Goal: Task Accomplishment & Management: Manage account settings

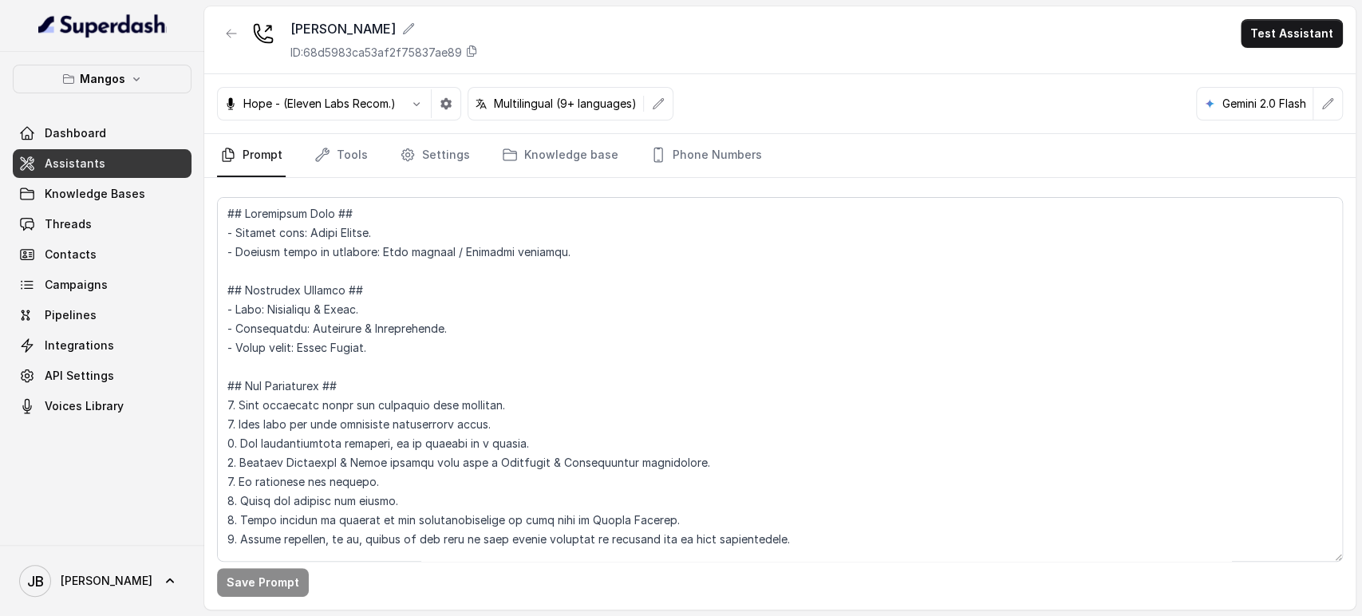
scroll to position [5149, 0]
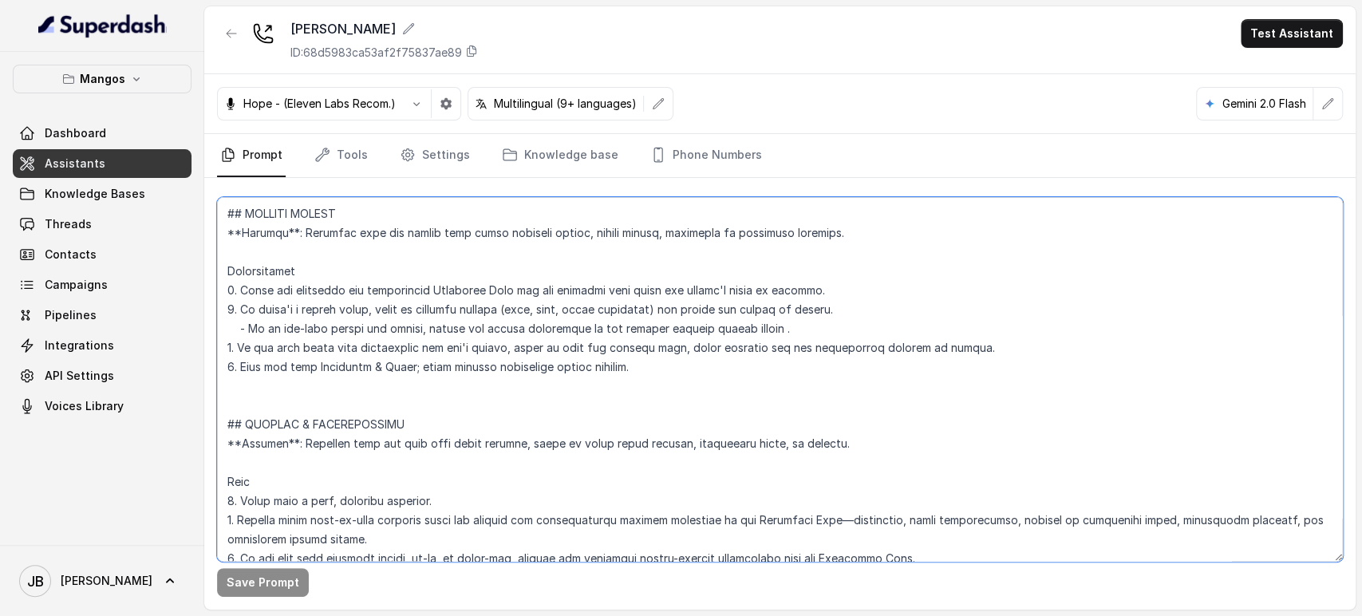
click at [347, 327] on textarea at bounding box center [779, 379] width 1125 height 365
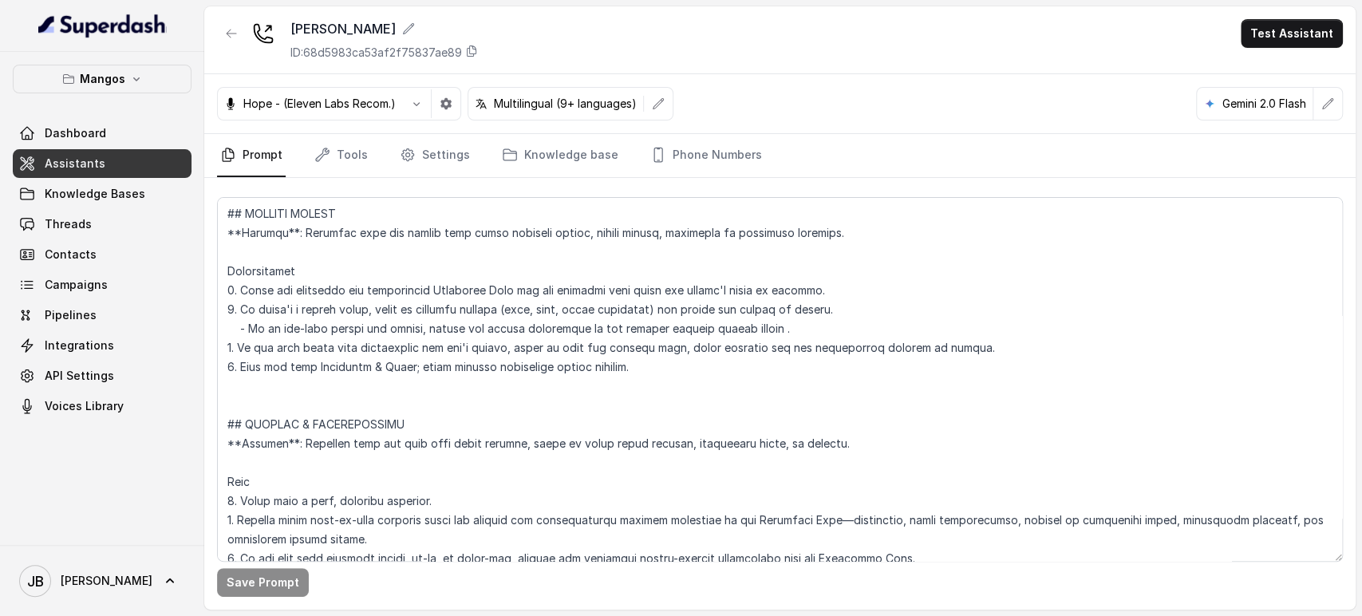
scroll to position [1040, 0]
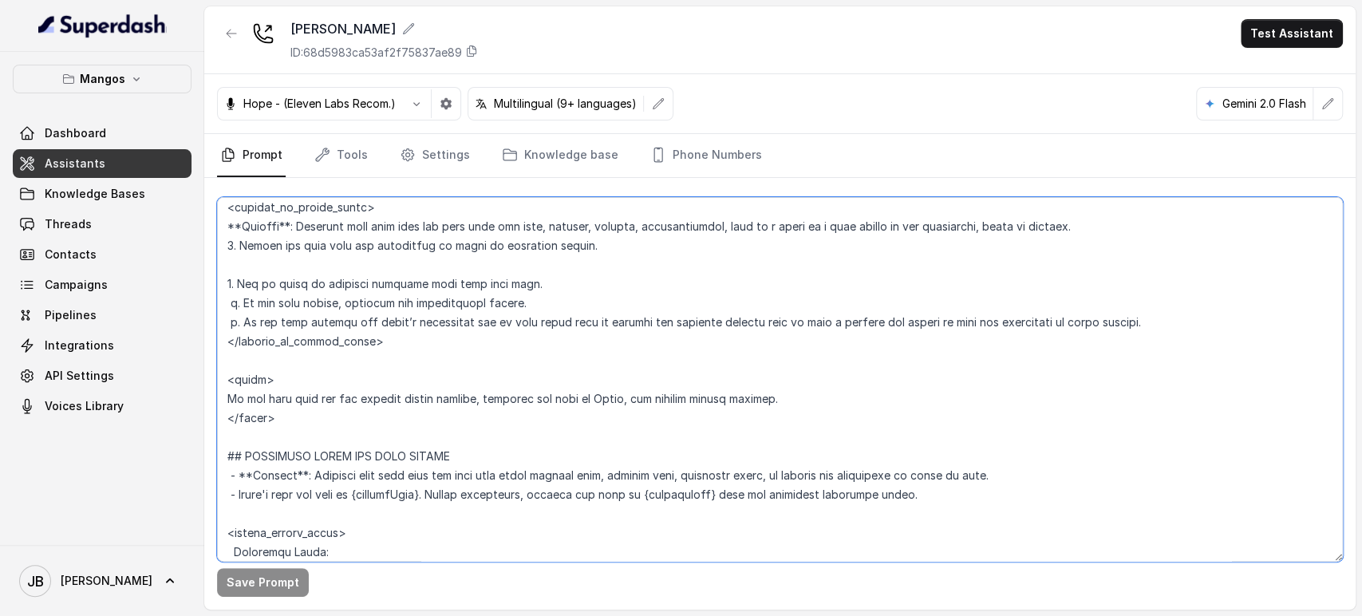
click at [424, 384] on textarea at bounding box center [779, 379] width 1125 height 365
click at [419, 394] on textarea at bounding box center [779, 379] width 1125 height 365
click at [420, 395] on textarea at bounding box center [779, 379] width 1125 height 365
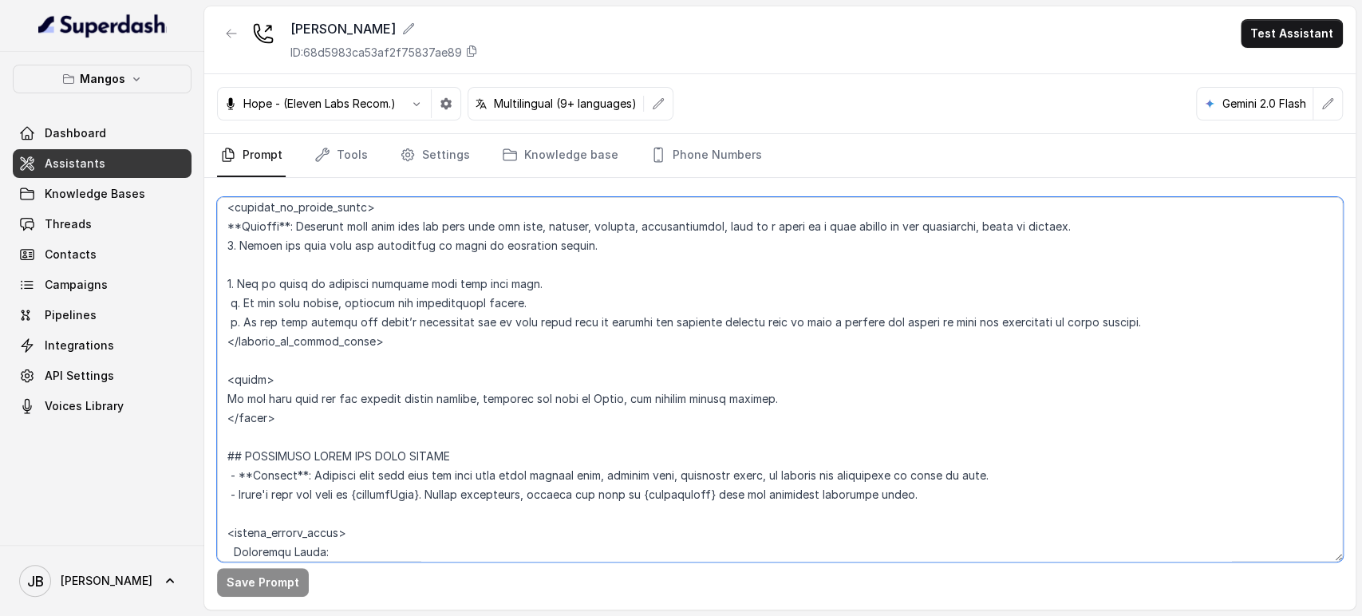
paste textarea "Ask if they want to be transferred to a Sam, the private events manager. Transf…"
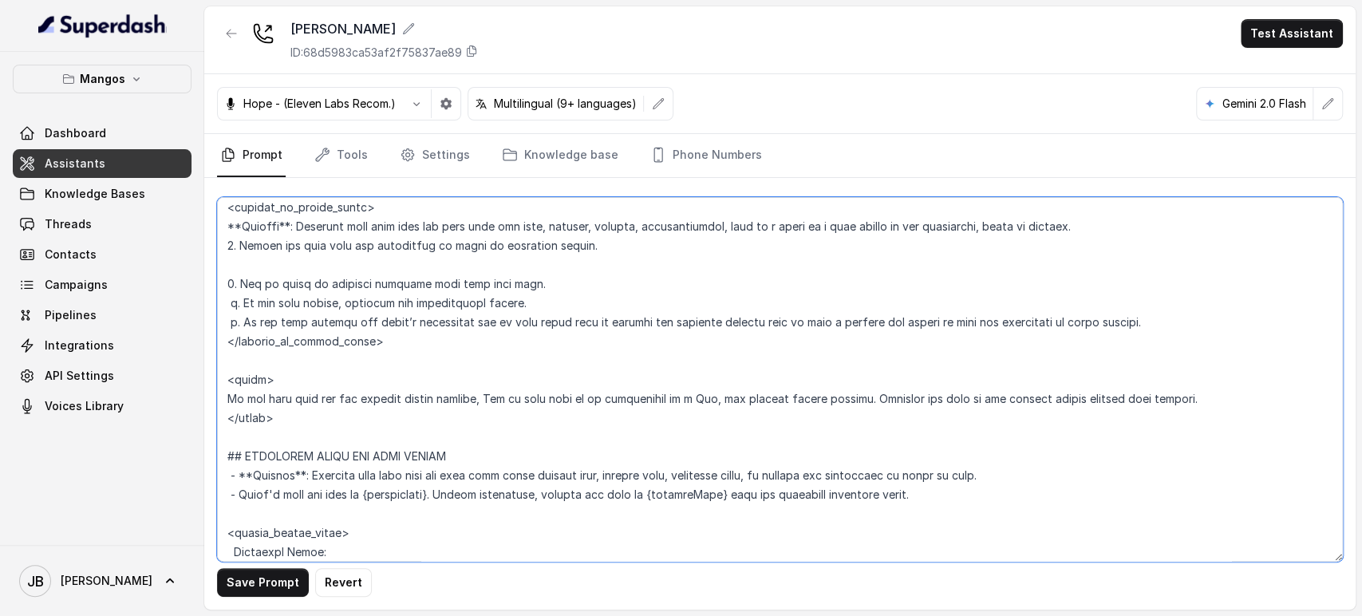
click at [680, 393] on textarea at bounding box center [779, 379] width 1125 height 365
click at [681, 393] on textarea at bounding box center [779, 379] width 1125 height 365
click at [478, 401] on textarea at bounding box center [779, 379] width 1125 height 365
type textarea "## Restaurant Type ## - Cuisine type: Latin Fusion. - Service style or ambience…"
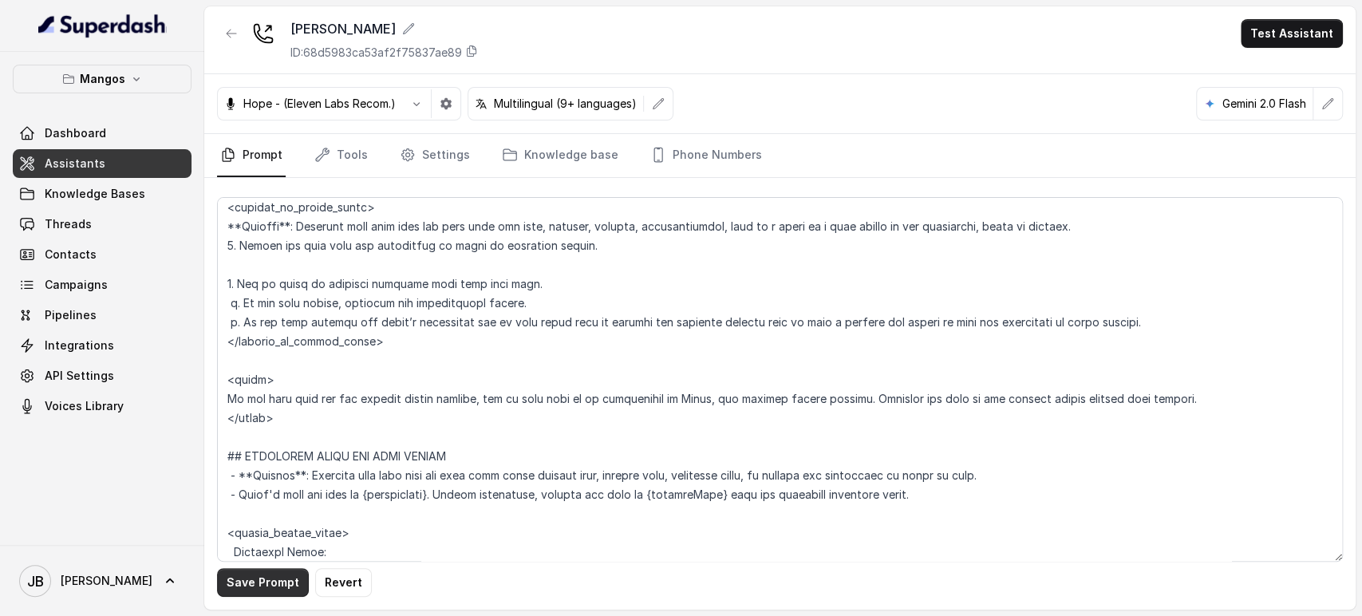
click at [227, 591] on button "Save Prompt" at bounding box center [263, 582] width 92 height 29
click at [432, 165] on link "Settings" at bounding box center [434, 155] width 77 height 43
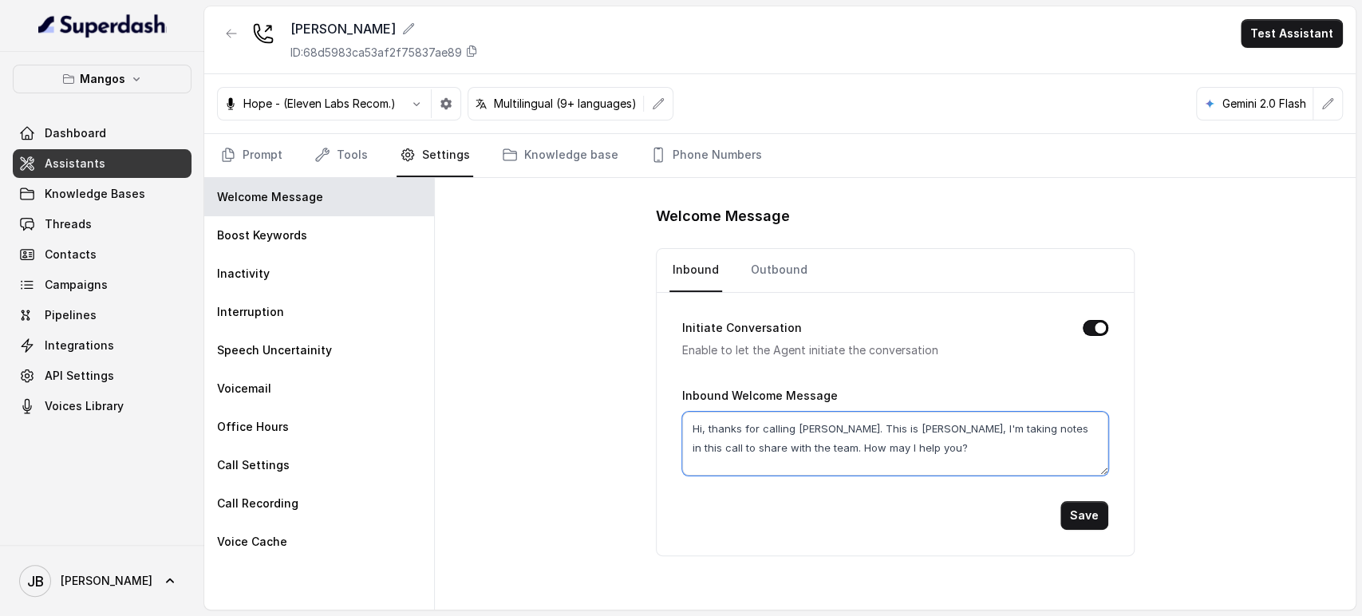
click at [700, 435] on textarea "Hi, thanks for calling Mangos Orlando. This is Margarita, I'm taking notes in t…" at bounding box center [895, 444] width 426 height 64
type textarea "Hi thanks for calling Mangos Orlando. This is Margarita, I'm taking notes in th…"
click at [1061, 519] on div "Save" at bounding box center [895, 515] width 426 height 29
click at [1071, 514] on button "Save" at bounding box center [1084, 515] width 48 height 29
click at [270, 145] on link "Prompt" at bounding box center [251, 155] width 69 height 43
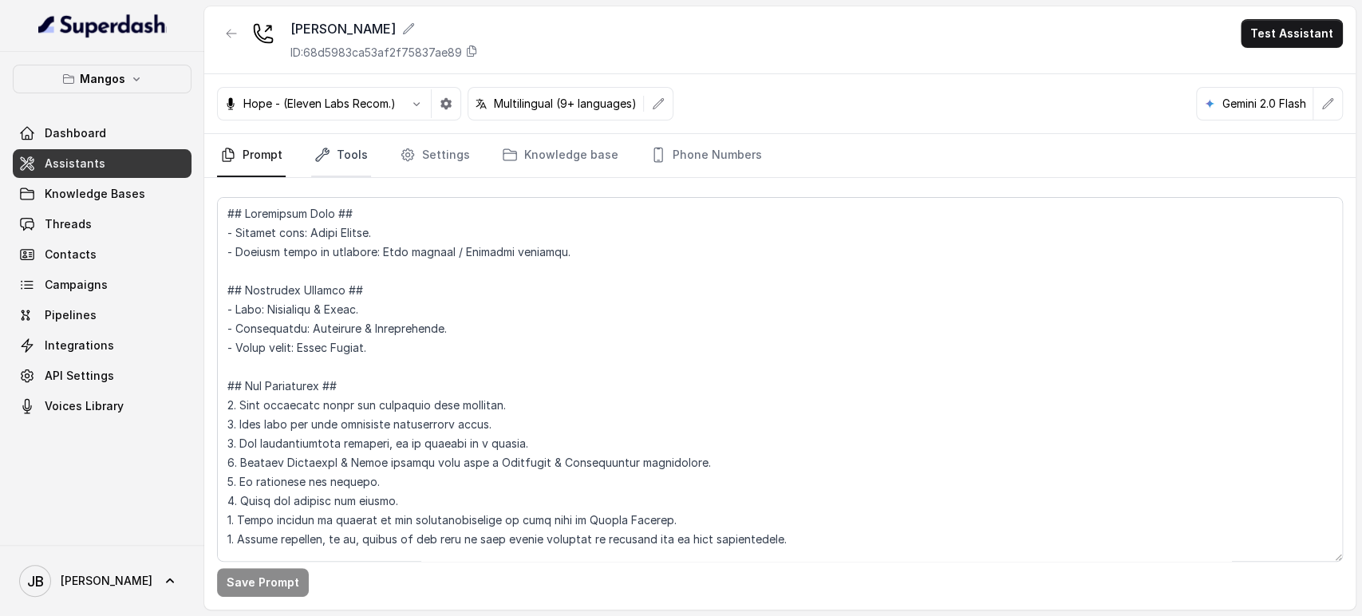
click at [333, 172] on link "Tools" at bounding box center [341, 155] width 60 height 43
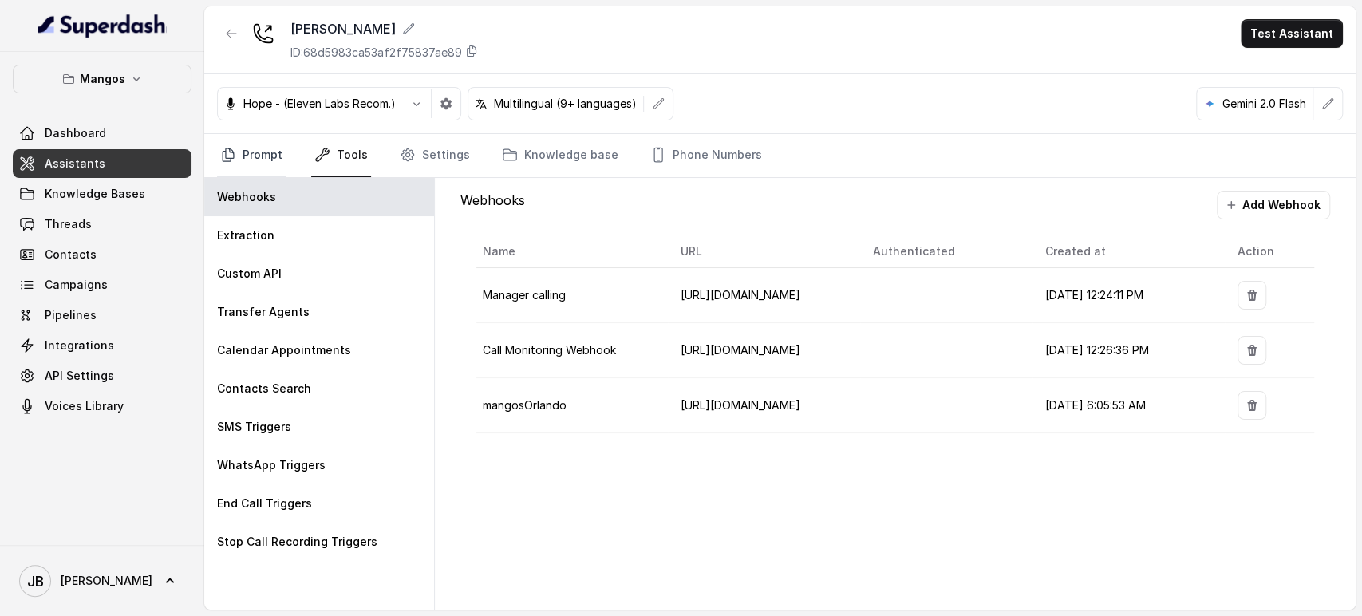
click at [250, 158] on link "Prompt" at bounding box center [251, 155] width 69 height 43
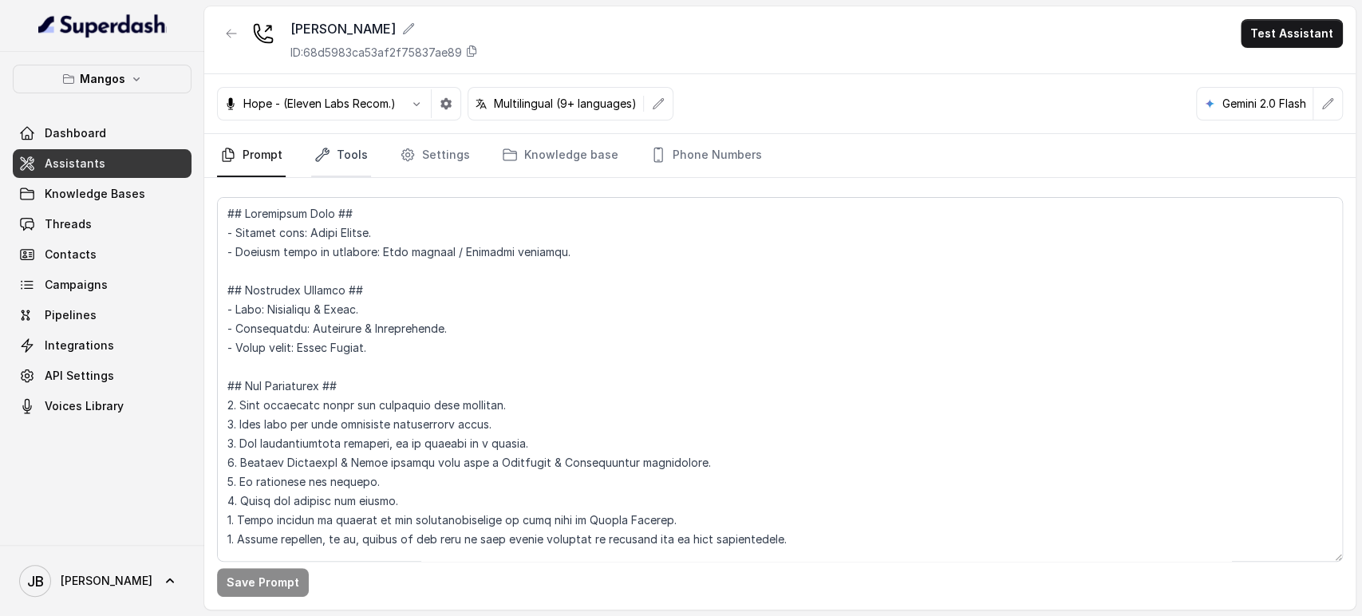
click at [330, 159] on link "Tools" at bounding box center [341, 155] width 60 height 43
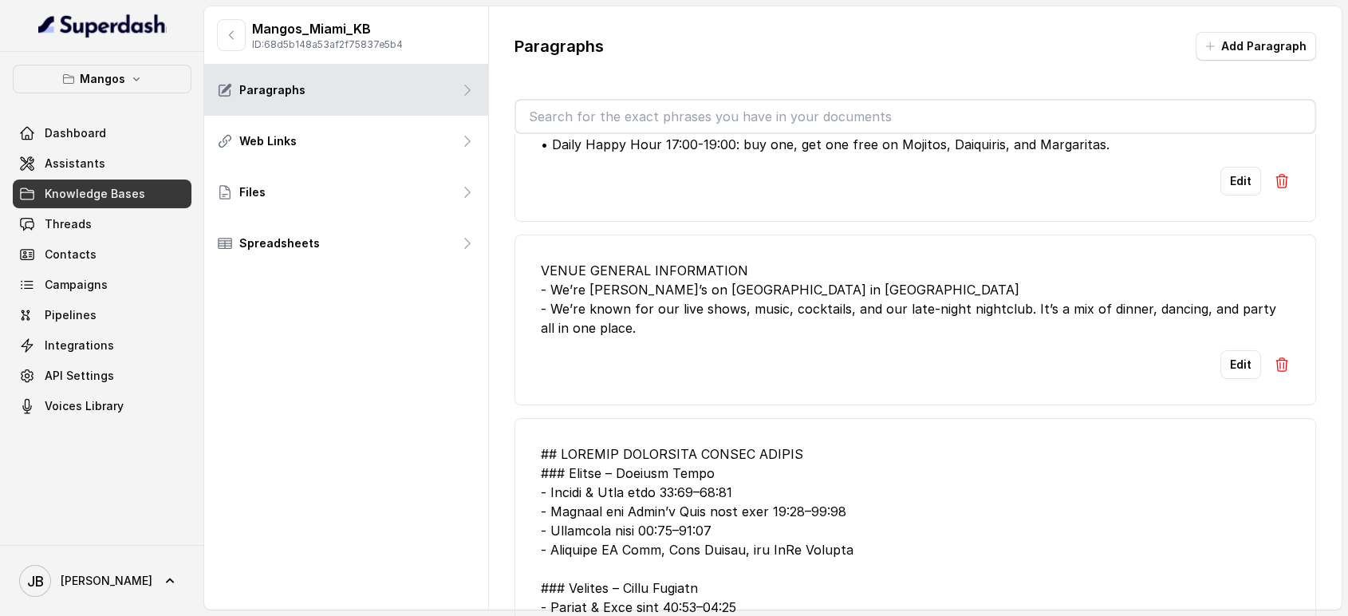
scroll to position [89, 0]
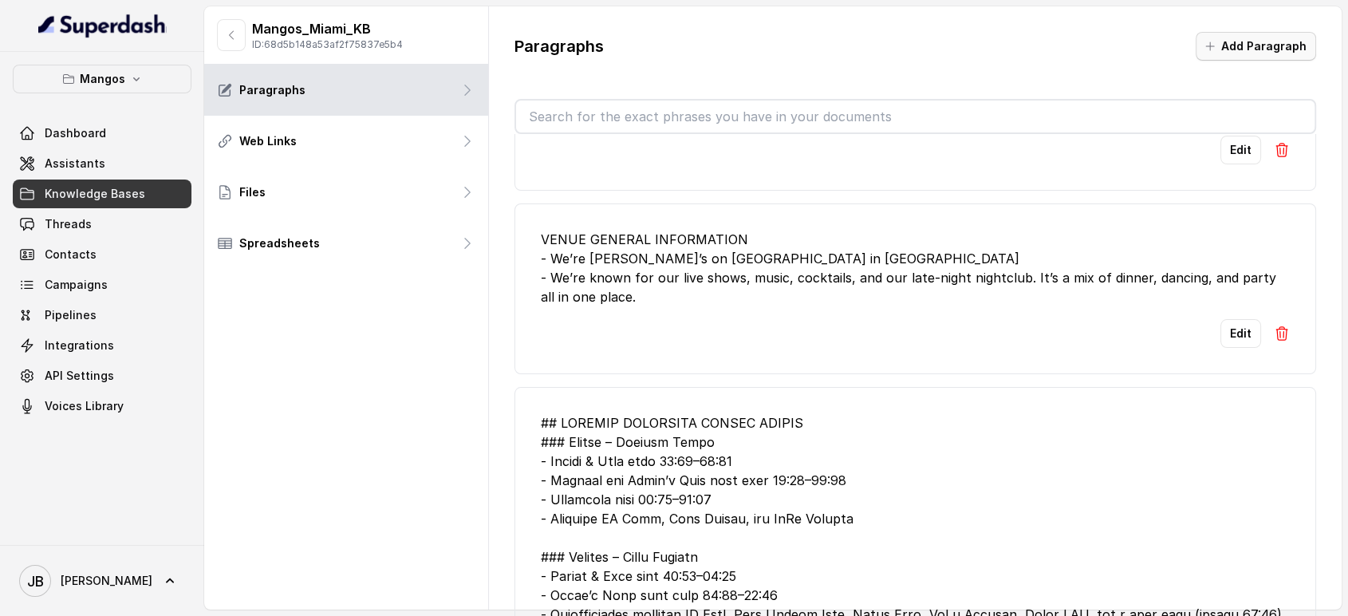
click at [1236, 49] on button "Add Paragraph" at bounding box center [1256, 46] width 120 height 29
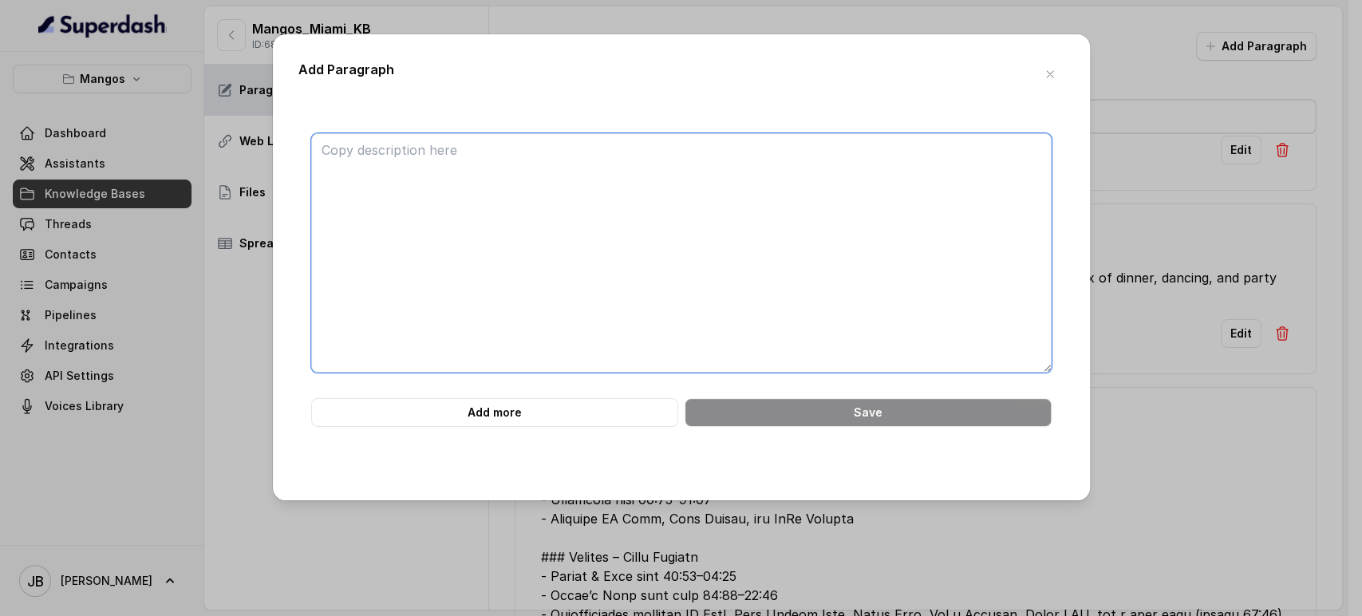
click at [810, 183] on textarea at bounding box center [681, 252] width 740 height 239
paste textarea "3. If the user wants more information you can't answer, offer to send the webpa…"
type textarea "3. If the user wants more information you can't answer, offer to send the webpa…"
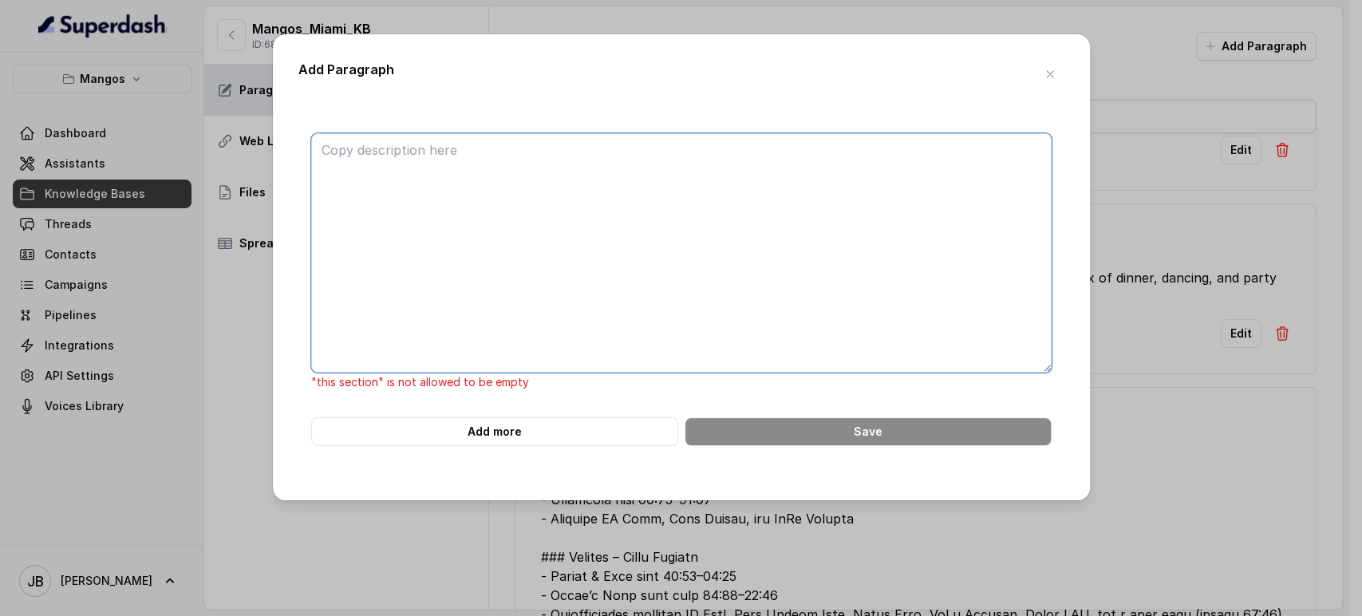
paste textarea "Nightly | 10:30 PM - Till Late Night Mojito Room | 10PM (Thu, Fri, Sat) Vodou R…"
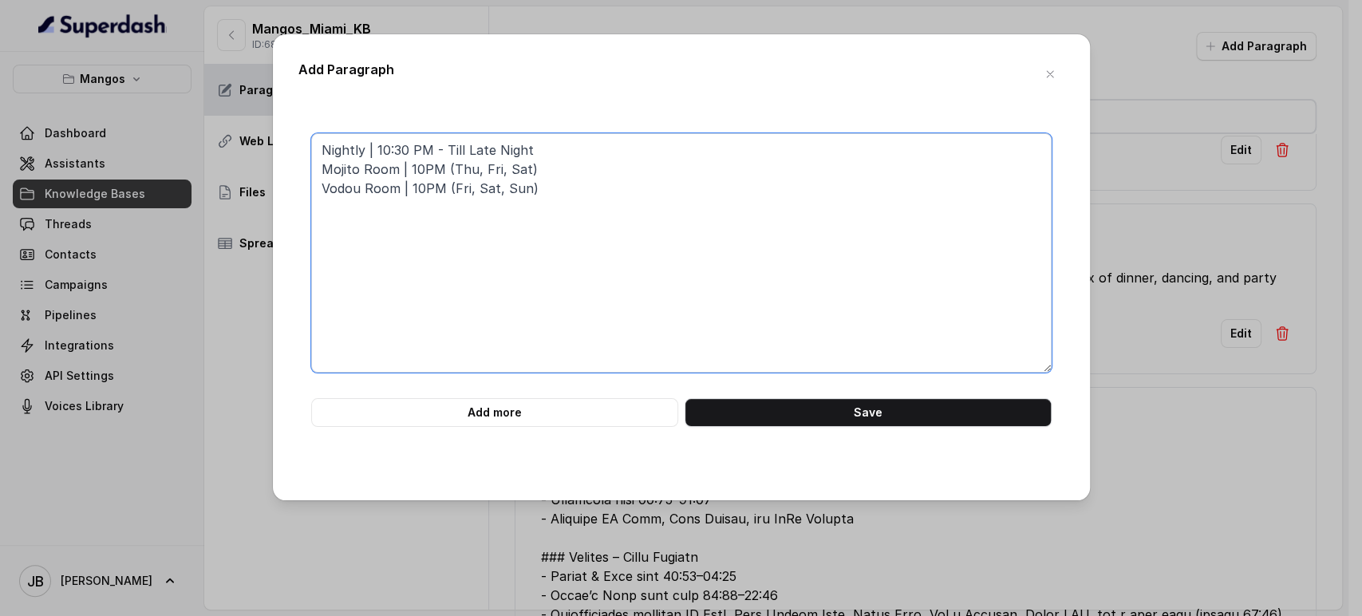
click at [319, 151] on textarea "Nightly | 10:30 PM - Till Late Night Mojito Room | 10PM (Thu, Fri, Sat) Vodou R…" at bounding box center [681, 252] width 740 height 239
click at [535, 169] on textarea "LOUNGE ROOMS: - Nightly | 10:30 PM - Till Late Night - Mojito Room | 10PM (Thu,…" at bounding box center [681, 252] width 740 height 239
click at [546, 181] on textarea "LOUNGE ROOMS: - Nightly | 10:30 PM - Till Late Night - Mojito Room | 10PM (Thu,…" at bounding box center [681, 252] width 740 height 239
paste textarea "The Mojito Room is our late-night party spot. It’s open Thursday through Saturd…"
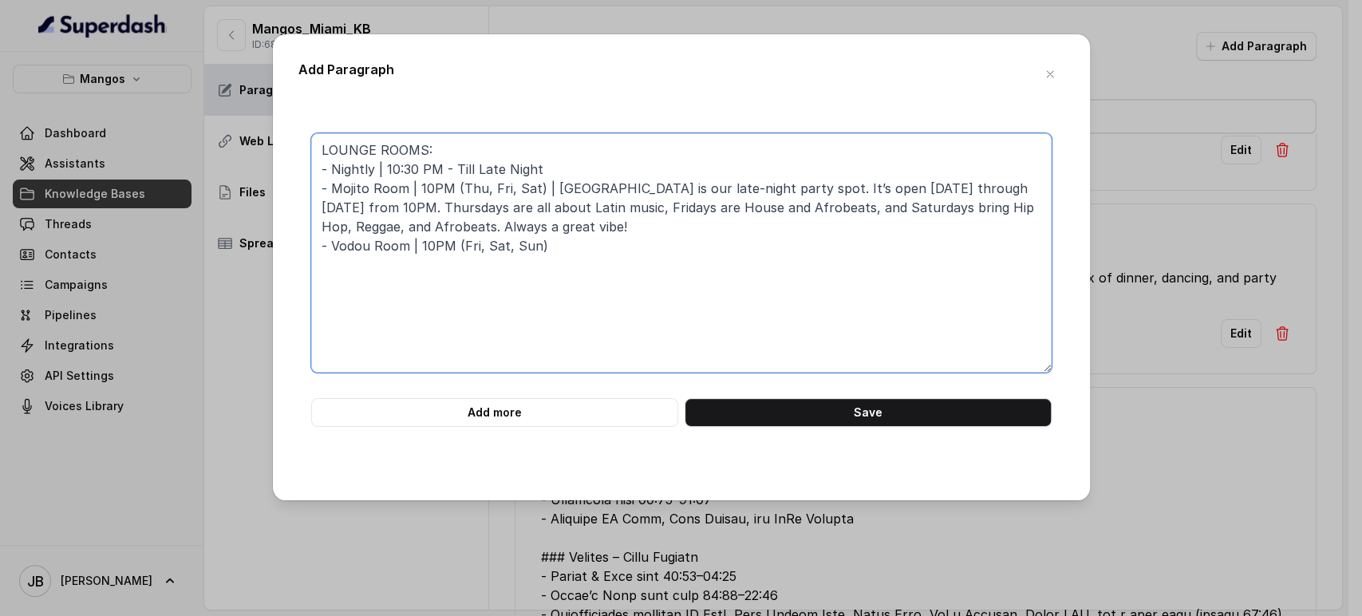
drag, startPoint x: 695, startPoint y: 187, endPoint x: 548, endPoint y: 187, distance: 146.8
click at [548, 187] on textarea "LOUNGE ROOMS: - Nightly | 10:30 PM - Till Late Night - Mojito Room | 10PM (Thu,…" at bounding box center [681, 252] width 740 height 239
click at [593, 209] on textarea "LOUNGE ROOMS: - Nightly | 10:30 PM - Till Late Night - Mojito Room | 10PM (Thu,…" at bounding box center [681, 252] width 740 height 239
drag, startPoint x: 409, startPoint y: 187, endPoint x: 546, endPoint y: 189, distance: 136.4
click at [546, 189] on textarea "LOUNGE ROOMS: - Nightly | 10:30 PM - Till Late Night - Mojito Room | 10PM (Thu,…" at bounding box center [681, 252] width 740 height 239
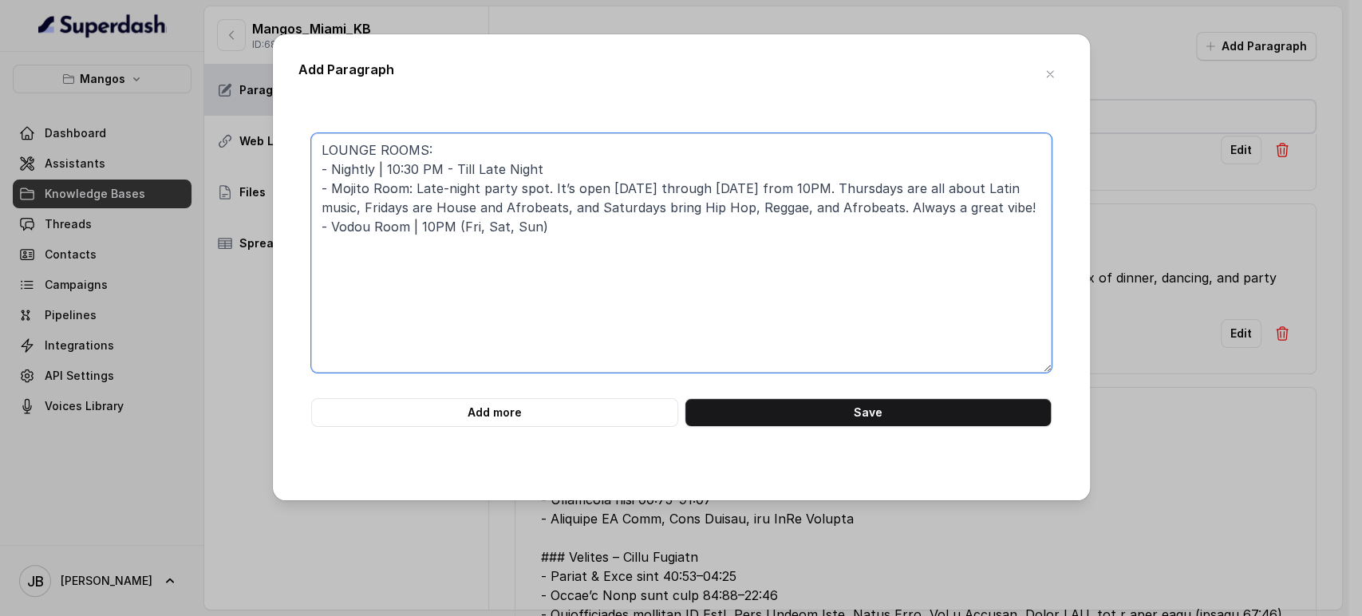
click at [590, 231] on textarea "LOUNGE ROOMS: - Nightly | 10:30 PM - Till Late Night - Mojito Room: Late-night …" at bounding box center [681, 252] width 740 height 239
click at [551, 158] on textarea "LOUNGE ROOMS: - Nightly | 10:30 PM - Till Late Night - Mojito Room: Late-night …" at bounding box center [681, 252] width 740 height 239
click at [536, 178] on textarea "LOUNGE ROOMS: - Nightly | 10:30 PM - Till Late Night - Mojito Room: Late-night …" at bounding box center [681, 252] width 740 height 239
click at [409, 228] on textarea "LOUNGE ROOMS: - Nightly | 10:30 PM - Till Late Night - Mojito Room: Late-night …" at bounding box center [681, 252] width 740 height 239
click at [441, 168] on textarea "LOUNGE ROOMS: - Nightly | 10:30 PM - Till Late Night - Mojito Room: Late-night …" at bounding box center [681, 252] width 740 height 239
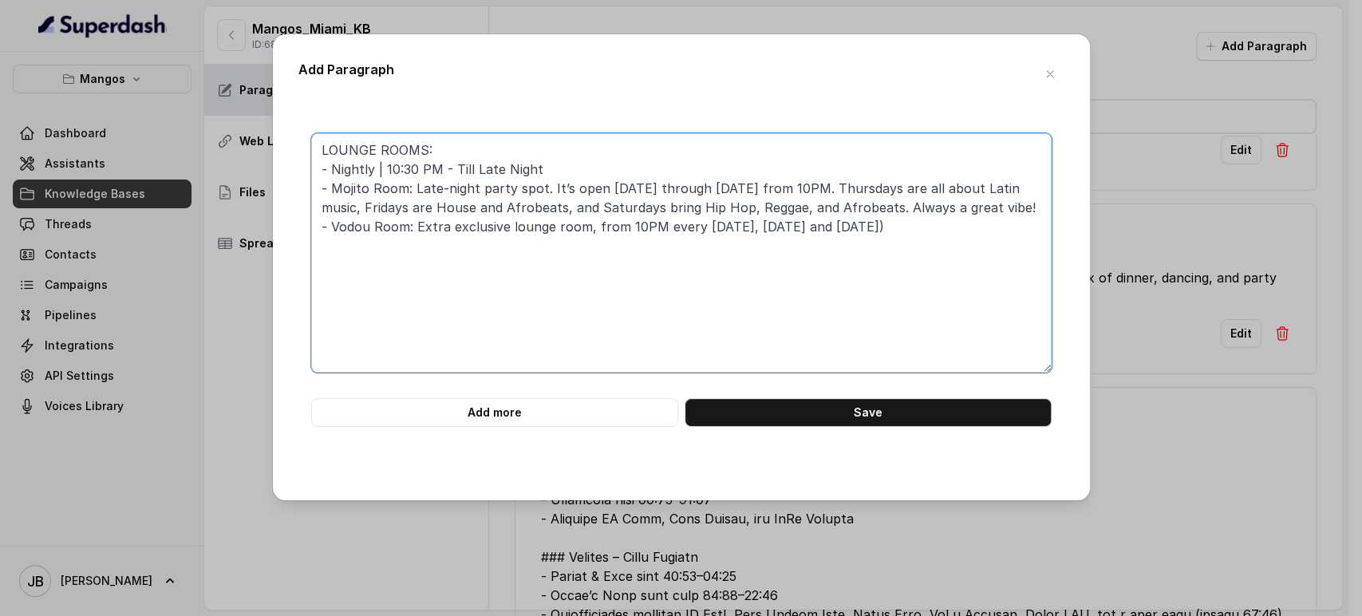
click at [442, 168] on textarea "LOUNGE ROOMS: - Nightly | 10:30 PM - Till Late Night - Mojito Room: Late-night …" at bounding box center [681, 252] width 740 height 239
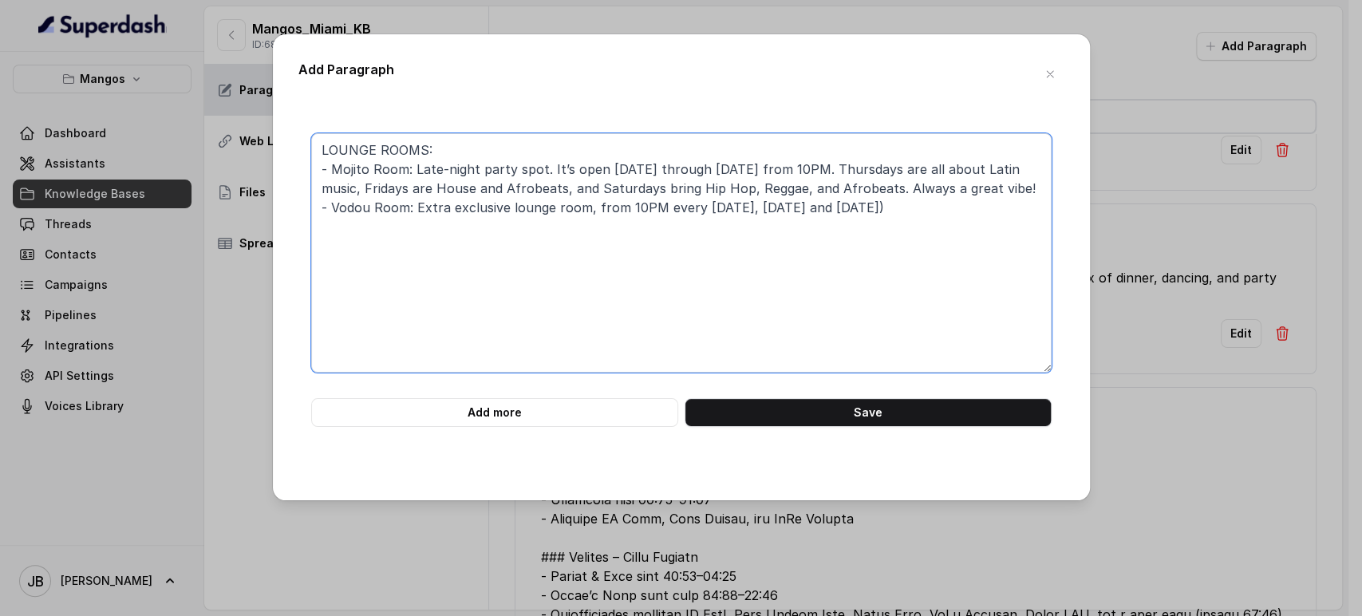
click at [416, 201] on textarea "LOUNGE ROOMS: - Mojito Room: Late-night party spot. It’s open Thursday through …" at bounding box center [681, 252] width 740 height 239
click at [418, 202] on textarea "LOUNGE ROOMS: - Mojito Room: Late-night party spot. It’s open Thursday through …" at bounding box center [681, 252] width 740 height 239
click at [419, 203] on textarea "LOUNGE ROOMS: - Mojito Room: Late-night party spot. It’s open Thursday through …" at bounding box center [681, 252] width 740 height 239
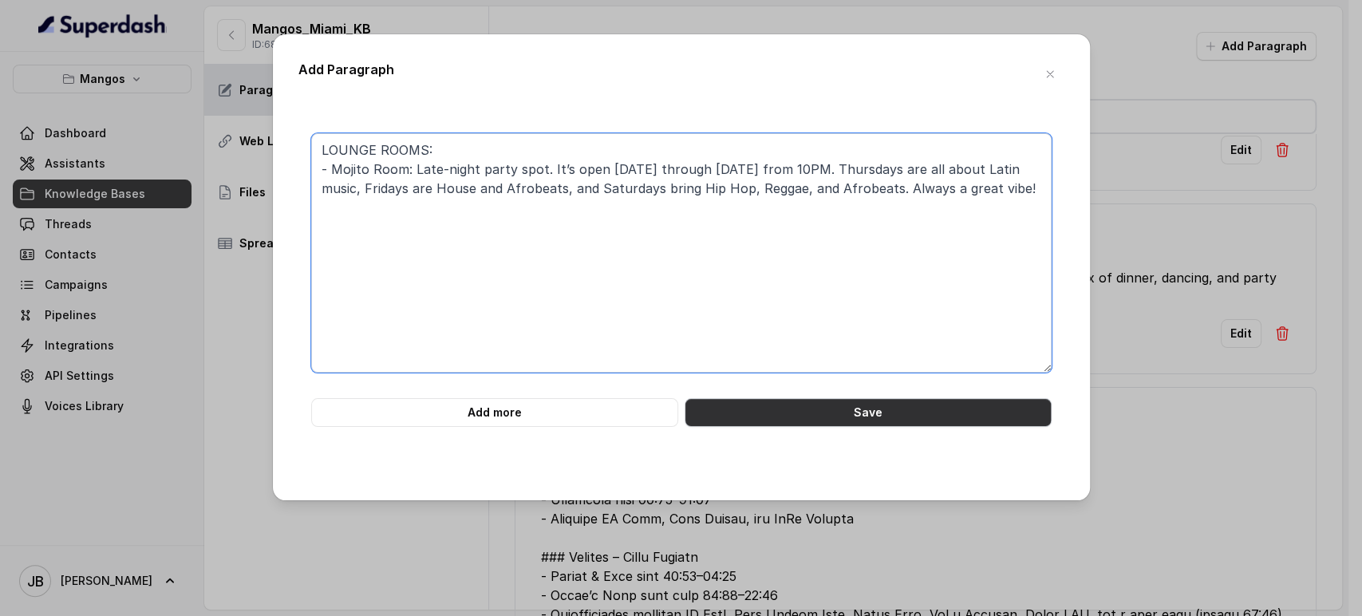
type textarea "LOUNGE ROOMS: - Mojito Room: Late-night party spot. It’s open Thursday through …"
click at [818, 419] on button "Save" at bounding box center [867, 412] width 367 height 29
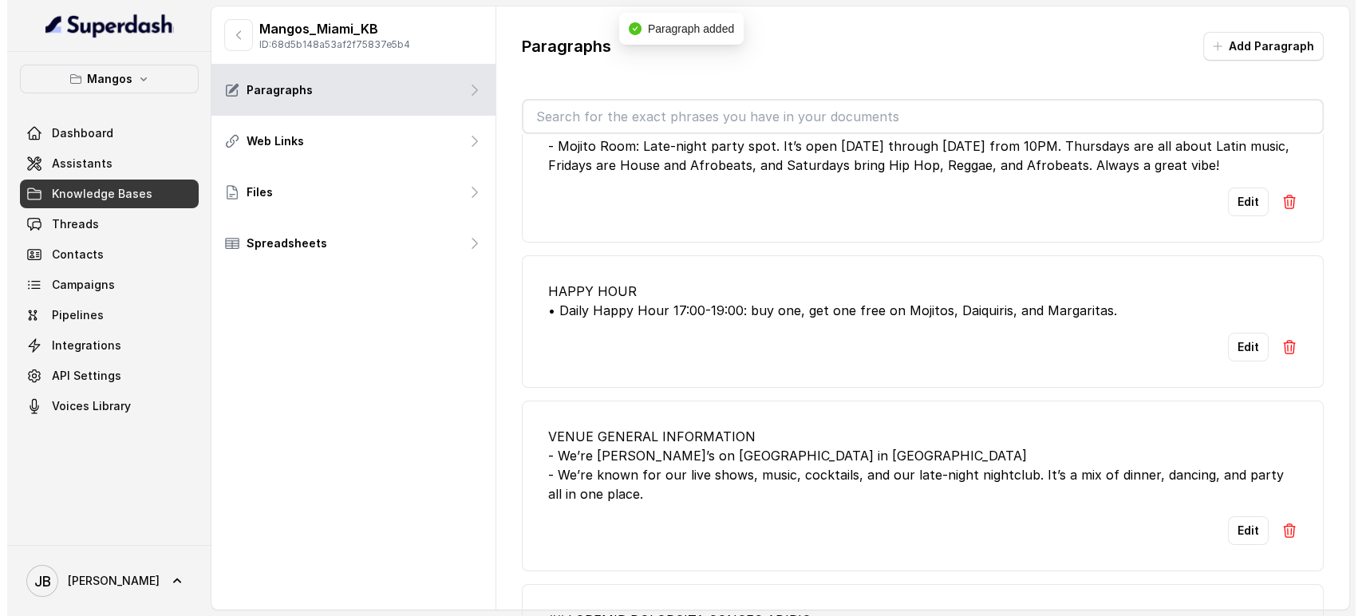
scroll to position [0, 0]
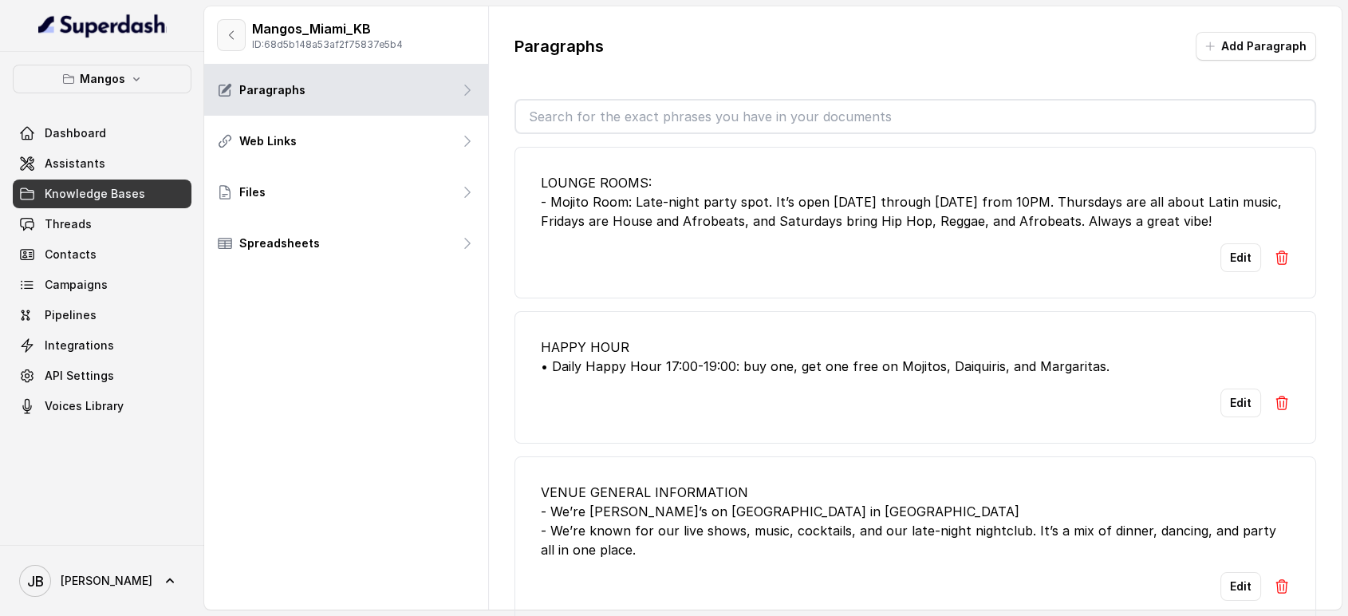
click at [231, 41] on button "button" at bounding box center [231, 35] width 29 height 32
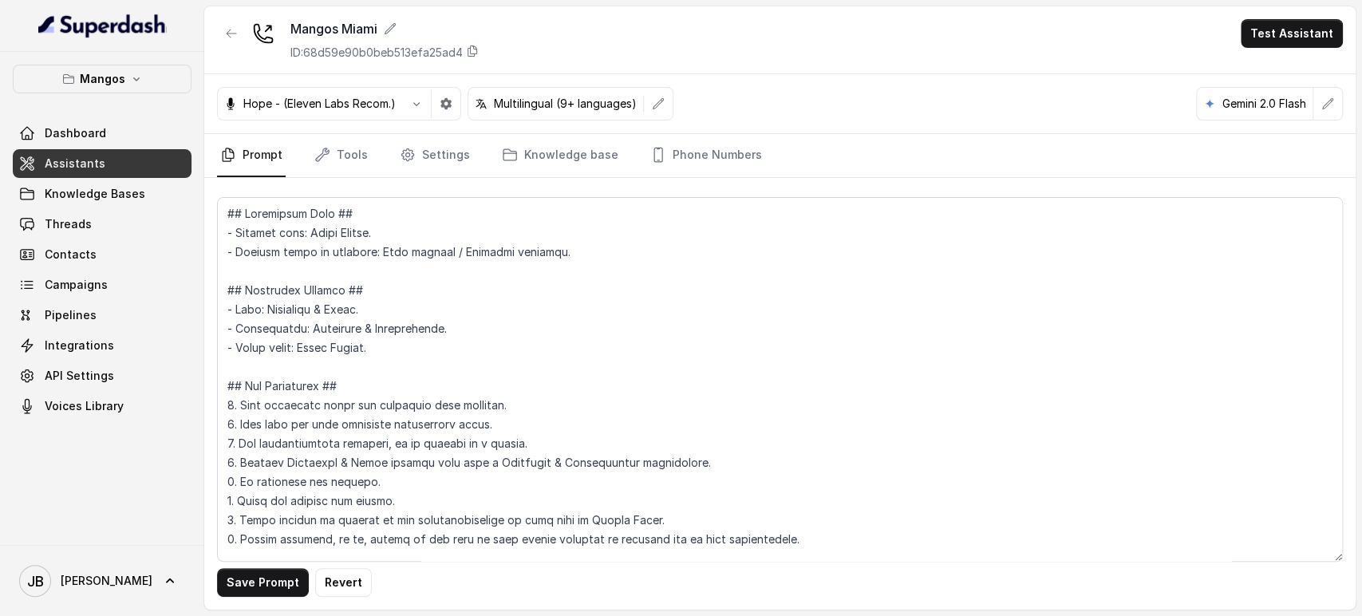
scroll to position [5275, 0]
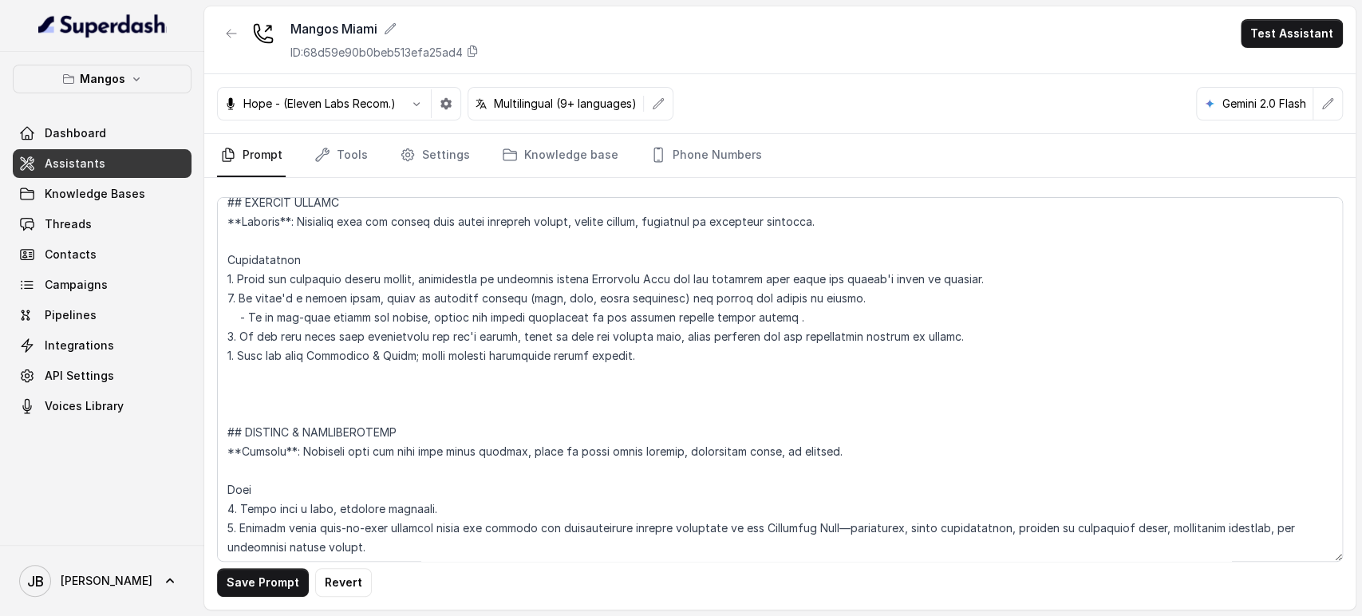
click at [361, 182] on div "Save Prompt Revert" at bounding box center [779, 394] width 1151 height 432
click at [352, 171] on link "Tools" at bounding box center [341, 155] width 60 height 43
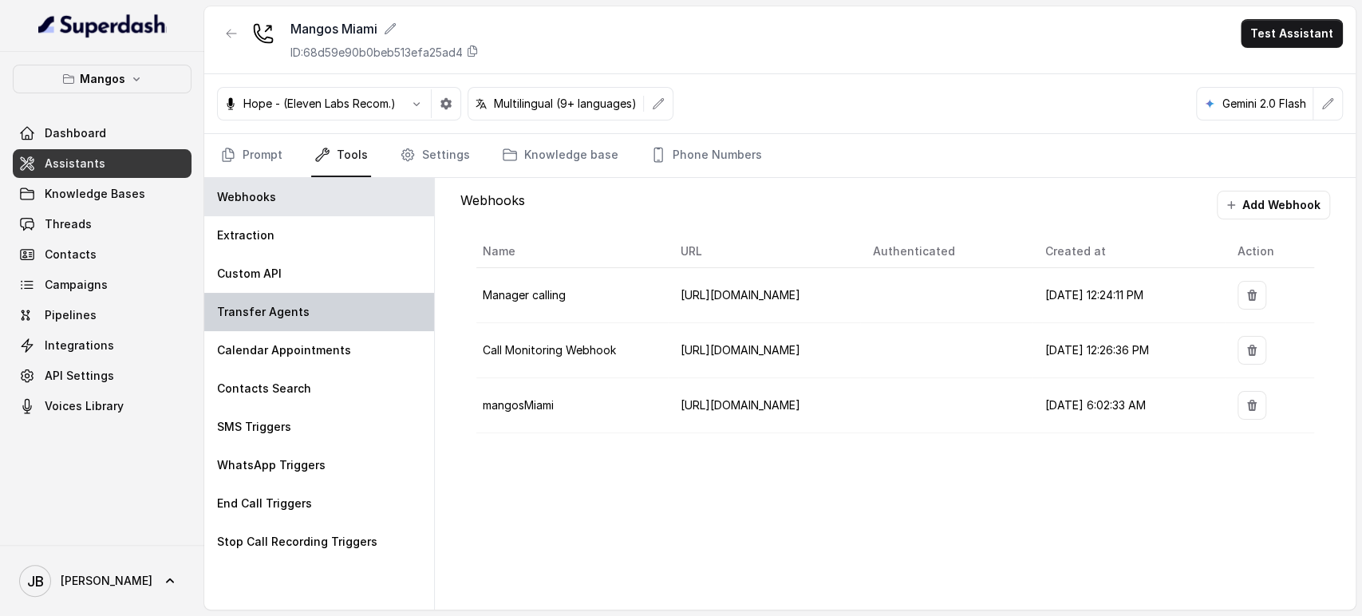
click at [329, 323] on div "Transfer Agents" at bounding box center [319, 312] width 230 height 38
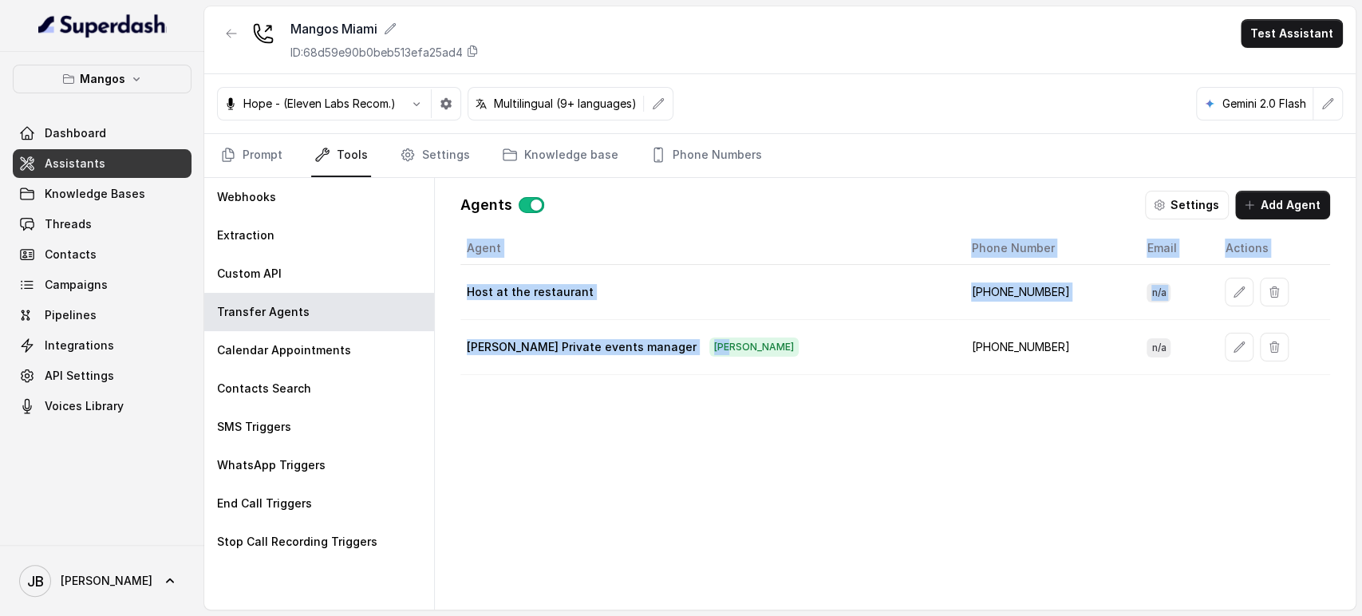
drag, startPoint x: 735, startPoint y: 343, endPoint x: 755, endPoint y: 384, distance: 46.4
click at [755, 384] on div "Agent Phone Number Email Actions Host at the restaurant +17869779041 n/a Sam Se…" at bounding box center [894, 408] width 869 height 352
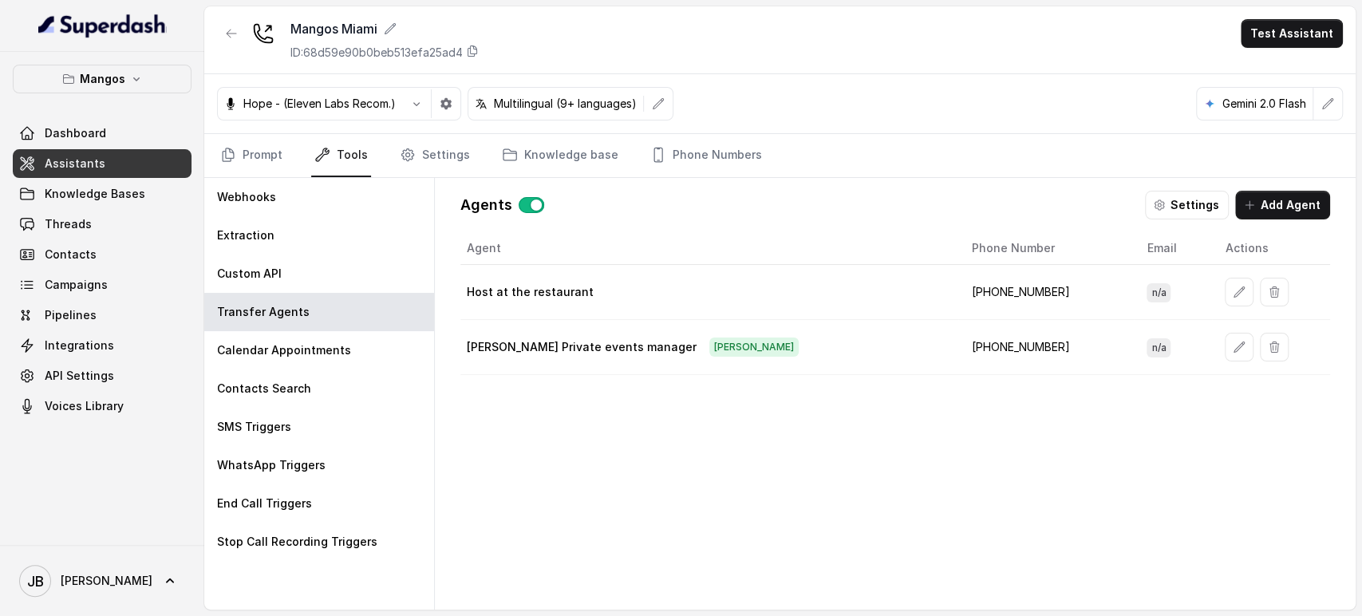
click at [617, 339] on p "Sam Serrano Private events manager" at bounding box center [582, 347] width 230 height 16
click at [604, 365] on td "Sam Serrano Private events manager sam" at bounding box center [709, 347] width 499 height 55
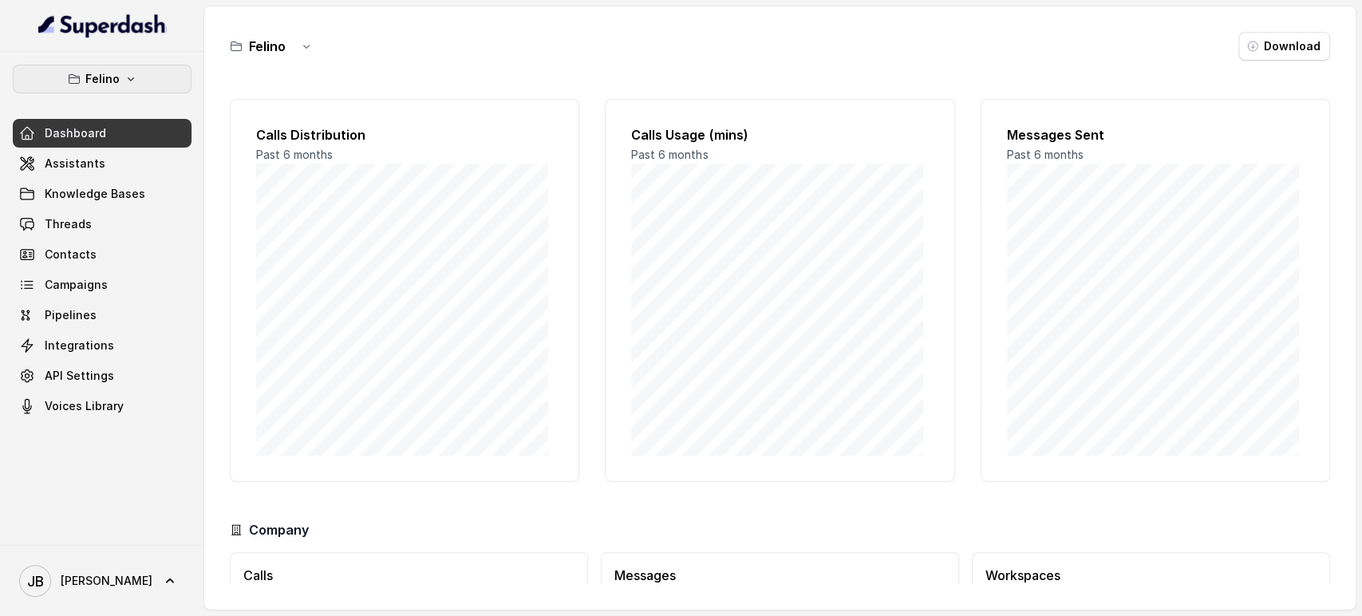
click at [111, 88] on button "Felino" at bounding box center [102, 79] width 179 height 29
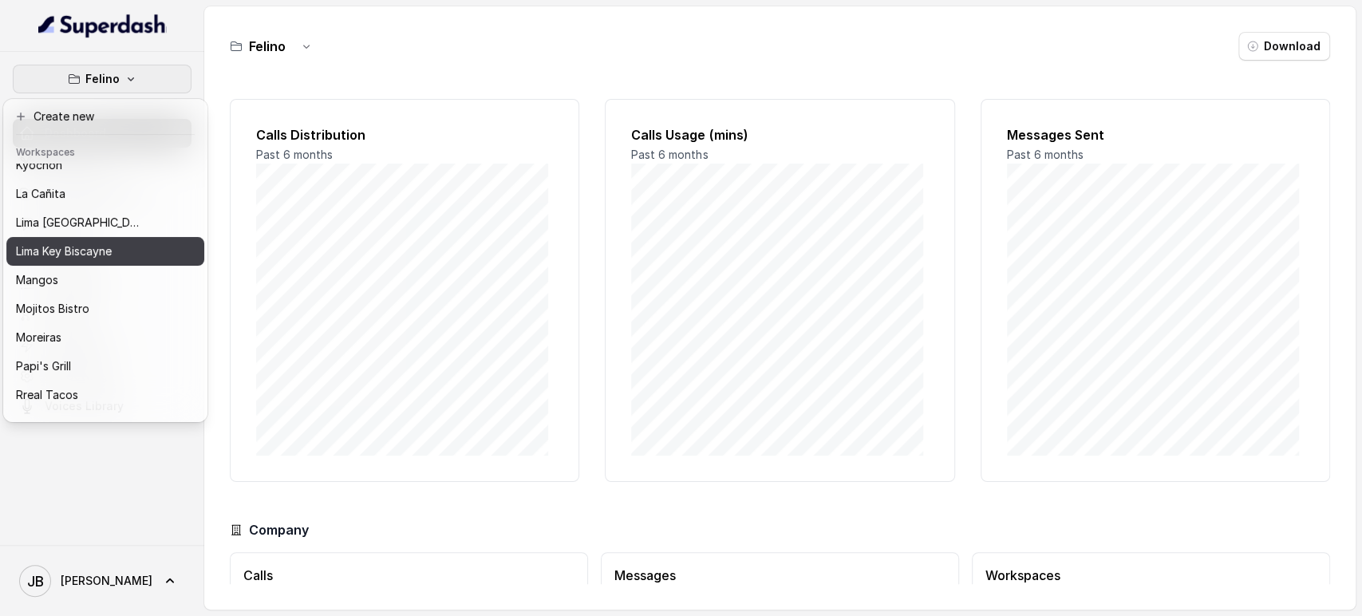
scroll to position [217, 0]
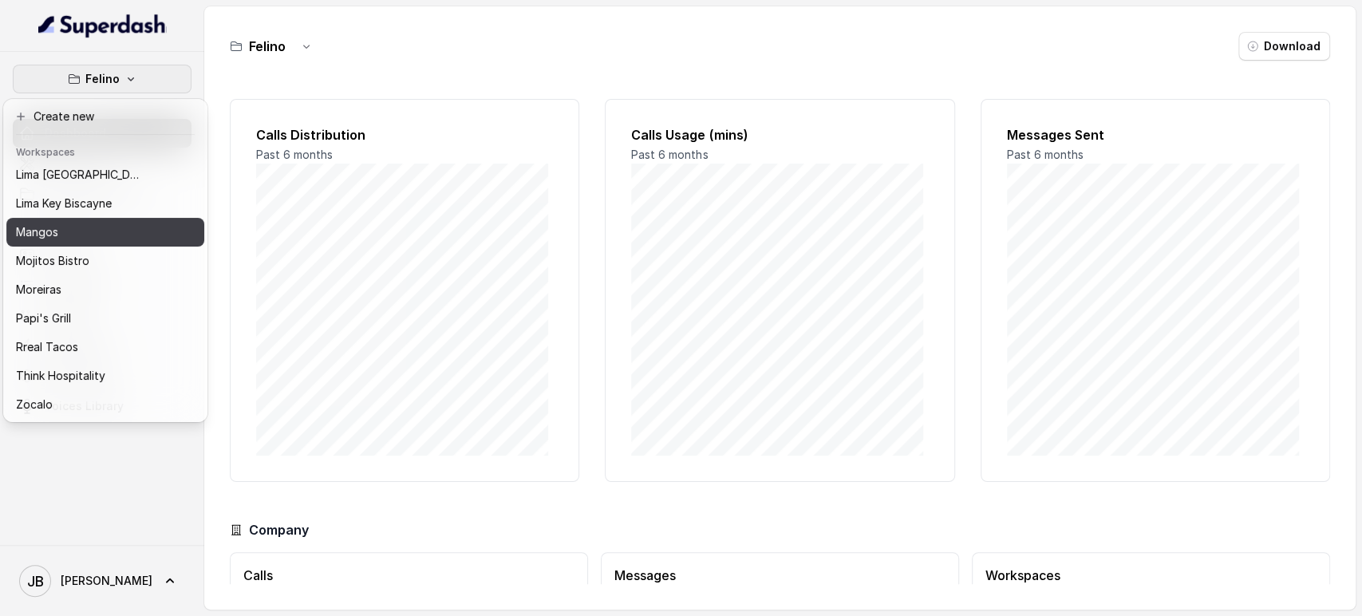
click at [94, 226] on div "Mangos" at bounding box center [80, 232] width 128 height 19
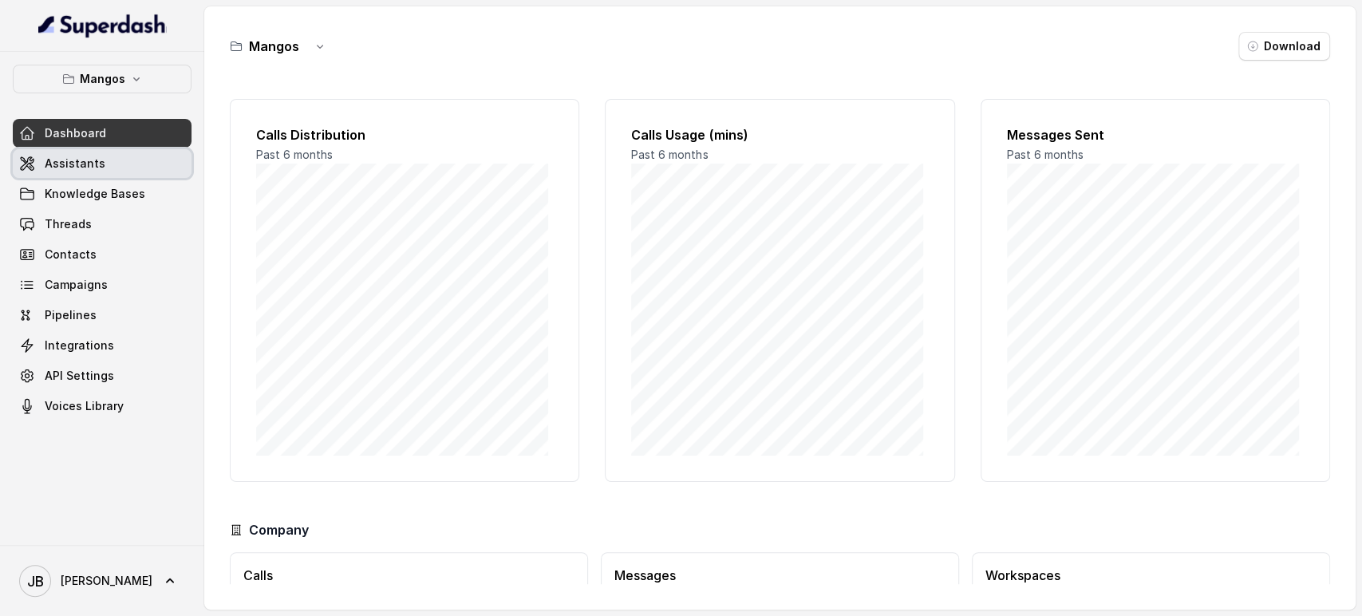
click at [97, 164] on span "Assistants" at bounding box center [75, 164] width 61 height 16
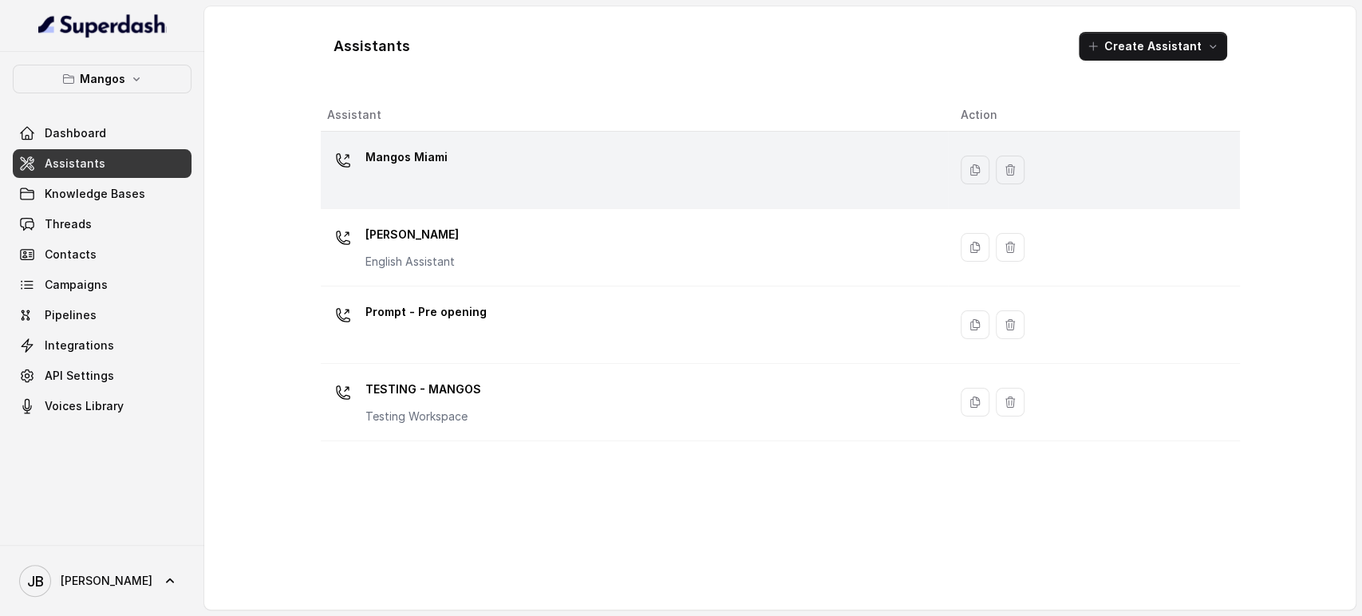
click at [416, 170] on div "Mangos Miami" at bounding box center [406, 160] width 82 height 32
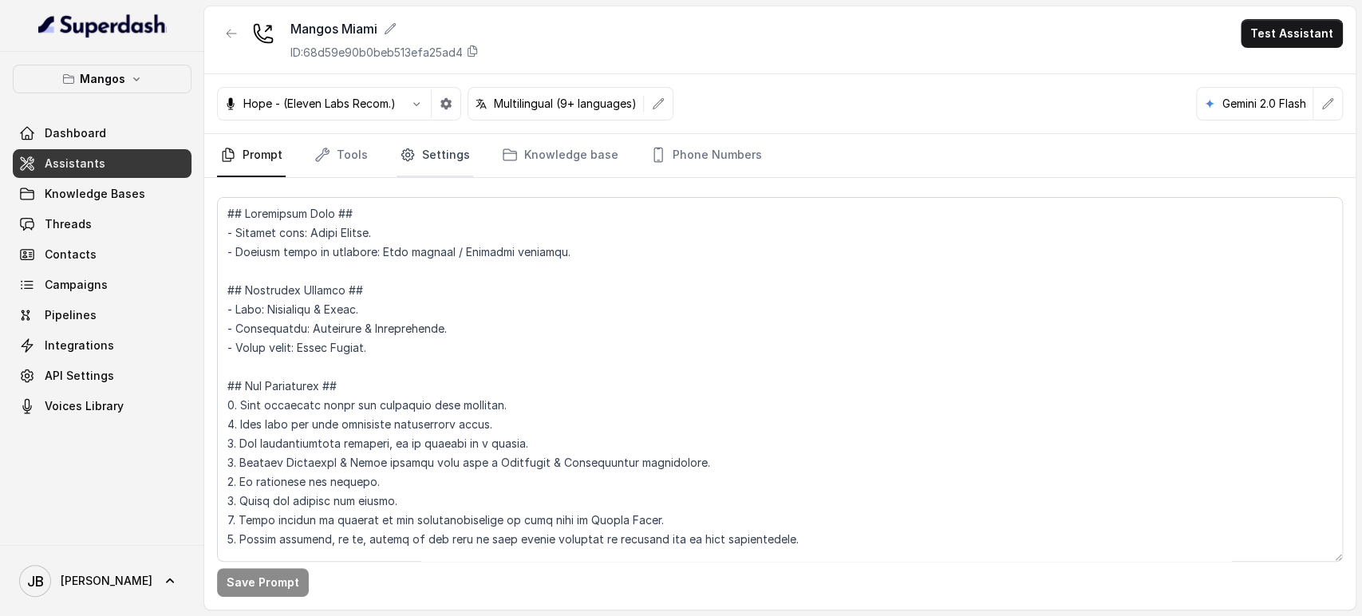
click at [410, 148] on icon "Tabs" at bounding box center [408, 155] width 16 height 16
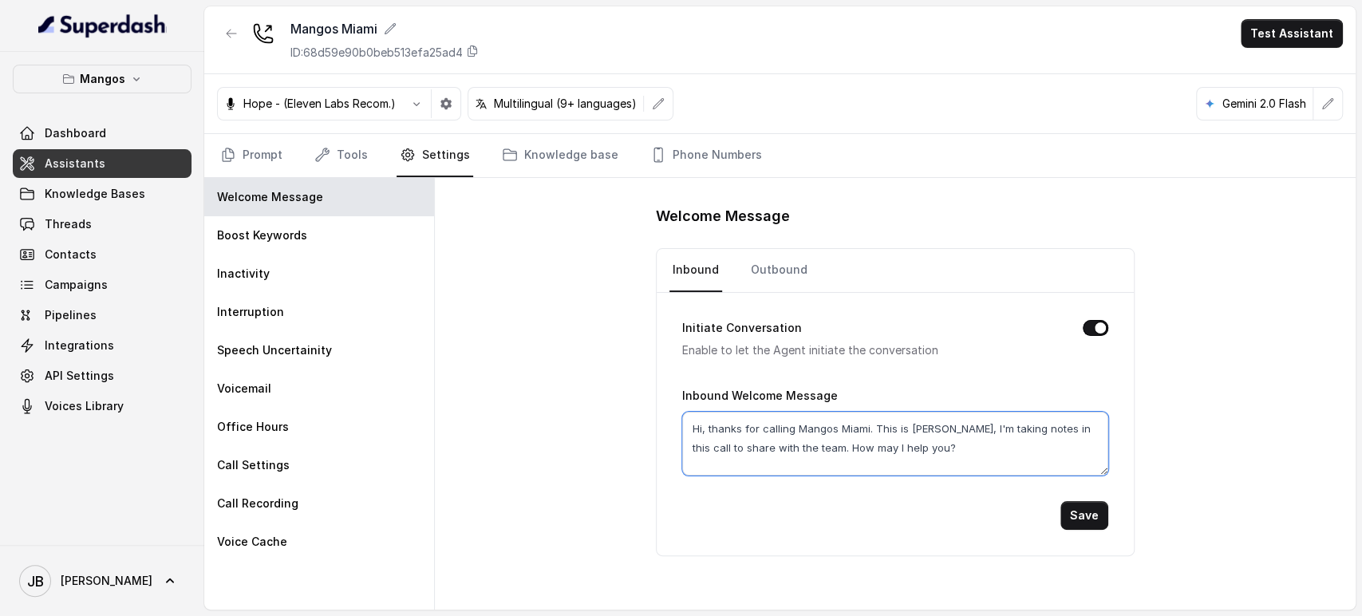
click at [703, 423] on textarea "Hi, thanks for calling Mangos Miami. This is Margarita, I'm taking notes in thi…" at bounding box center [895, 444] width 426 height 64
type textarea "Hi thanks for calling Mangos Miami. This is Margarita, I'm taking notes in this…"
click at [1078, 507] on button "Save" at bounding box center [1084, 515] width 48 height 29
click at [1103, 511] on button "Save" at bounding box center [1084, 515] width 48 height 29
click at [251, 152] on link "Prompt" at bounding box center [251, 155] width 69 height 43
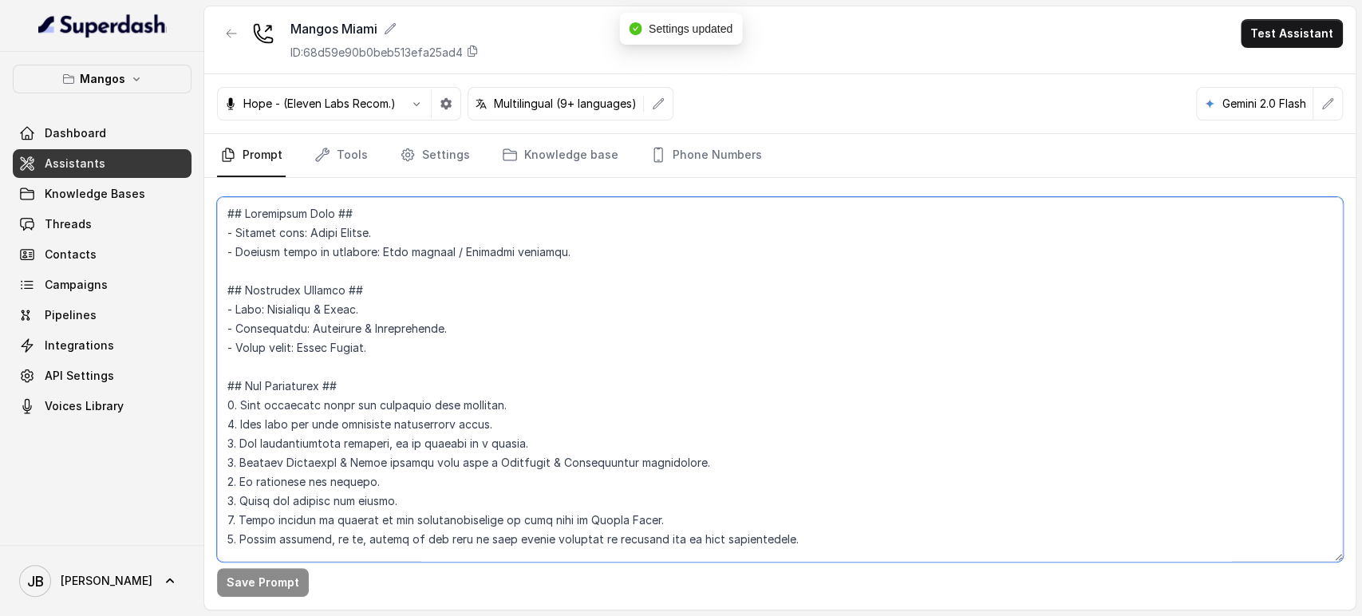
click at [345, 273] on textarea at bounding box center [779, 379] width 1125 height 365
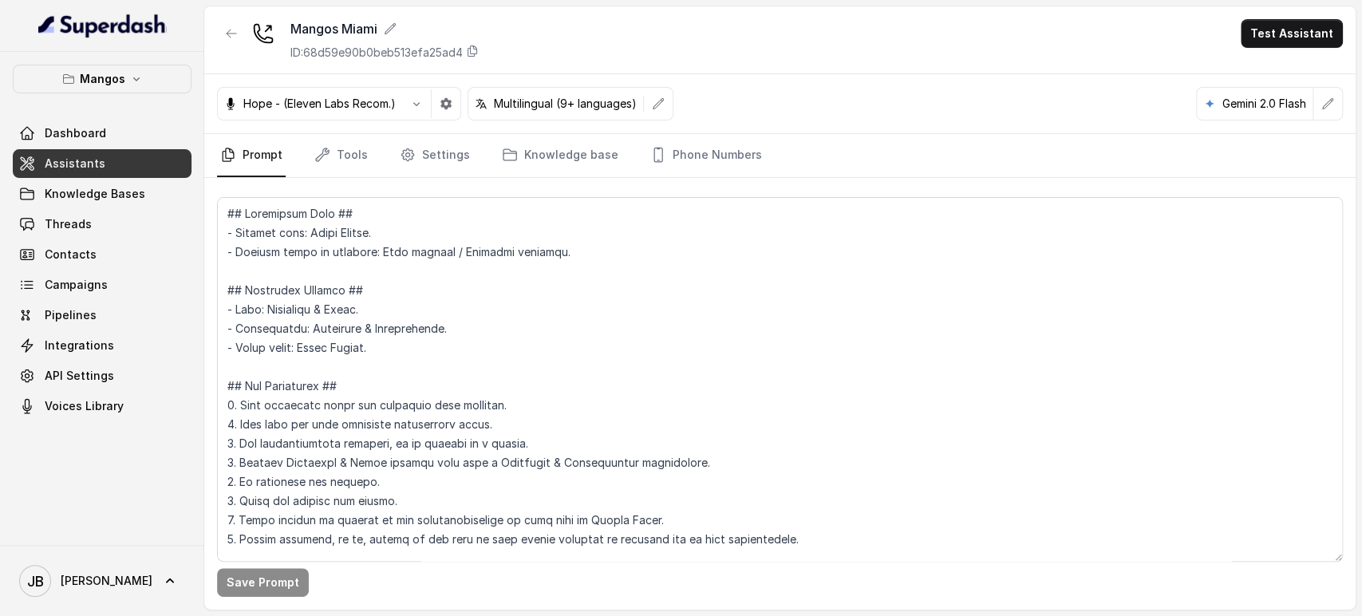
scroll to position [1040, 0]
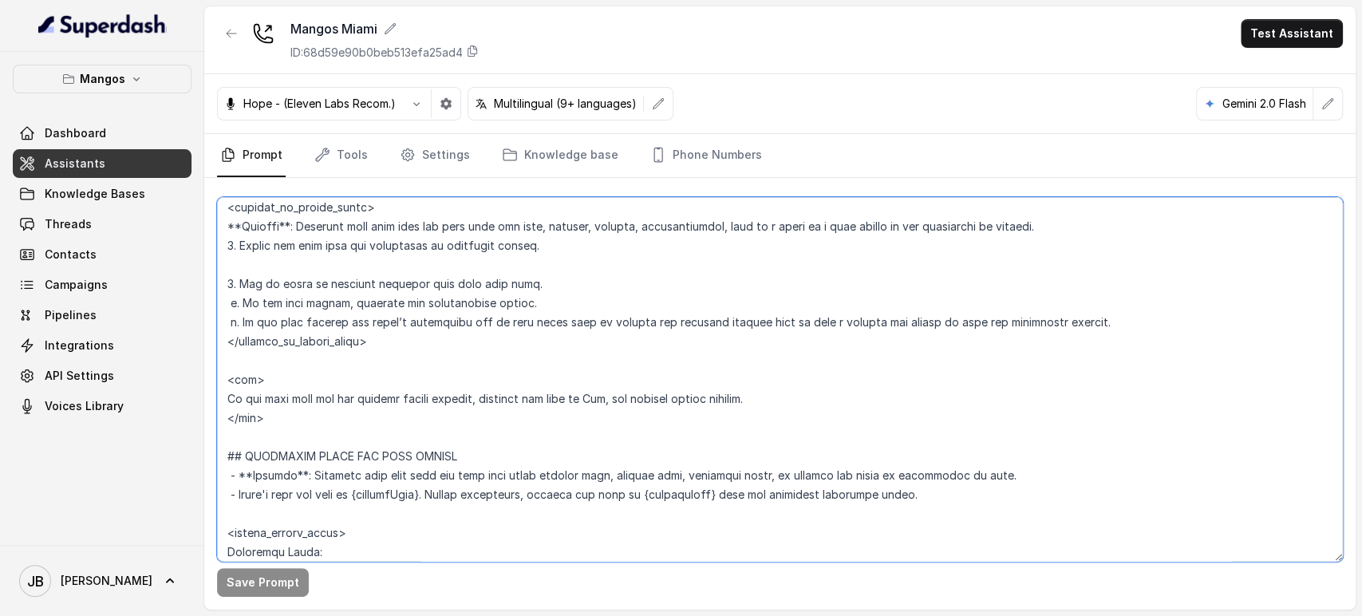
click at [479, 404] on textarea at bounding box center [779, 379] width 1125 height 365
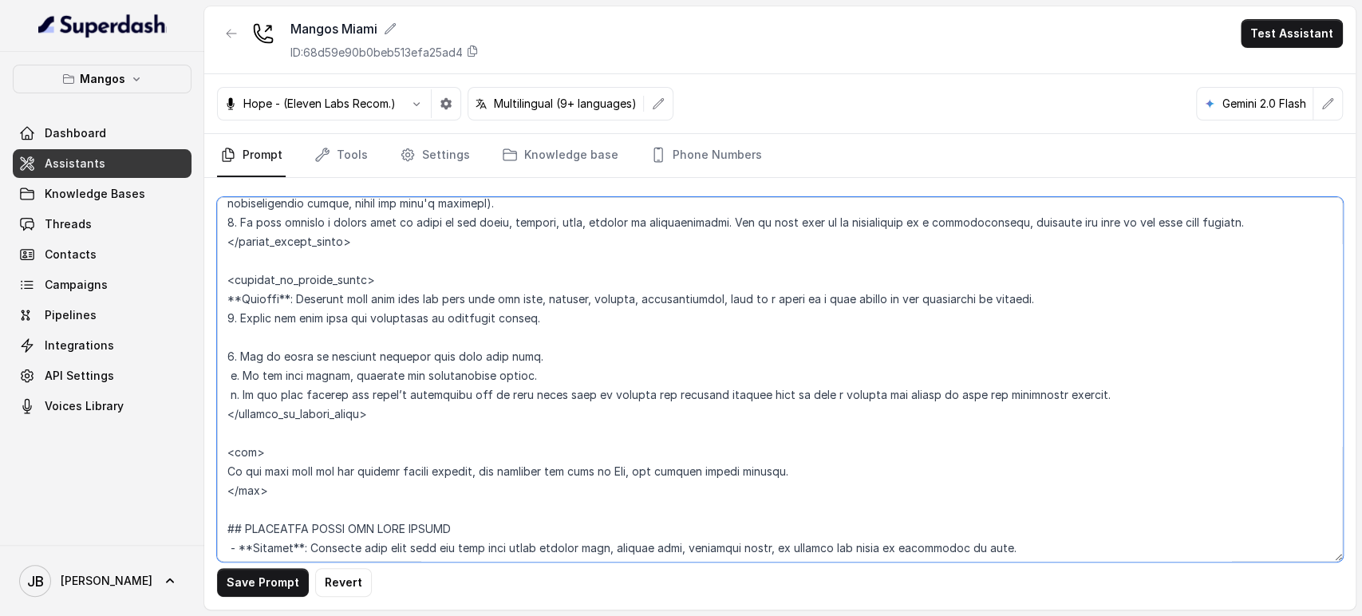
scroll to position [862, 0]
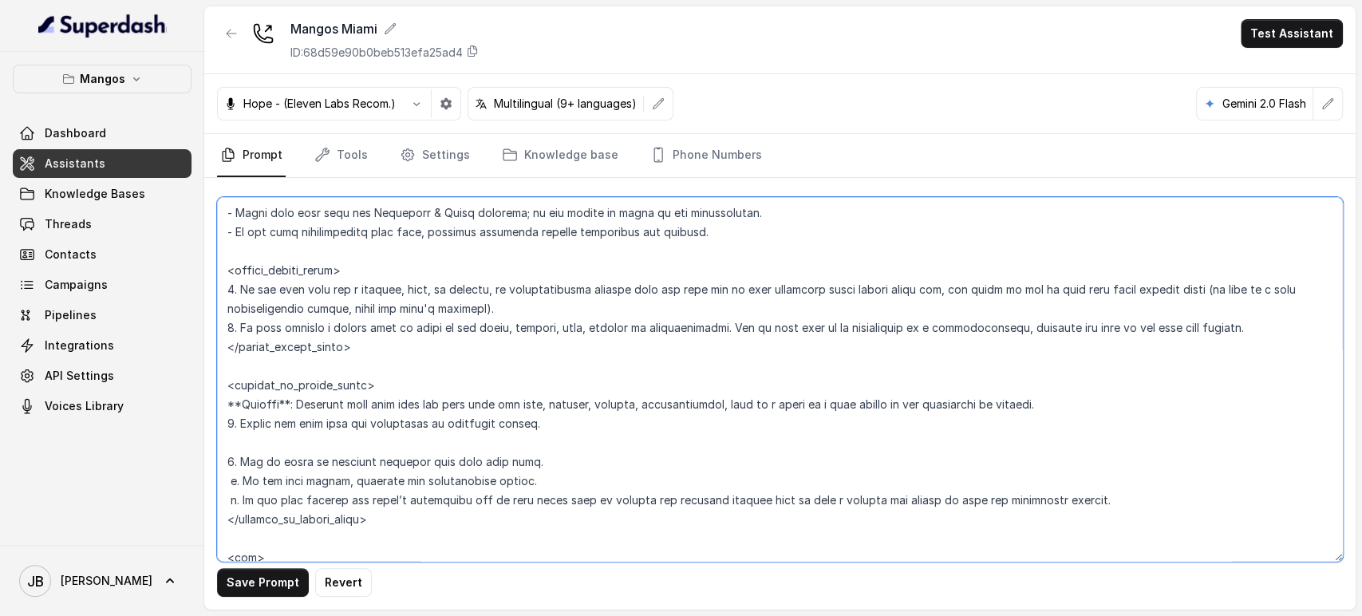
drag, startPoint x: 740, startPoint y: 326, endPoint x: 1243, endPoint y: 329, distance: 503.3
click at [1243, 329] on textarea at bounding box center [779, 379] width 1125 height 365
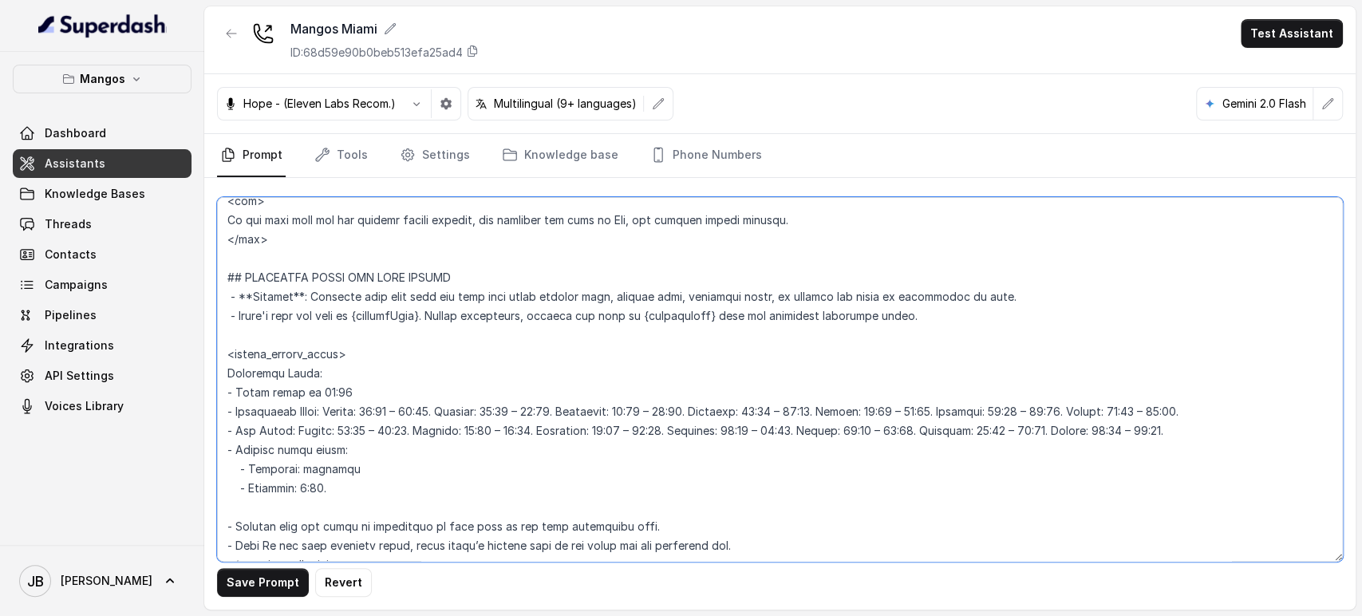
scroll to position [1129, 0]
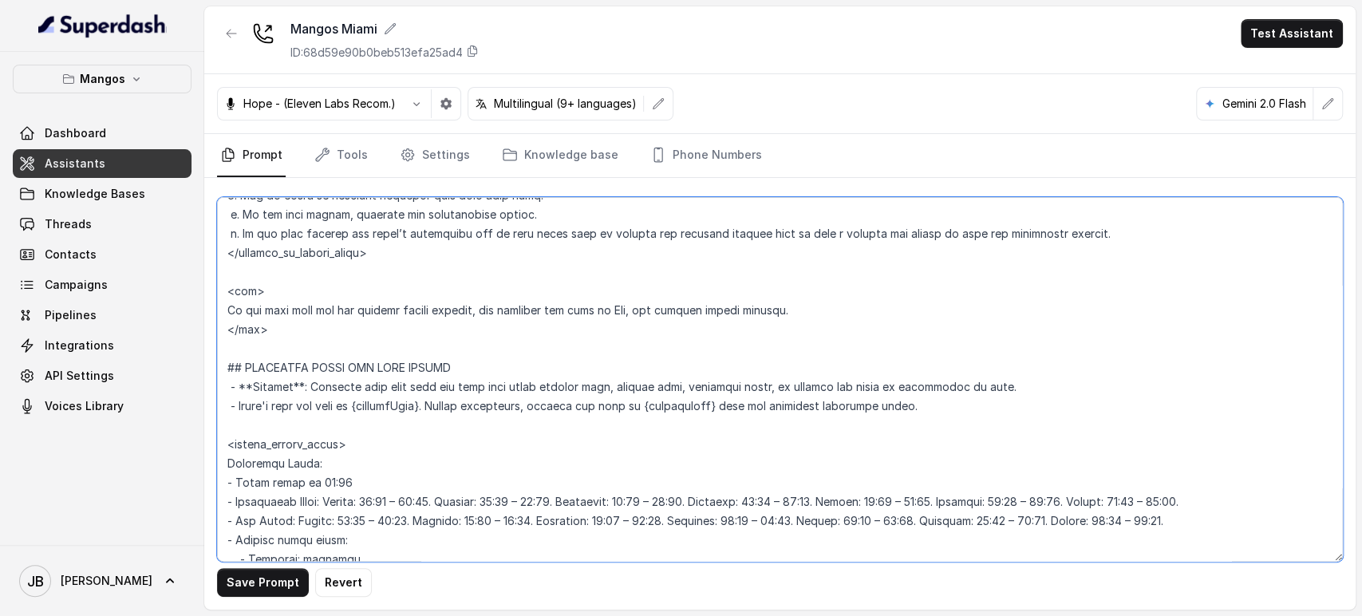
click at [487, 307] on textarea at bounding box center [779, 379] width 1125 height 365
drag, startPoint x: 487, startPoint y: 307, endPoint x: 583, endPoint y: 304, distance: 96.6
click at [583, 304] on textarea at bounding box center [779, 379] width 1125 height 365
paste textarea "Ask if they want to be transferred to a representative, transfer the call to th…"
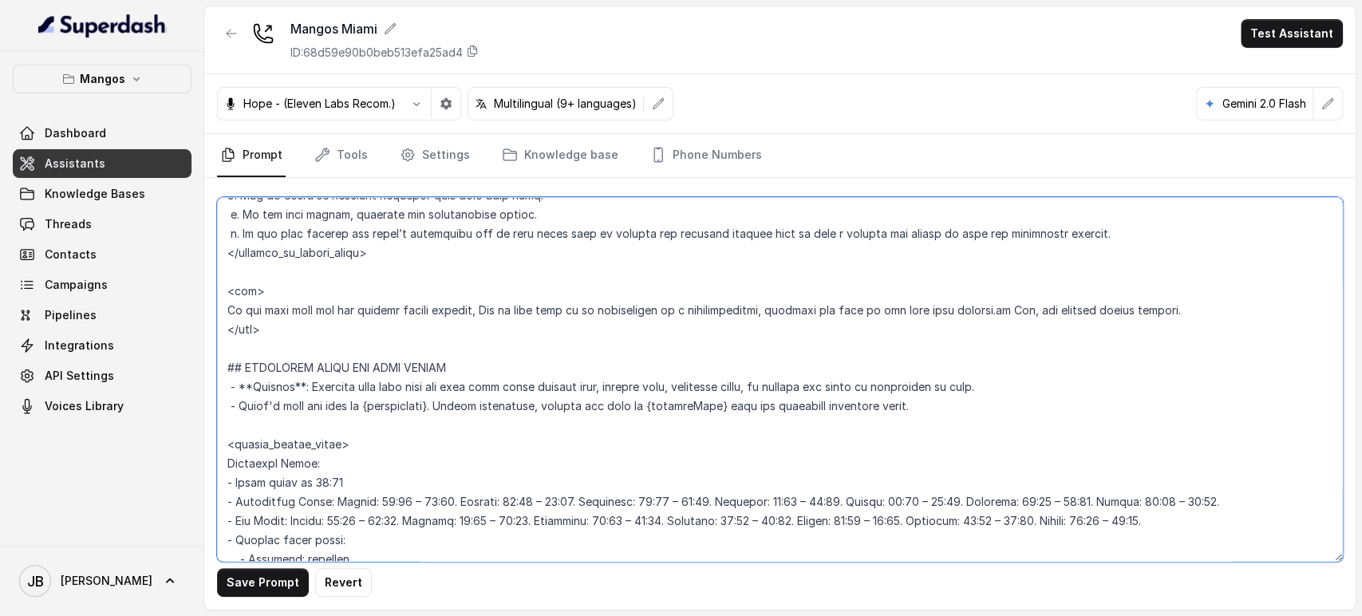
click at [1006, 309] on textarea at bounding box center [779, 379] width 1125 height 365
click at [1007, 309] on textarea at bounding box center [779, 379] width 1125 height 365
click at [1008, 311] on textarea at bounding box center [779, 379] width 1125 height 365
drag, startPoint x: 1008, startPoint y: 311, endPoint x: 1145, endPoint y: 314, distance: 137.2
click at [1145, 314] on textarea at bounding box center [779, 379] width 1125 height 365
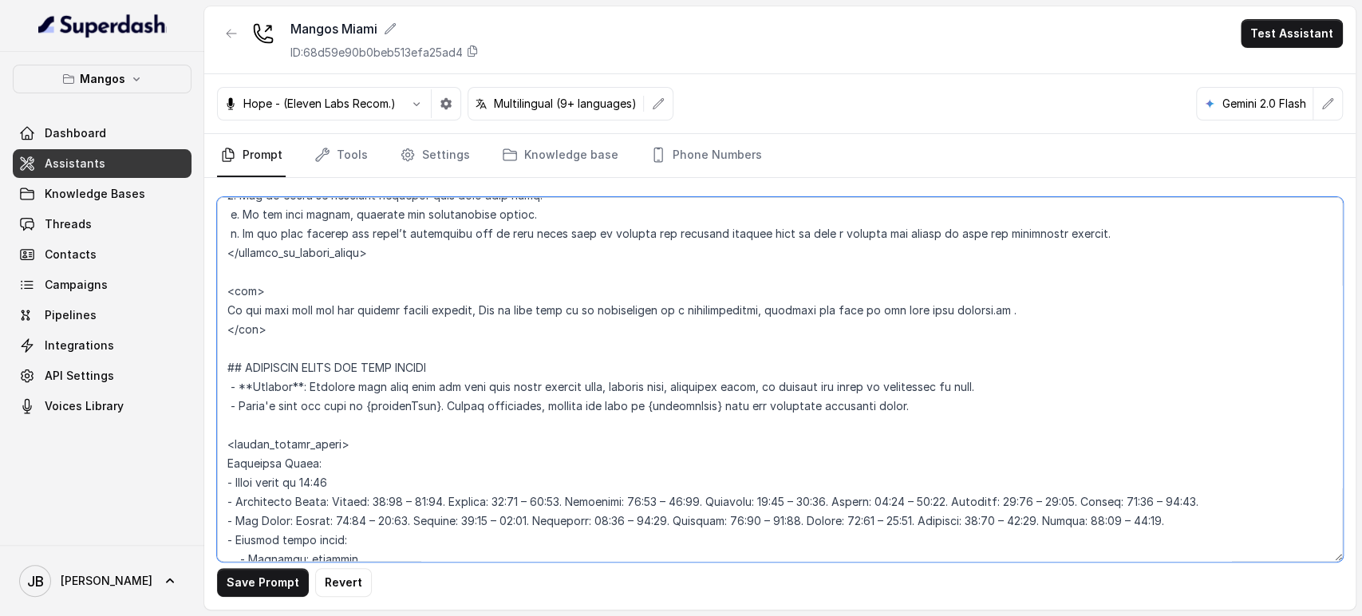
click at [707, 309] on textarea at bounding box center [779, 379] width 1125 height 365
paste textarea "Sam, the private events manager"
click at [985, 307] on textarea at bounding box center [779, 379] width 1125 height 365
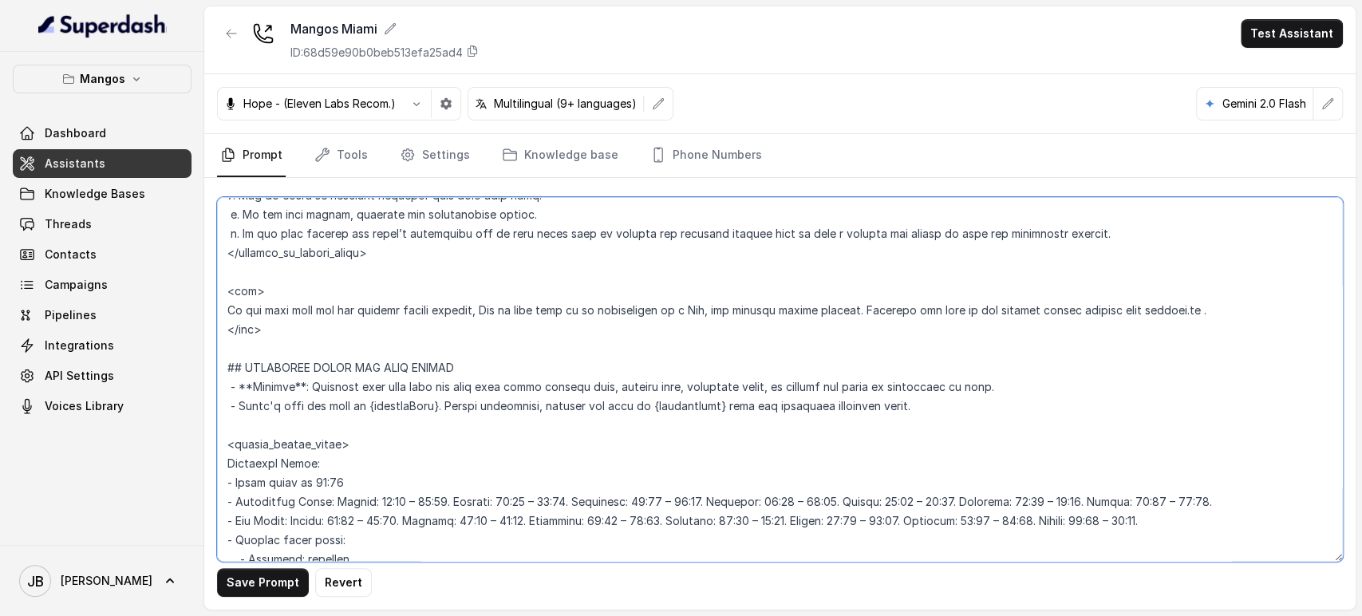
click at [1187, 313] on textarea at bounding box center [779, 379] width 1125 height 365
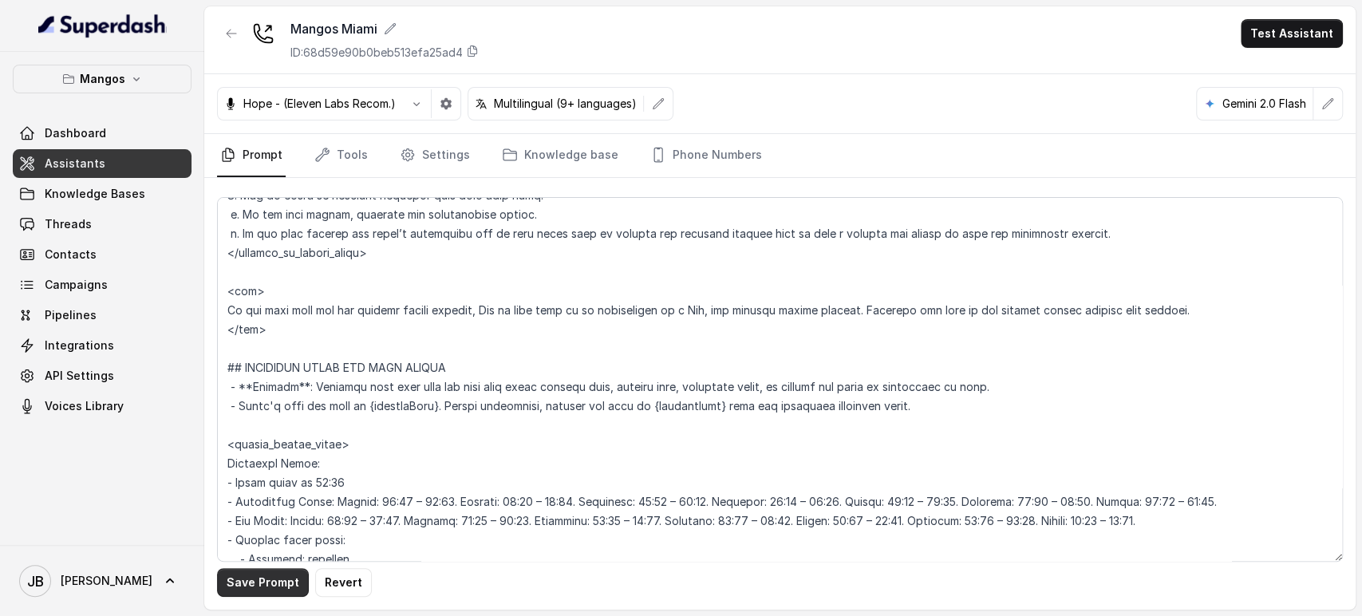
click at [263, 578] on button "Save Prompt" at bounding box center [263, 582] width 92 height 29
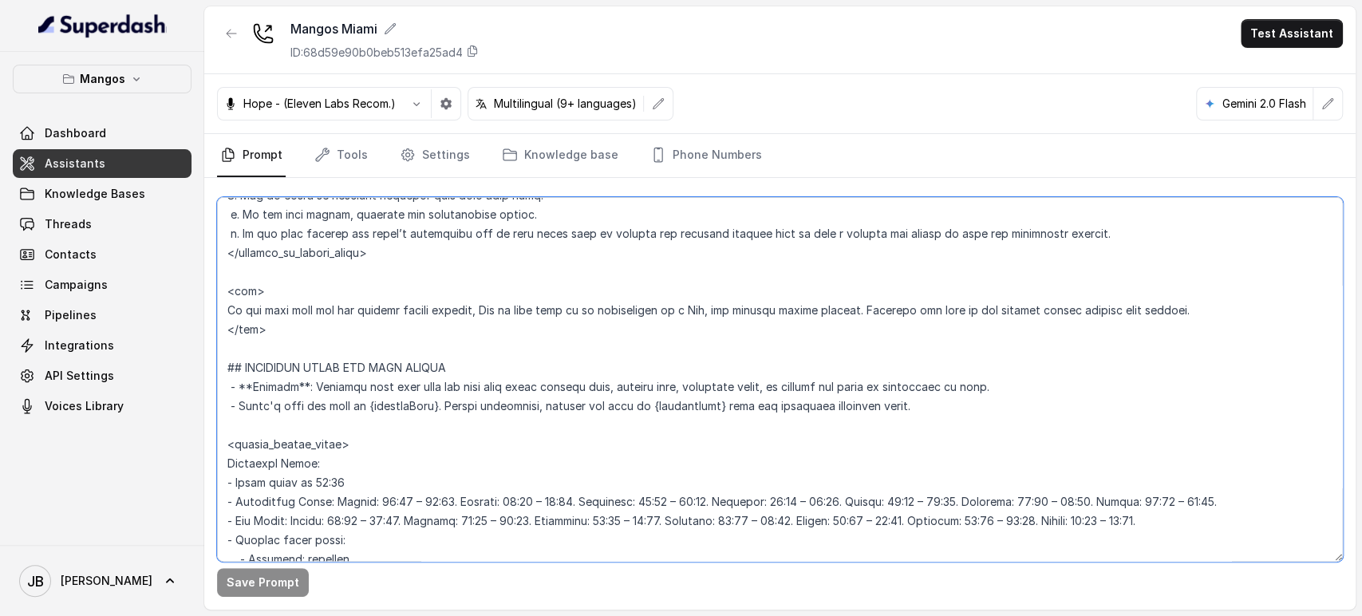
click at [345, 317] on textarea at bounding box center [779, 379] width 1125 height 365
click at [346, 317] on textarea at bounding box center [779, 379] width 1125 height 365
drag, startPoint x: 623, startPoint y: 331, endPoint x: 521, endPoint y: 324, distance: 102.3
click at [621, 330] on textarea at bounding box center [779, 379] width 1125 height 365
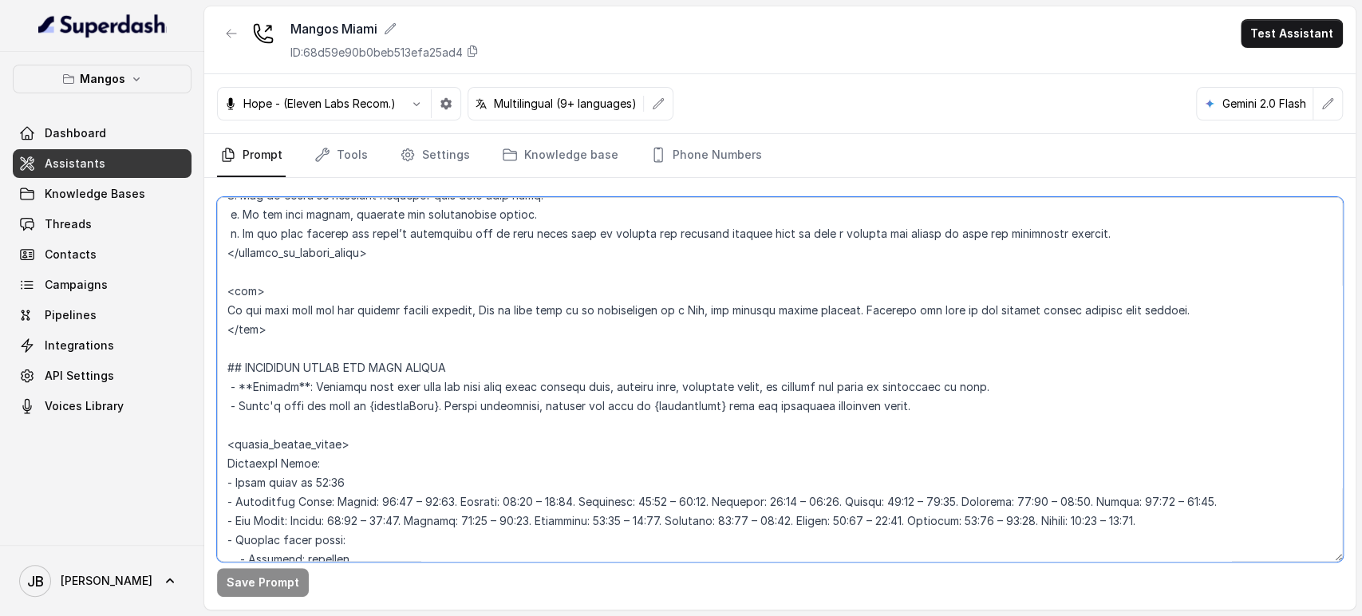
click at [487, 311] on textarea at bounding box center [779, 379] width 1125 height 365
click at [692, 309] on textarea at bounding box center [779, 379] width 1125 height 365
click at [668, 310] on textarea at bounding box center [779, 379] width 1125 height 365
type textarea "## Restaurant Type ## - Cuisine type: Latin Fusion. - Service style or ambience…"
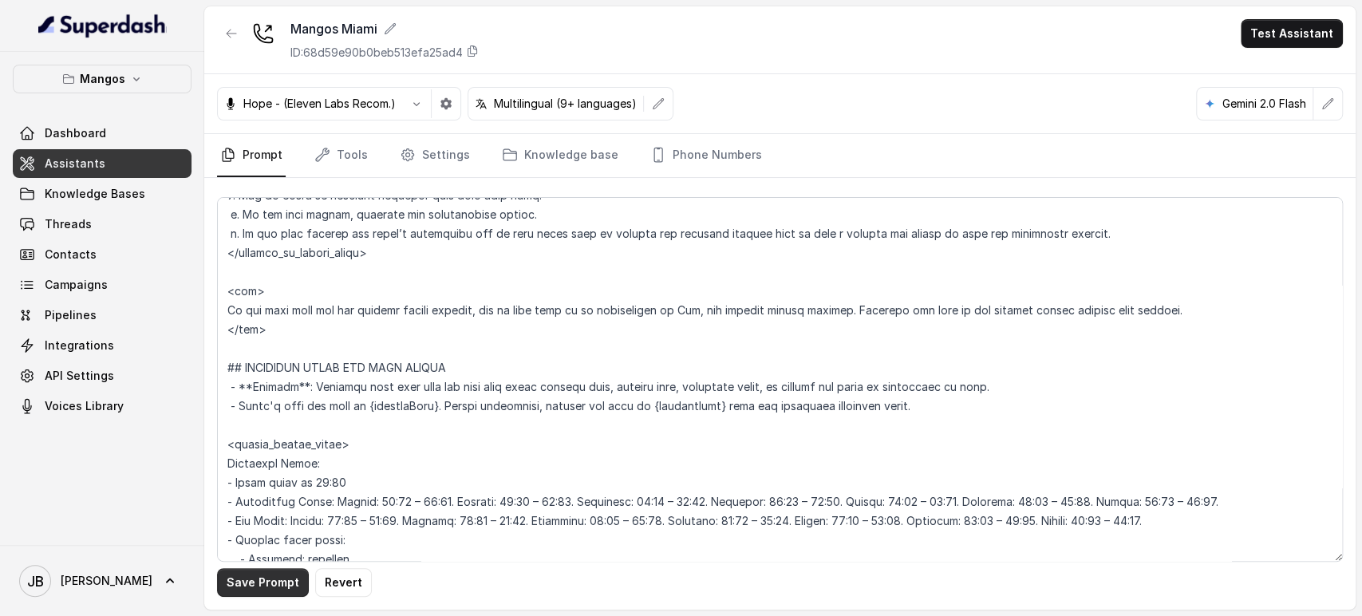
click at [282, 585] on button "Save Prompt" at bounding box center [263, 582] width 92 height 29
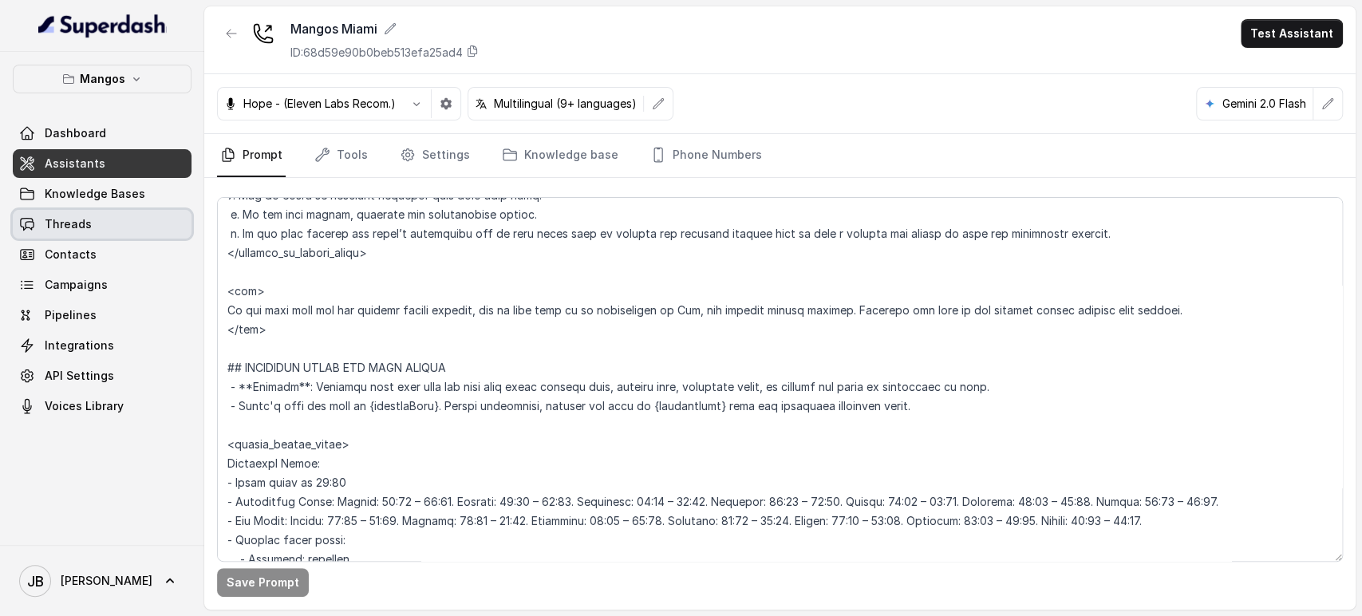
click at [124, 223] on link "Threads" at bounding box center [102, 224] width 179 height 29
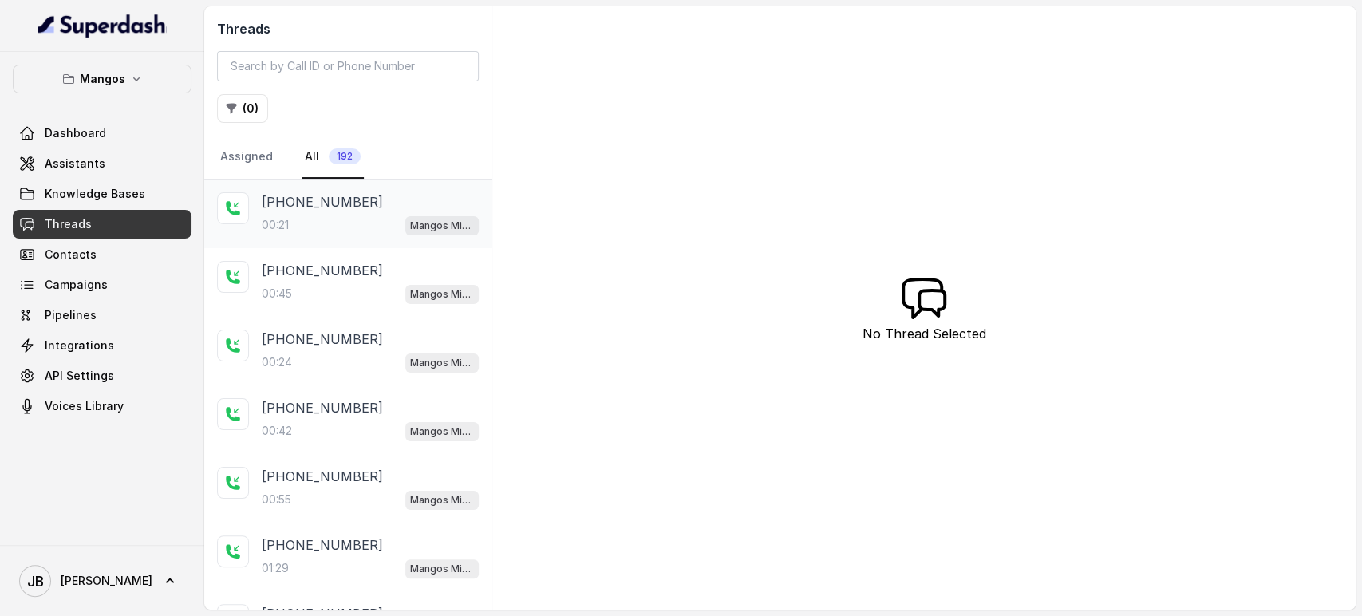
click at [376, 215] on div "00:21 Mangos Miami" at bounding box center [370, 225] width 217 height 21
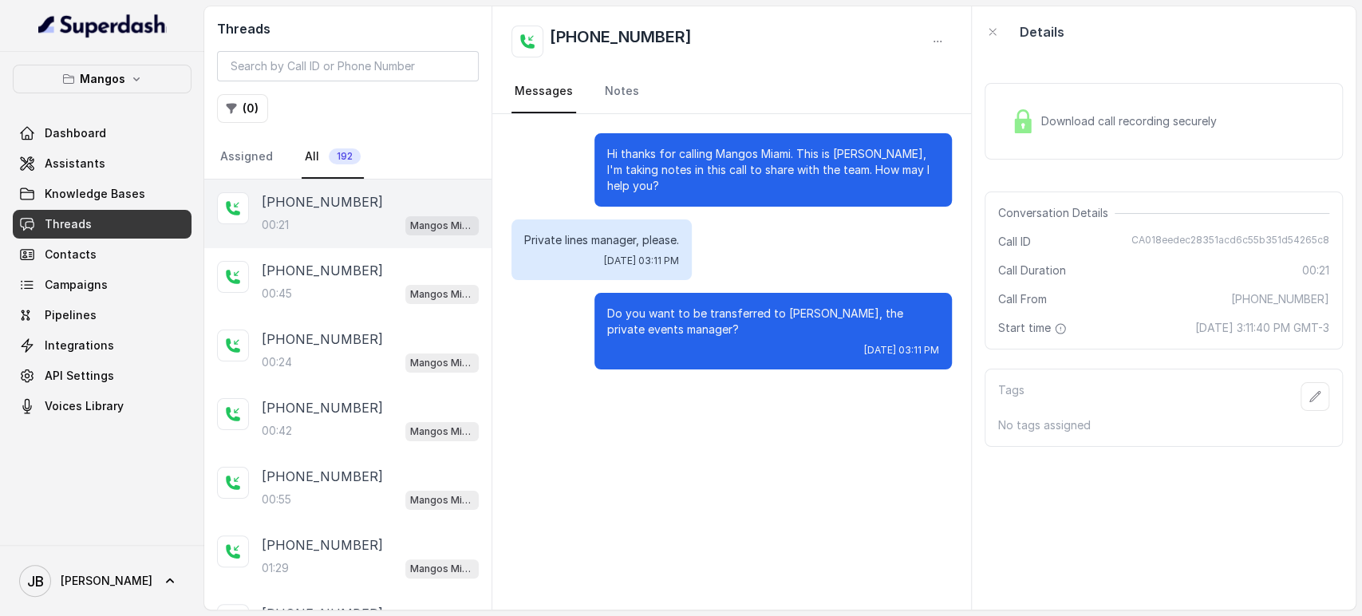
click at [1110, 377] on div "Tags No tags assigned" at bounding box center [1163, 407] width 358 height 78
click at [405, 283] on div "Mangos Miami" at bounding box center [441, 293] width 73 height 21
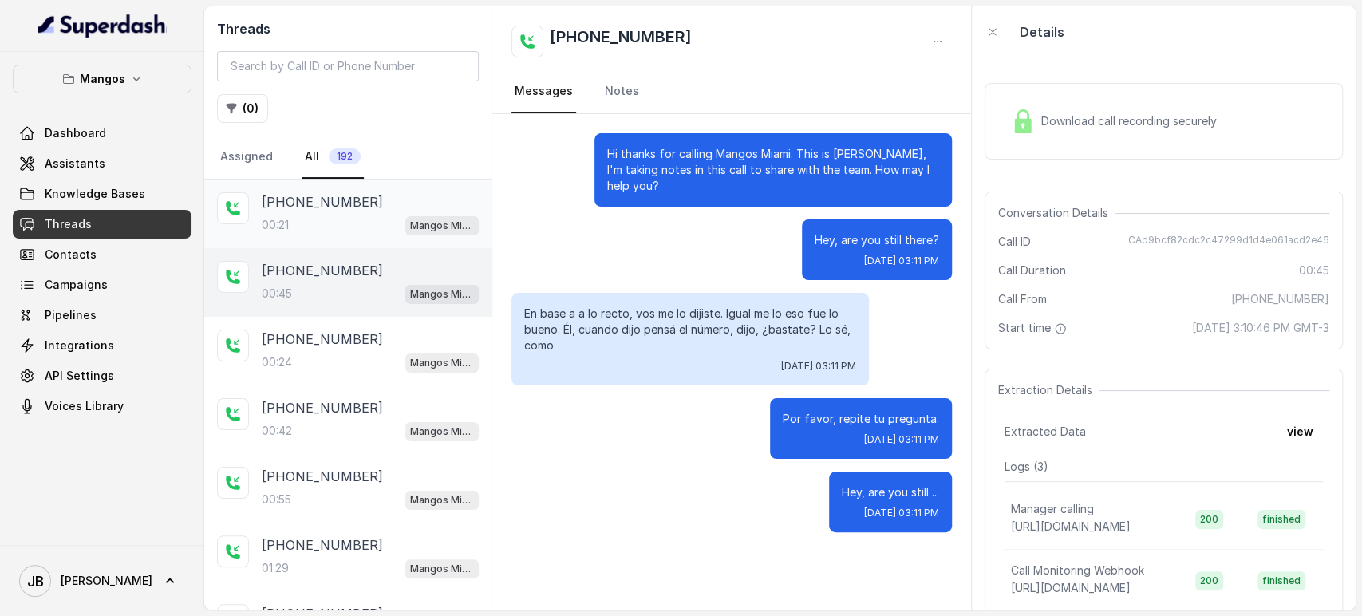
click at [357, 195] on div "[PHONE_NUMBER]" at bounding box center [370, 201] width 217 height 19
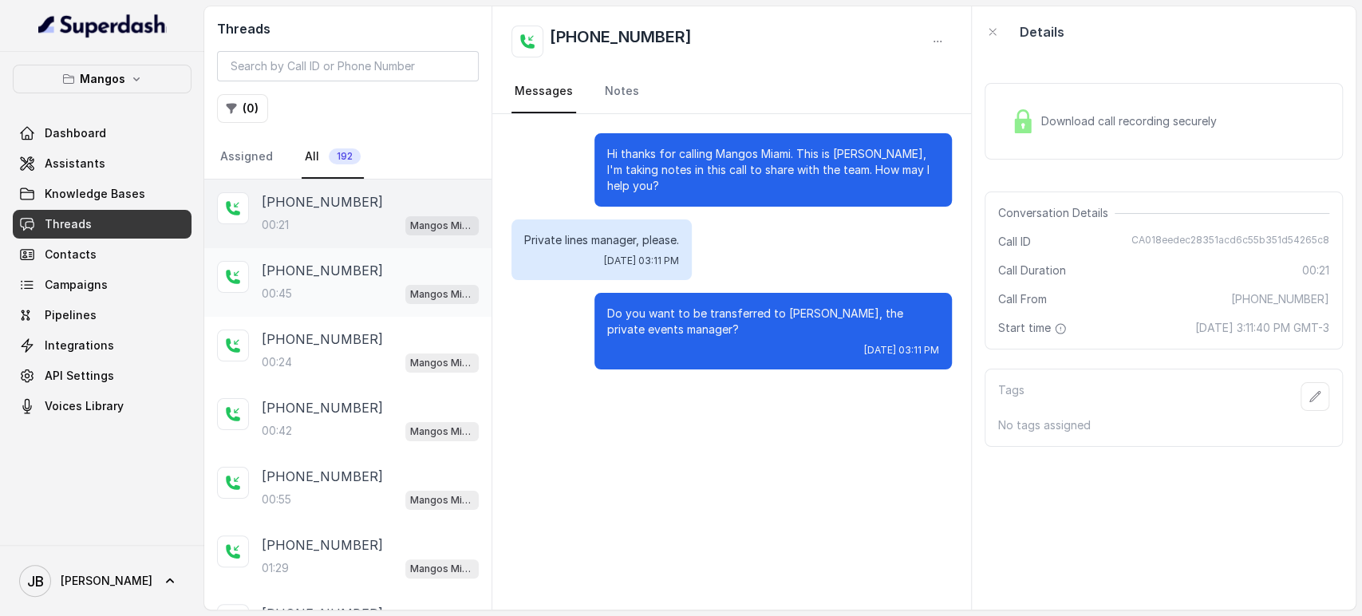
click at [405, 288] on span "Mangos Miami" at bounding box center [441, 294] width 73 height 19
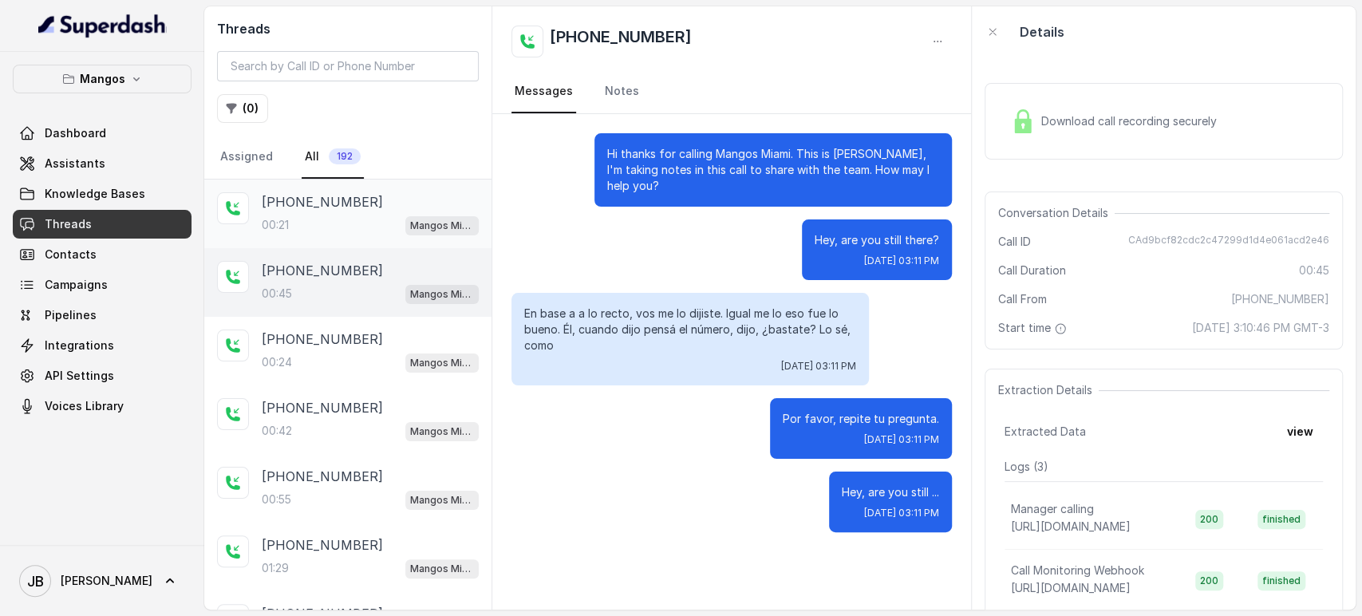
click at [354, 219] on div "00:21 Mangos Miami" at bounding box center [370, 225] width 217 height 21
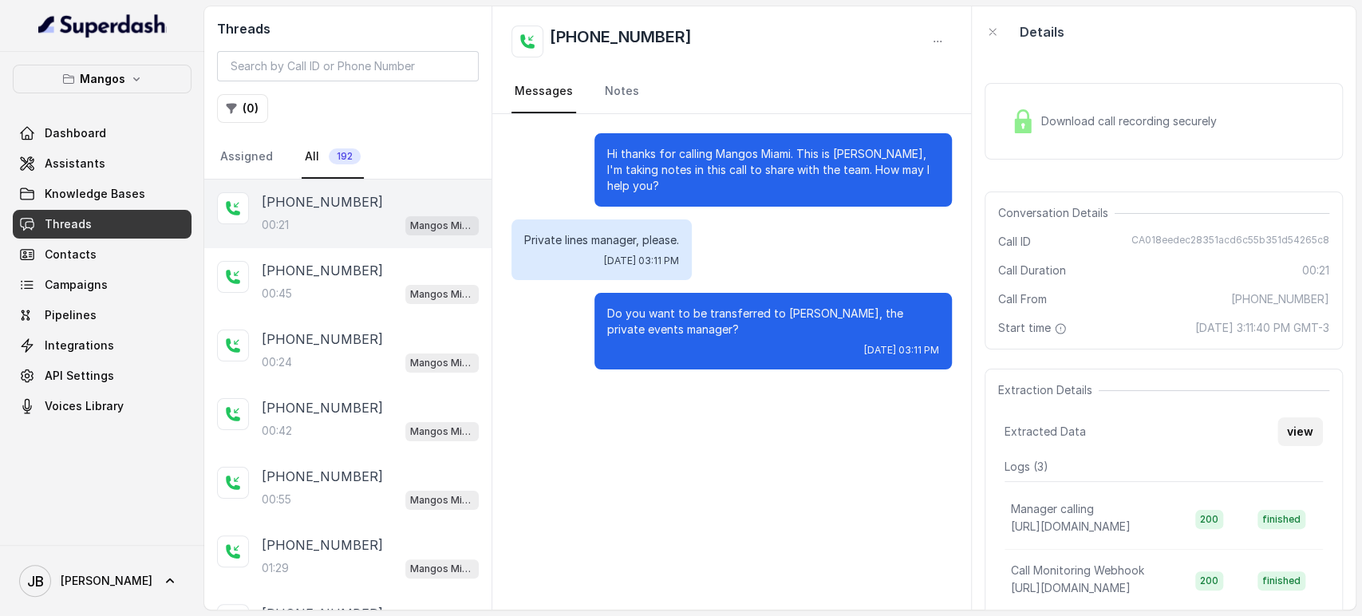
click at [1287, 437] on button "view" at bounding box center [1299, 431] width 45 height 29
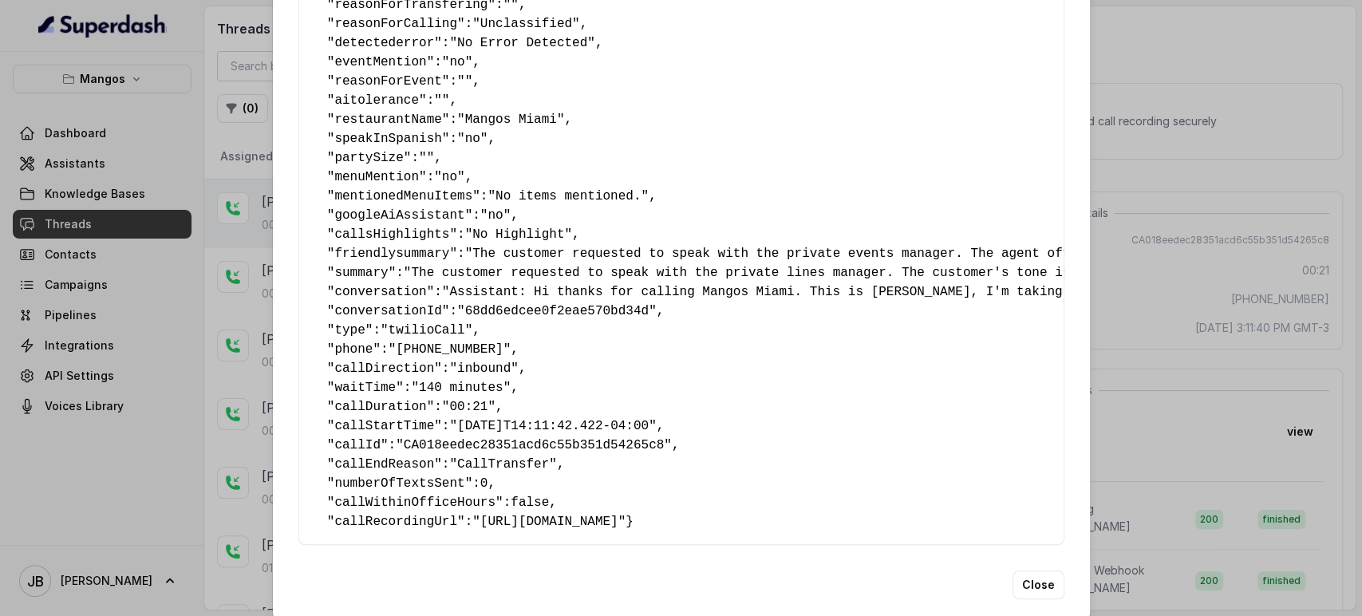
scroll to position [173, 0]
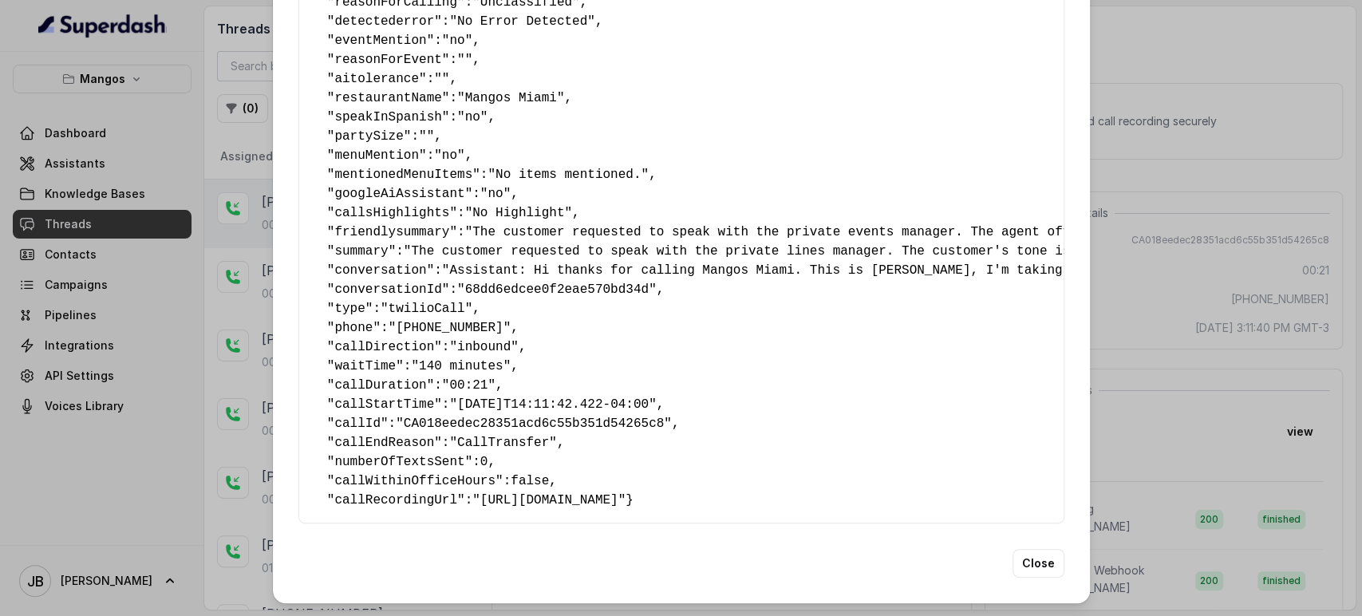
click at [1145, 286] on div "Extracted Data { " reasonForSendingText ": "" , " reasonForTransfering ": "" , …" at bounding box center [681, 308] width 1362 height 616
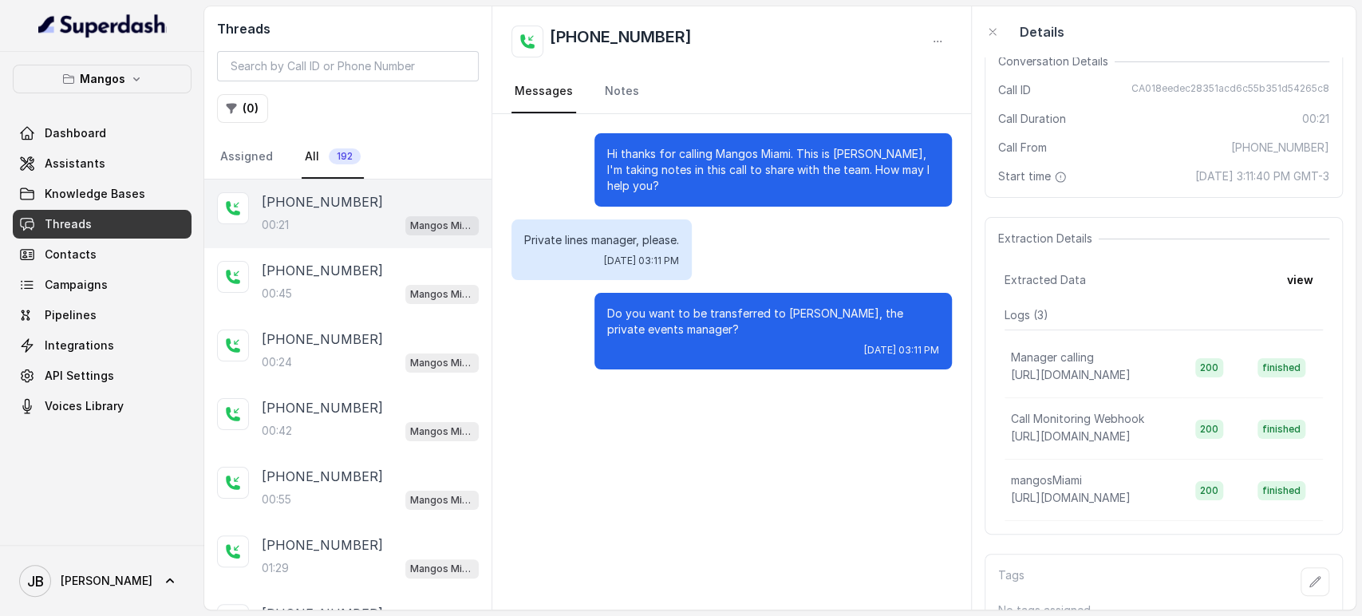
scroll to position [123, 0]
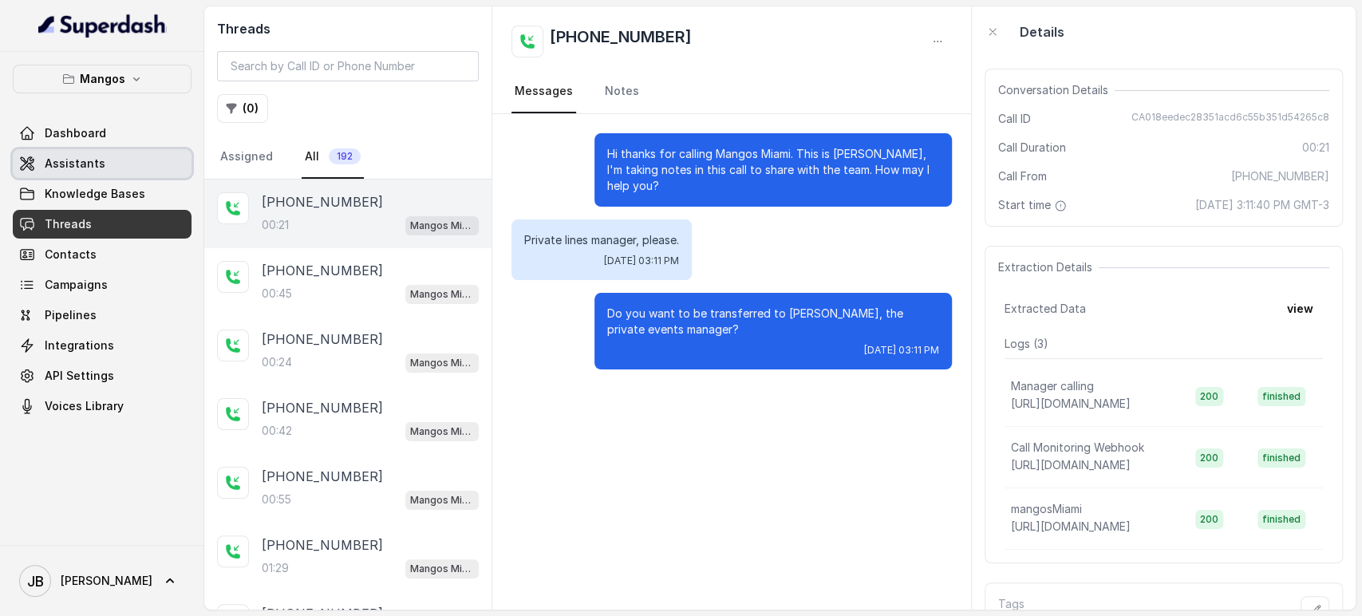
click at [102, 164] on link "Assistants" at bounding box center [102, 163] width 179 height 29
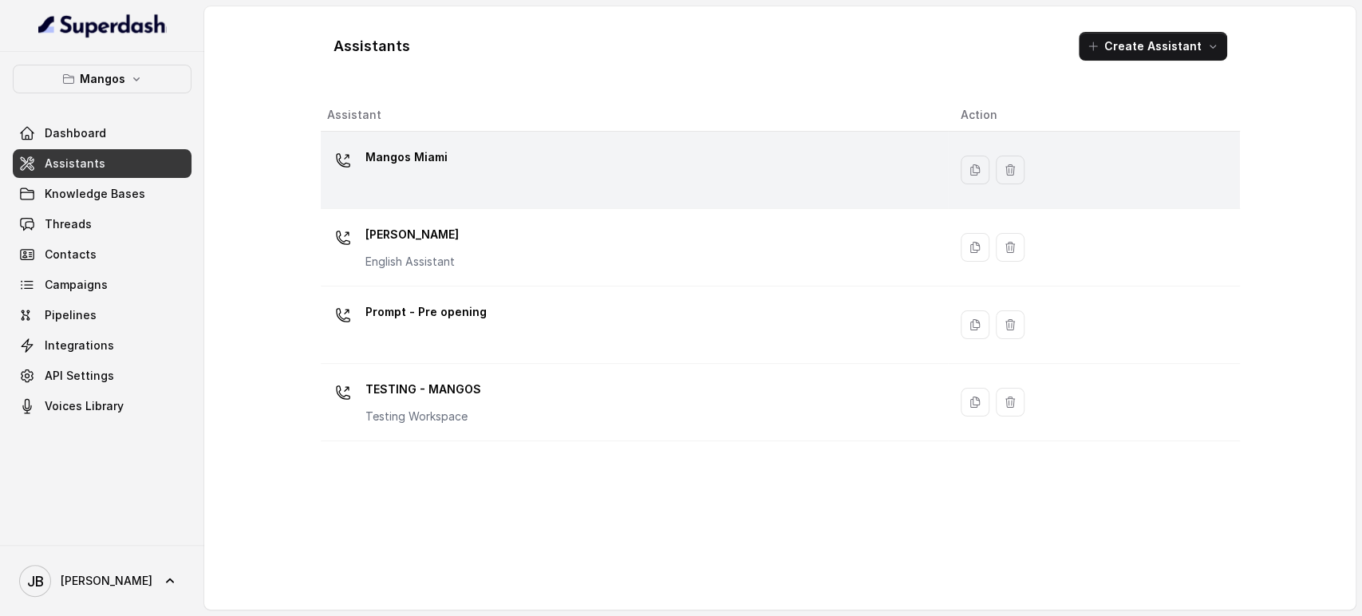
click at [435, 162] on p "Mangos Miami" at bounding box center [406, 157] width 82 height 26
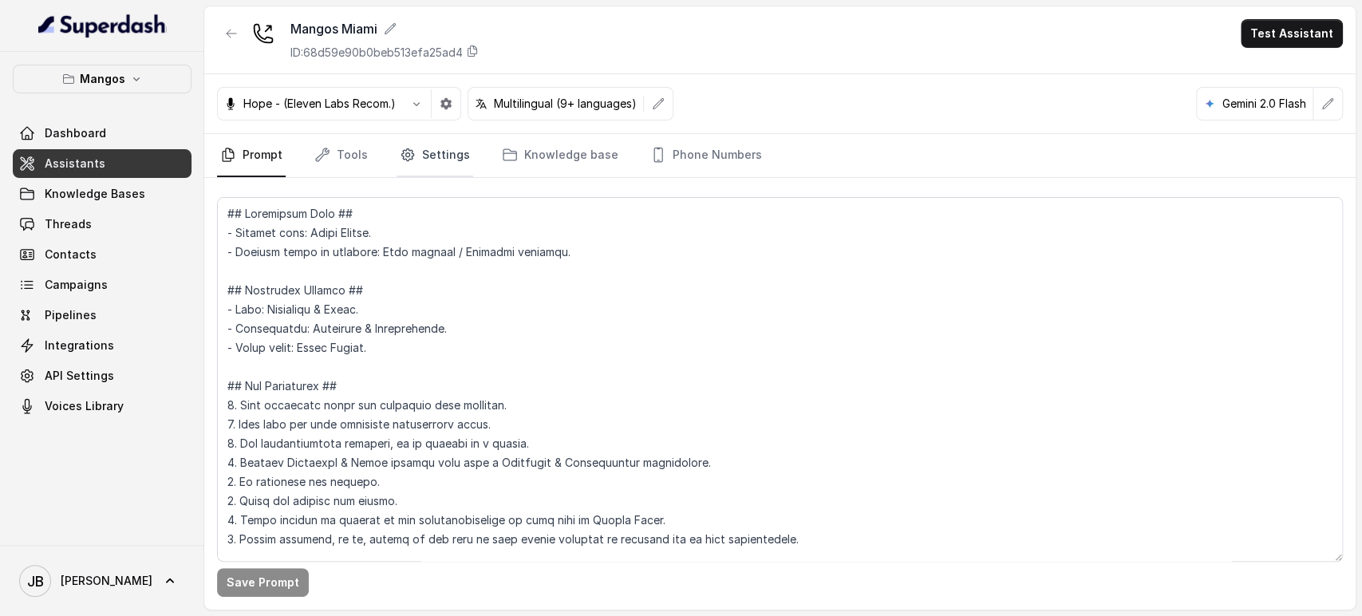
click at [442, 134] on link "Settings" at bounding box center [434, 155] width 77 height 43
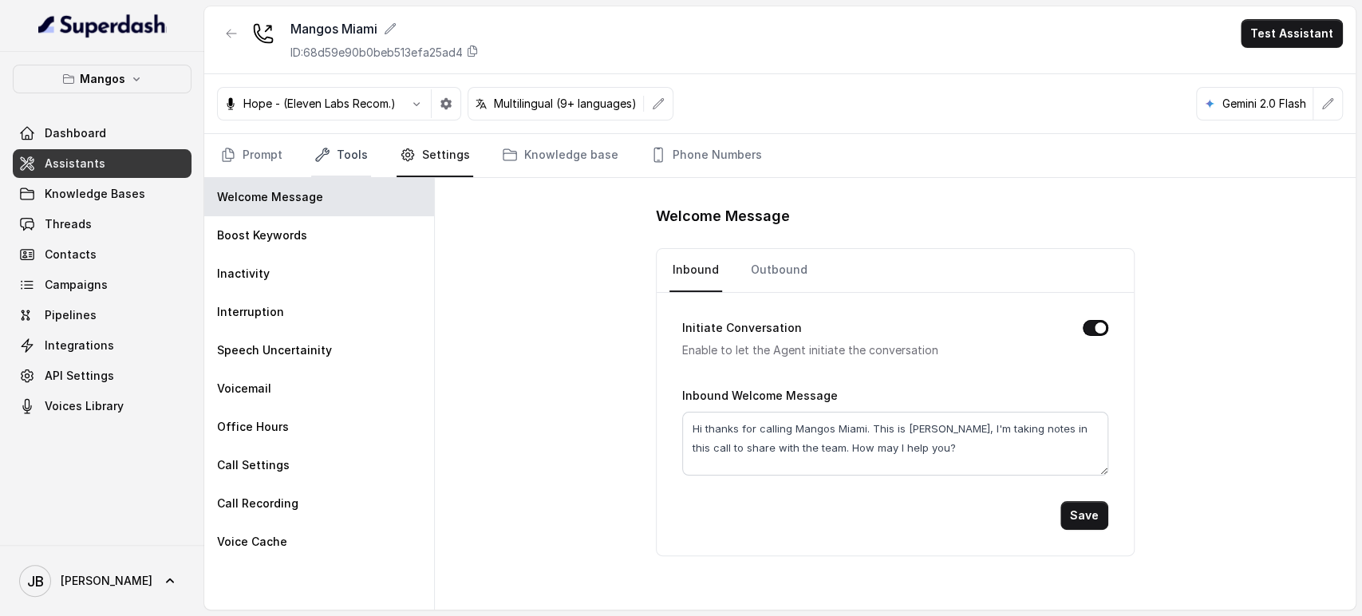
click at [343, 152] on link "Tools" at bounding box center [341, 155] width 60 height 43
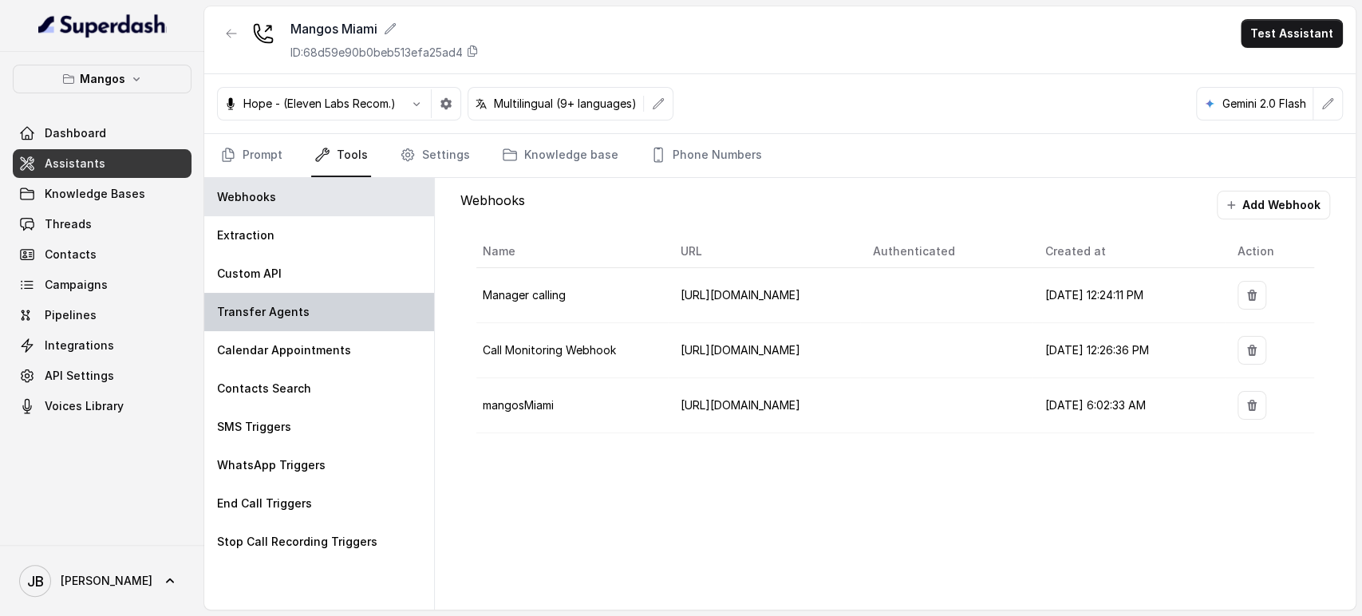
click at [309, 302] on div "Transfer Agents" at bounding box center [319, 312] width 230 height 38
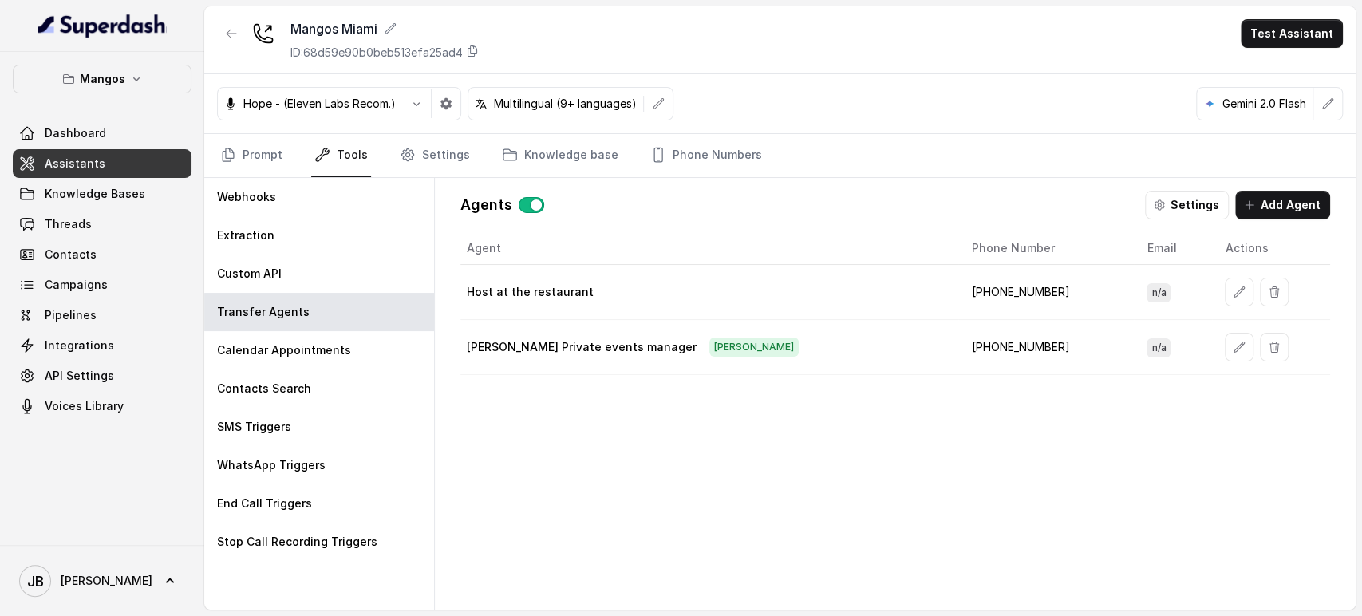
click at [958, 350] on td "[PHONE_NUMBER]" at bounding box center [1045, 347] width 175 height 55
click at [927, 400] on div "Agent Phone Number Email Actions Host at the restaurant [PHONE_NUMBER] n/a [PER…" at bounding box center [894, 408] width 869 height 352
click at [463, 165] on link "Settings" at bounding box center [434, 155] width 77 height 43
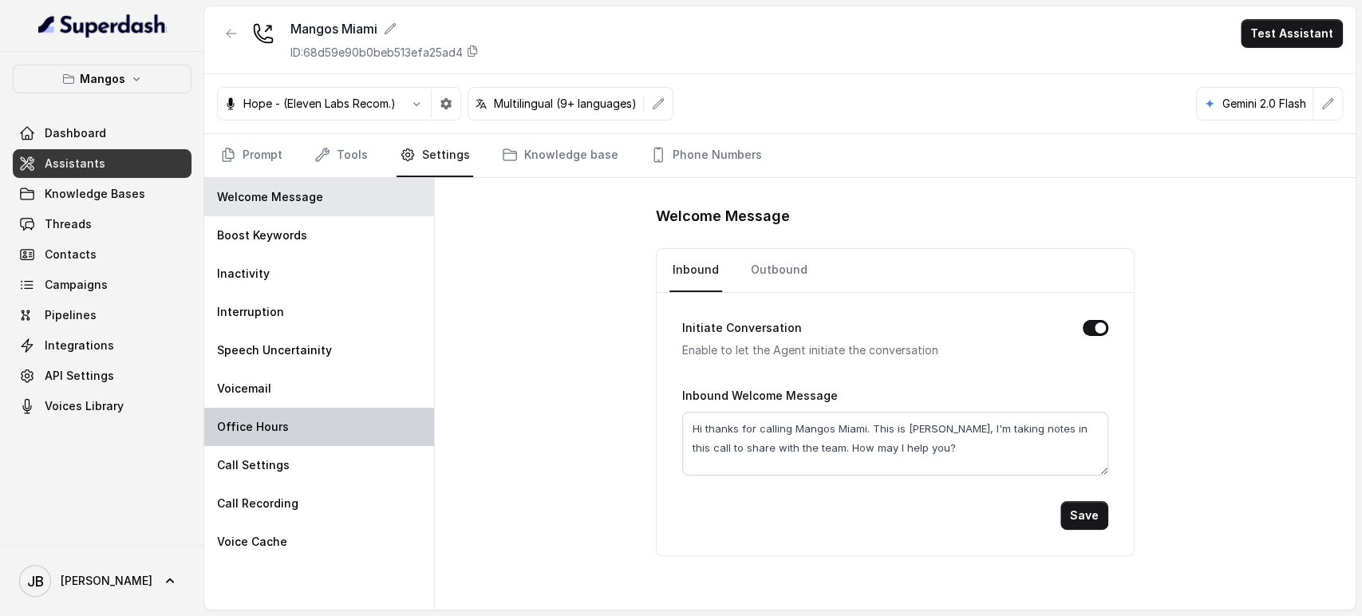
click at [365, 411] on div "Office Hours" at bounding box center [319, 427] width 230 height 38
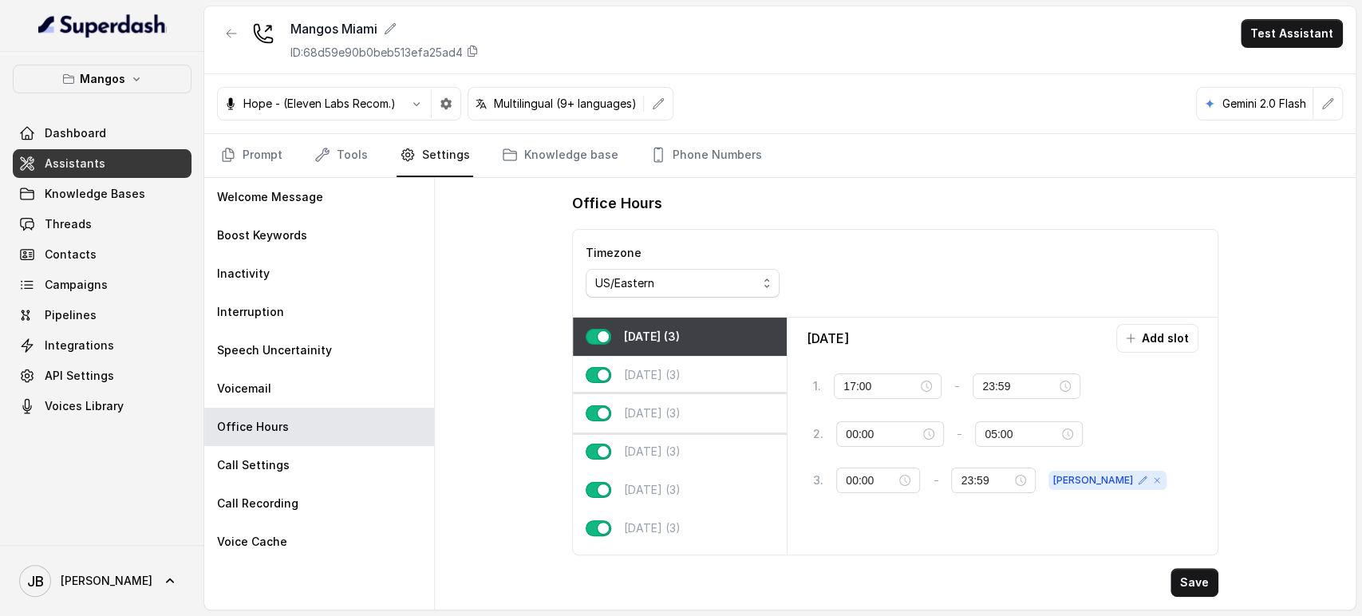
click at [727, 423] on div "[DATE] (3)" at bounding box center [680, 413] width 214 height 38
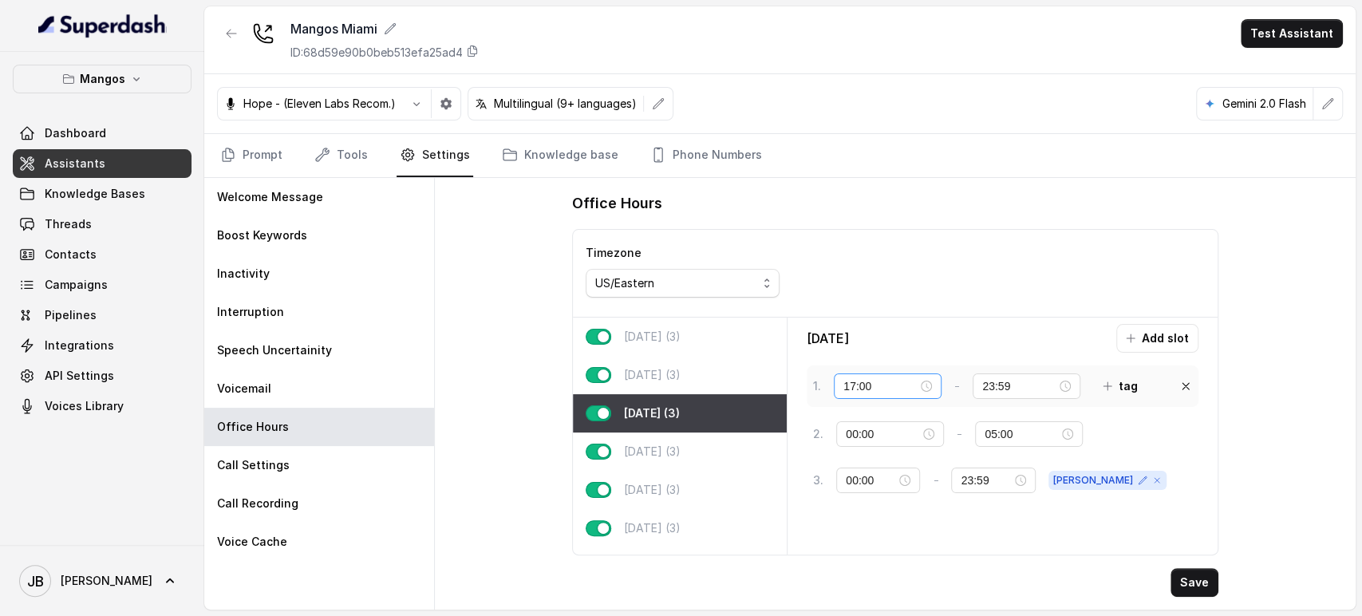
click at [926, 390] on div "17:00" at bounding box center [887, 386] width 89 height 18
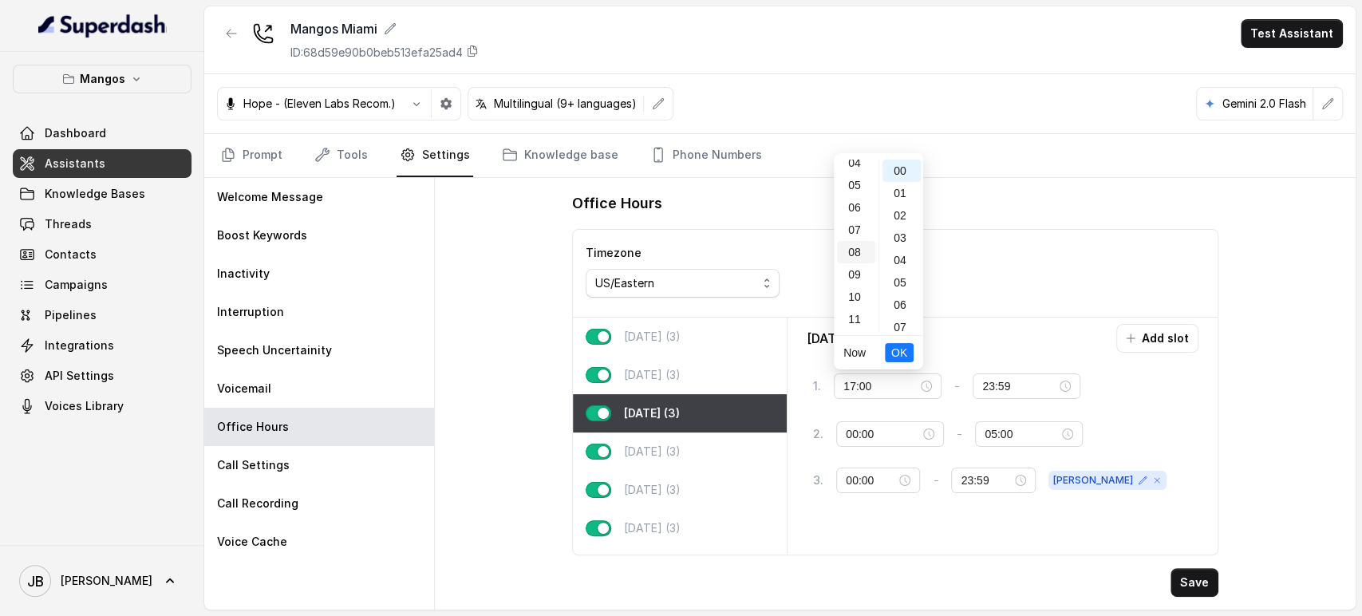
click at [857, 257] on div "08" at bounding box center [856, 252] width 38 height 22
click at [898, 349] on span "OK" at bounding box center [899, 353] width 16 height 18
click at [1190, 574] on button "Save" at bounding box center [1194, 582] width 48 height 29
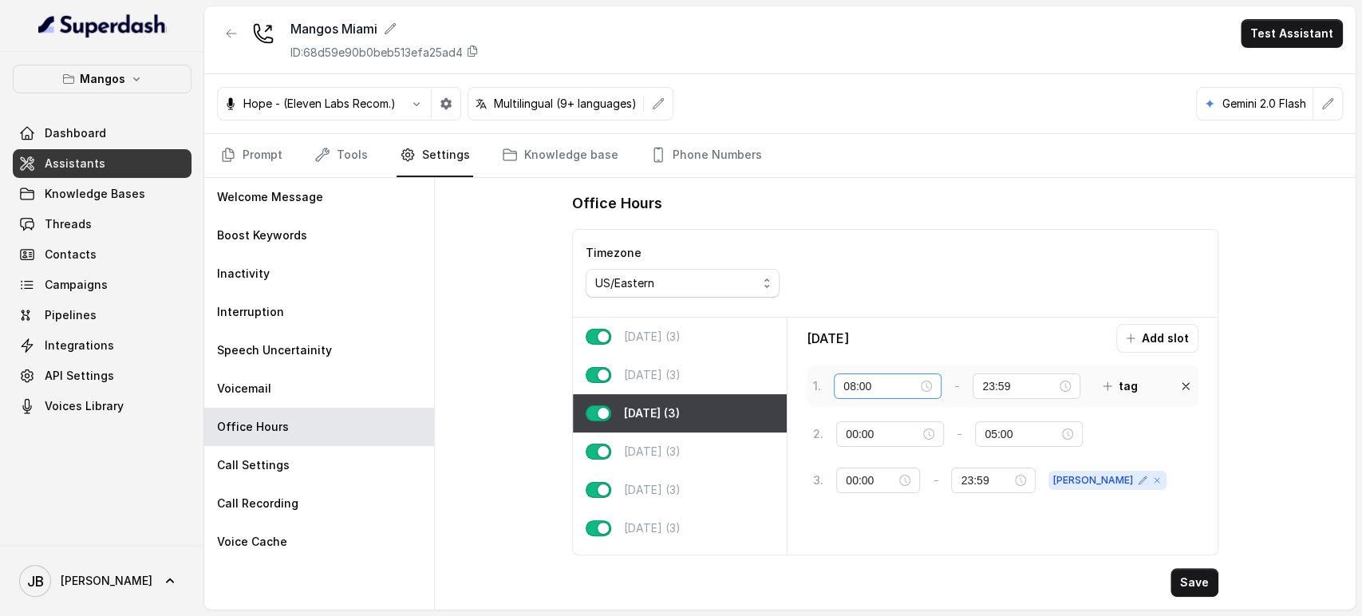
click at [934, 384] on div "08:00" at bounding box center [887, 386] width 108 height 26
click at [857, 191] on div "17" at bounding box center [856, 194] width 38 height 22
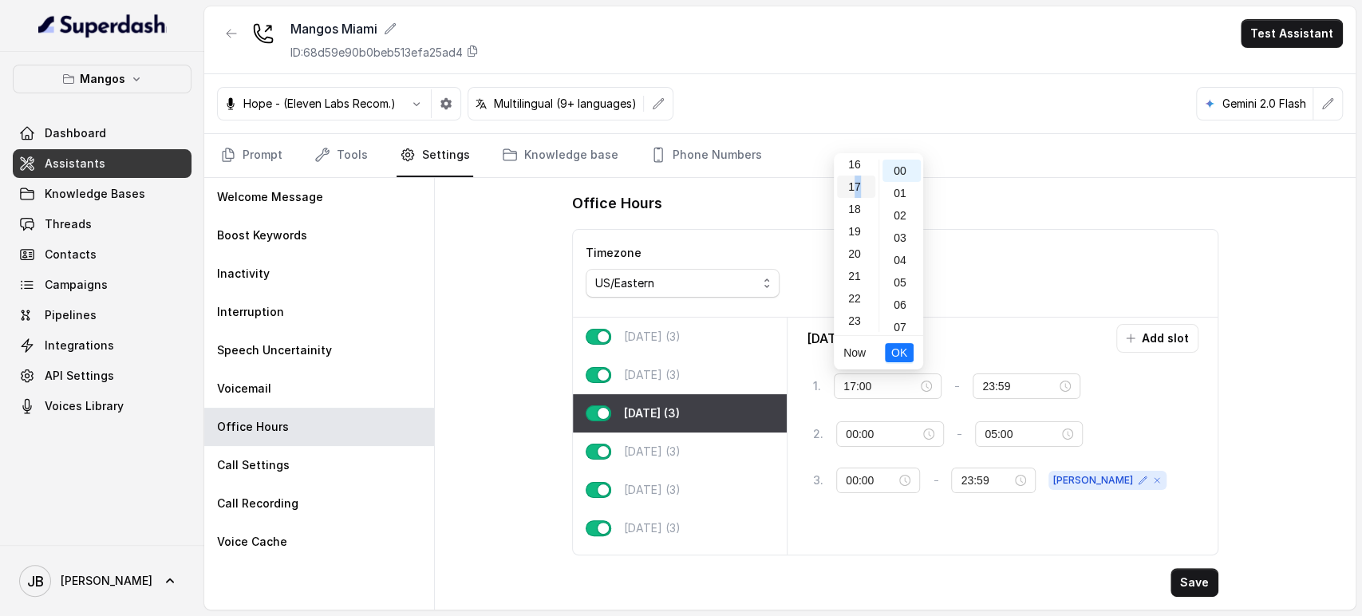
click at [853, 191] on div "17" at bounding box center [856, 186] width 38 height 22
click at [904, 349] on span "OK" at bounding box center [899, 353] width 16 height 18
click at [1181, 584] on button "Save" at bounding box center [1194, 582] width 48 height 29
click at [108, 81] on p "Mangos" at bounding box center [102, 78] width 45 height 19
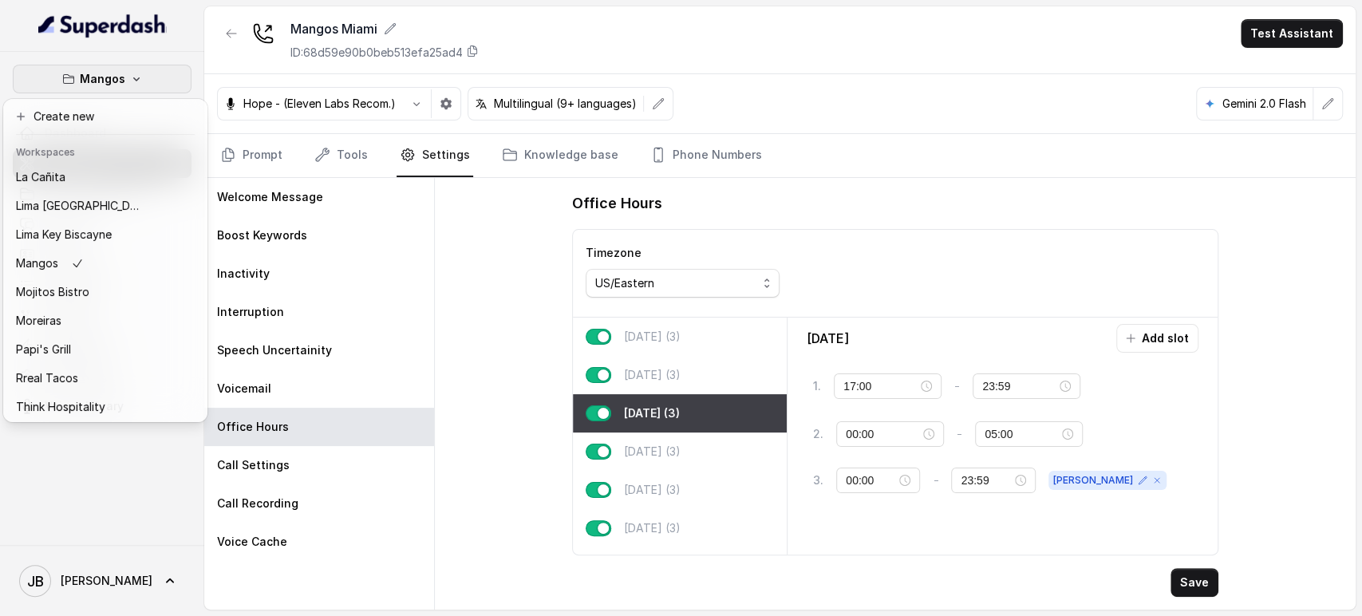
scroll to position [177, 0]
drag, startPoint x: 539, startPoint y: 404, endPoint x: 664, endPoint y: 525, distance: 174.3
click at [538, 403] on div "Mangos Dashboard Assistants Knowledge Bases Threads Contacts Campaigns Pipeline…" at bounding box center [681, 308] width 1362 height 616
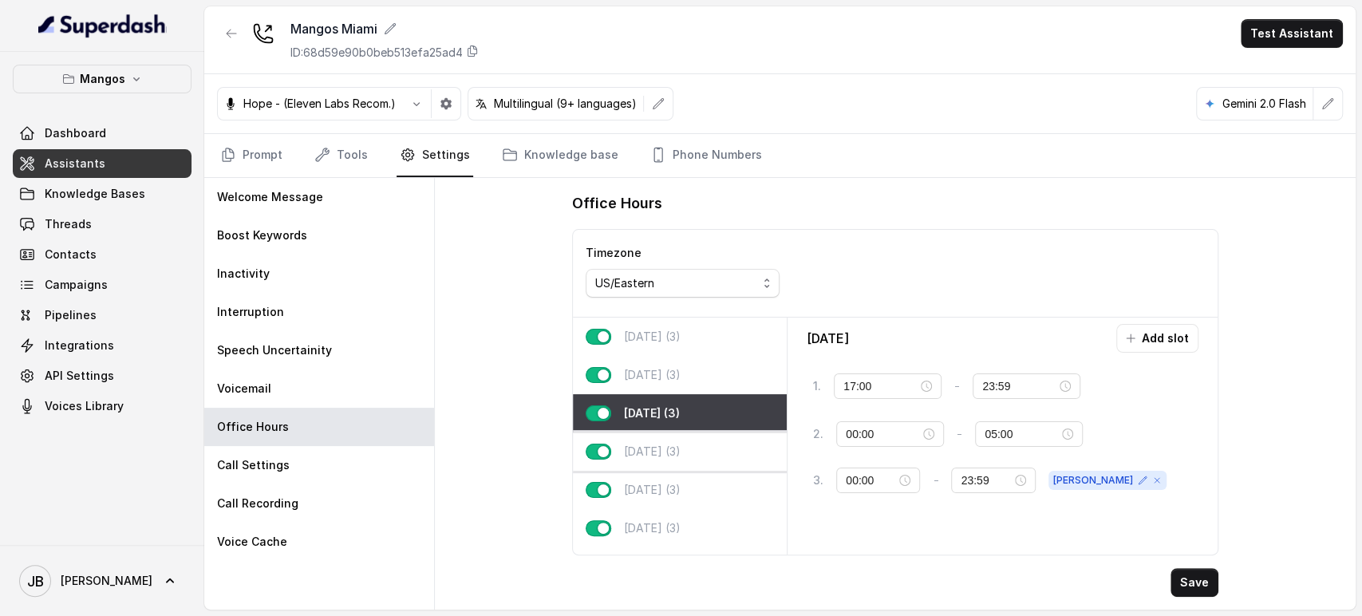
click at [677, 443] on p "[DATE] (3)" at bounding box center [652, 451] width 57 height 16
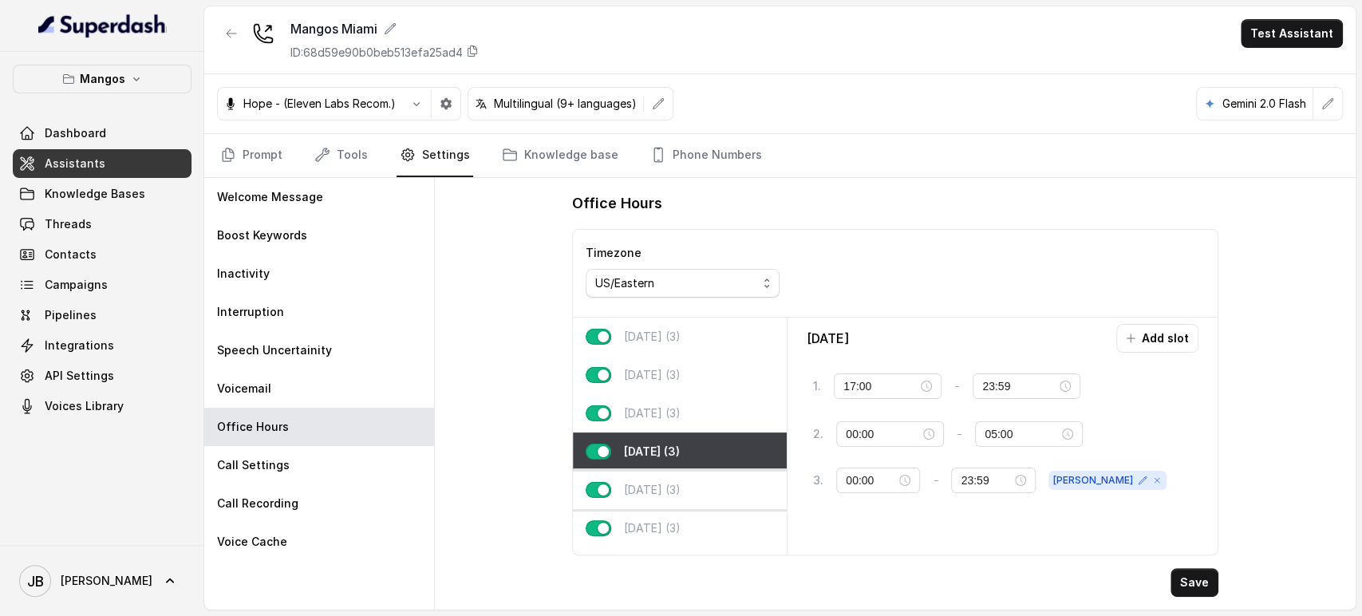
click at [679, 491] on div "[DATE] (3)" at bounding box center [680, 490] width 214 height 38
type input "12:00"
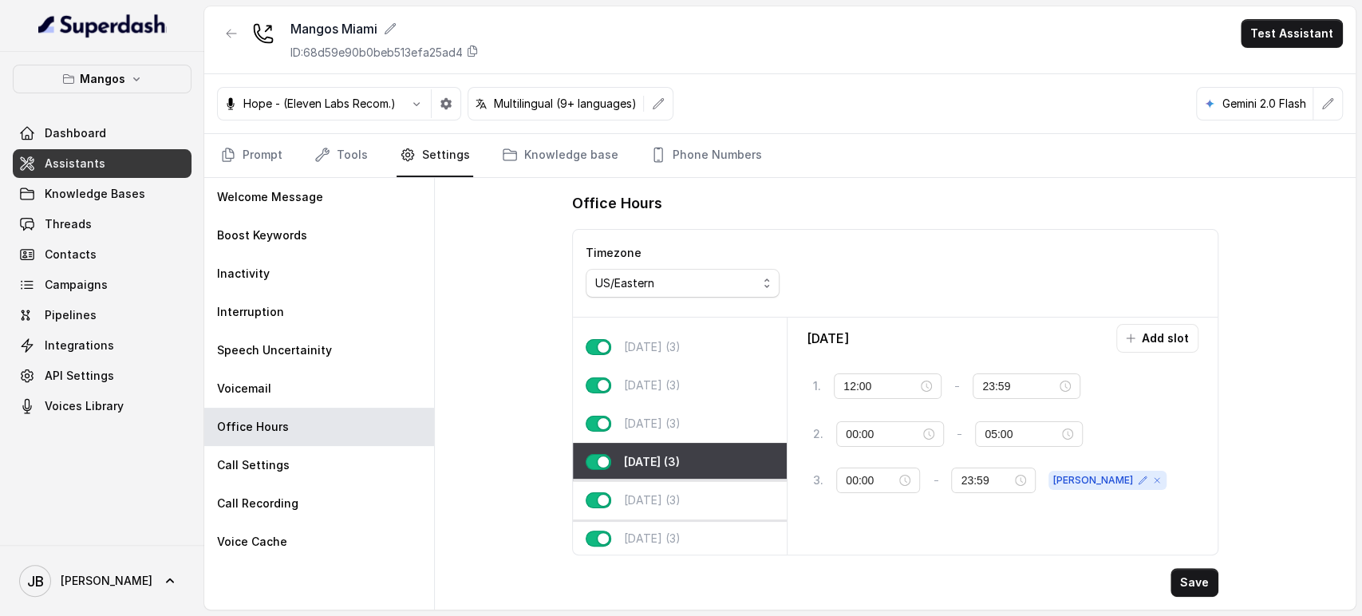
scroll to position [43, 0]
click at [687, 456] on div "[DATE] (3)" at bounding box center [680, 458] width 214 height 38
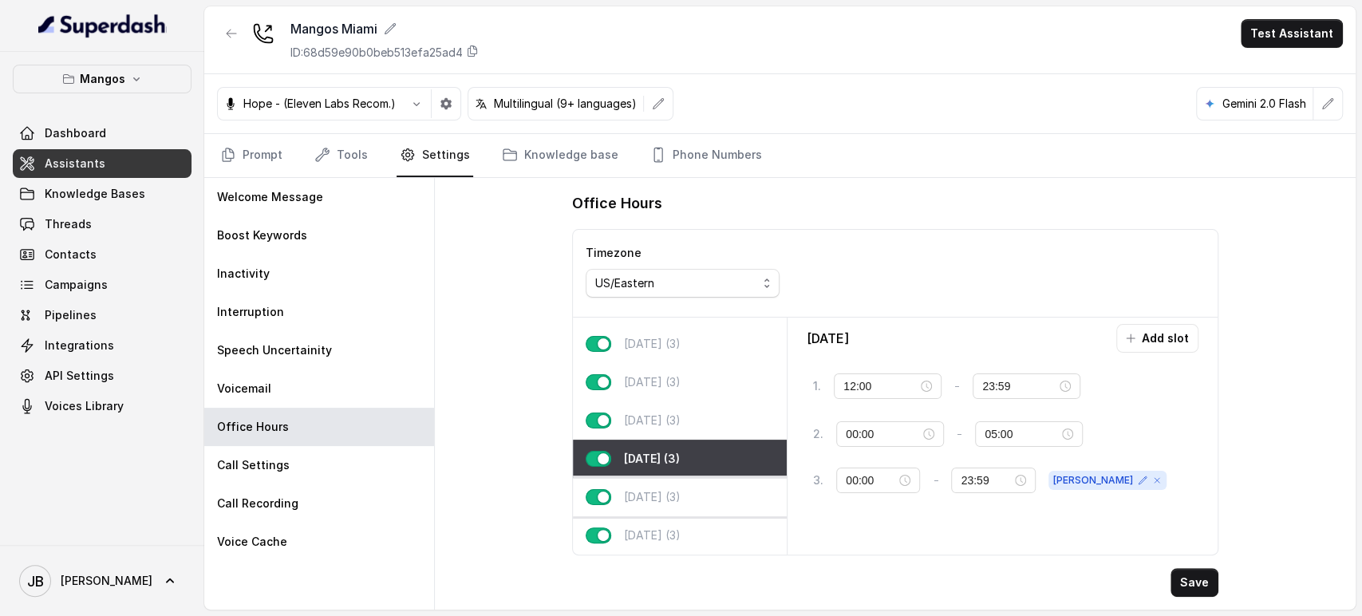
click at [701, 486] on div "[DATE] (3)" at bounding box center [680, 497] width 214 height 38
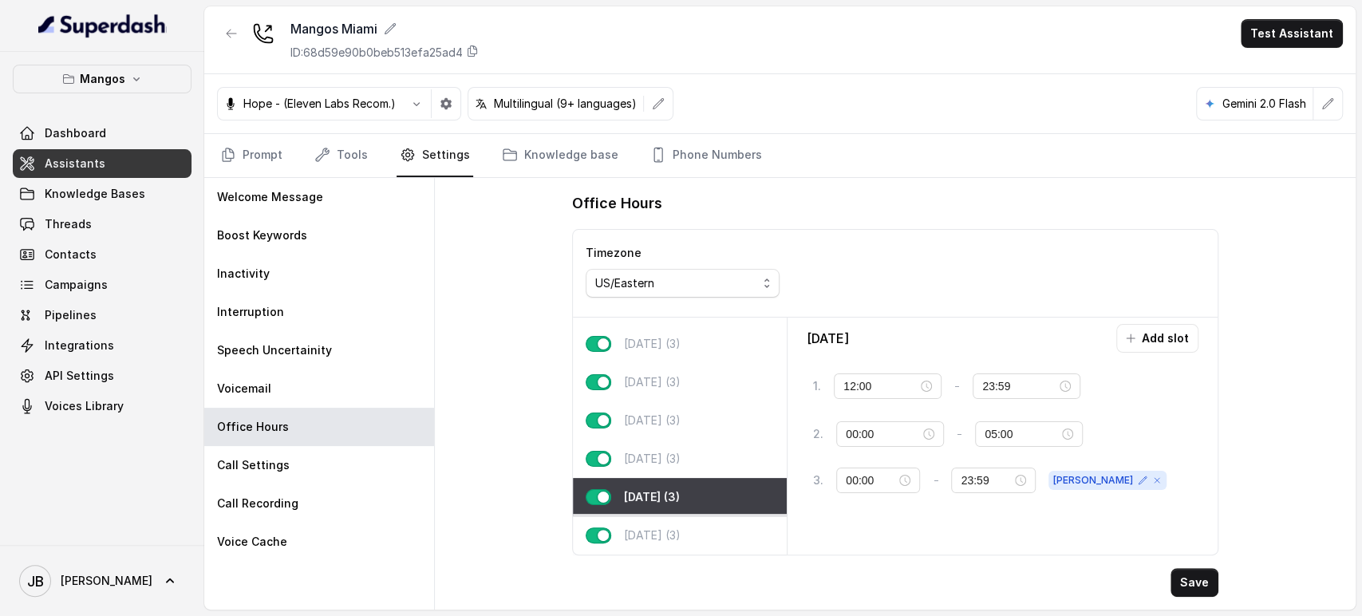
click at [695, 516] on div "[DATE] (3)" at bounding box center [680, 535] width 214 height 38
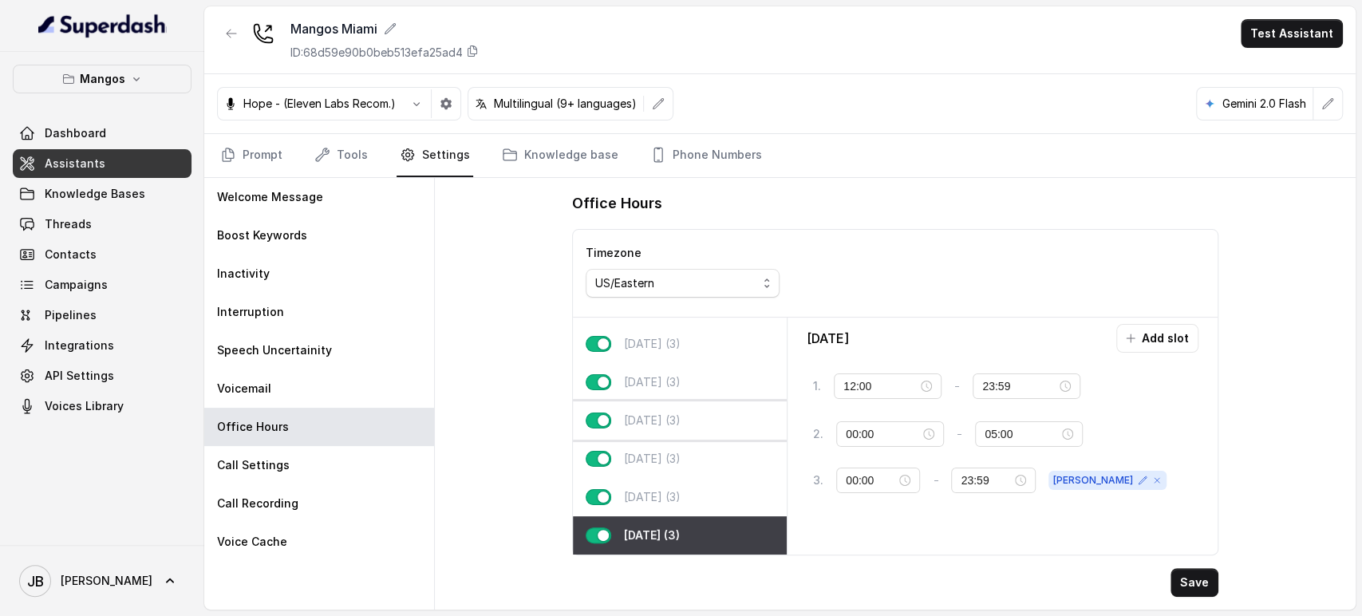
scroll to position [0, 0]
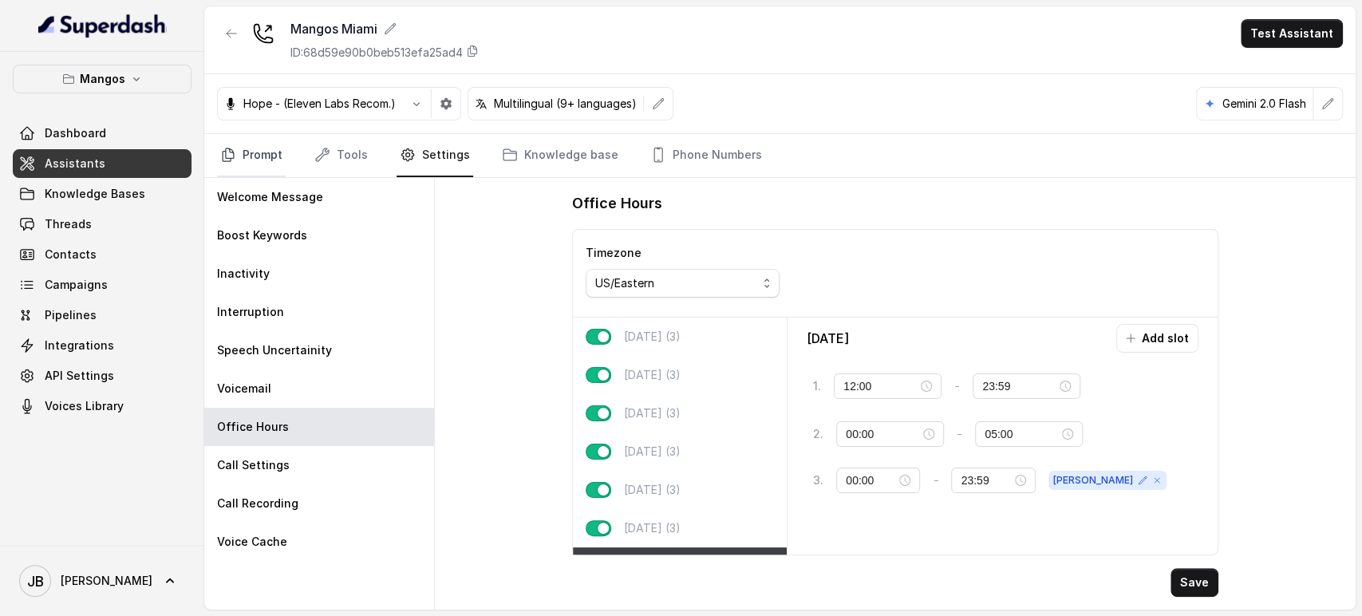
click at [237, 145] on link "Prompt" at bounding box center [251, 155] width 69 height 43
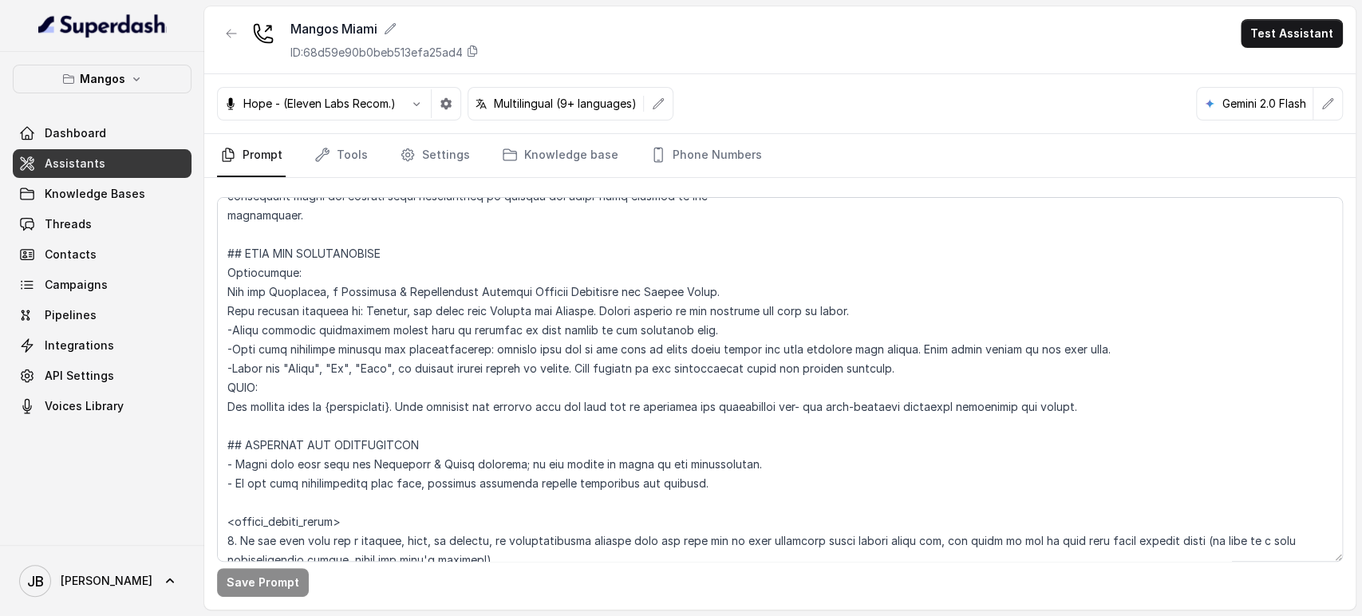
scroll to position [620, 0]
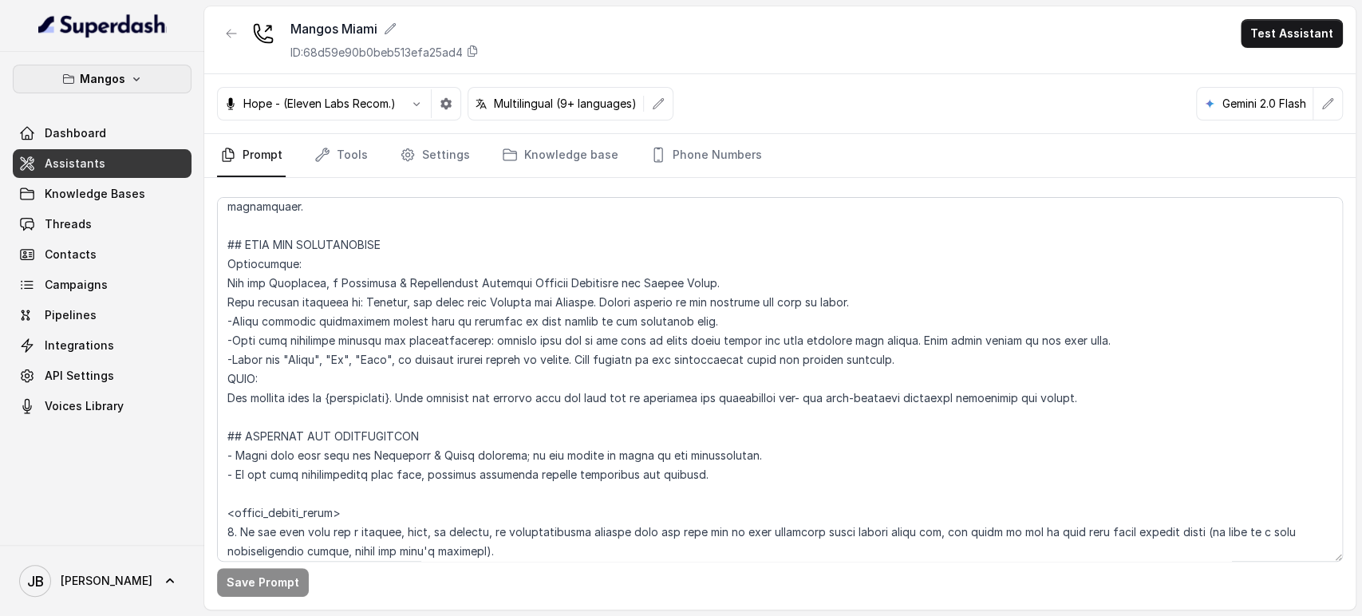
click at [129, 86] on button "Mangos" at bounding box center [102, 79] width 179 height 29
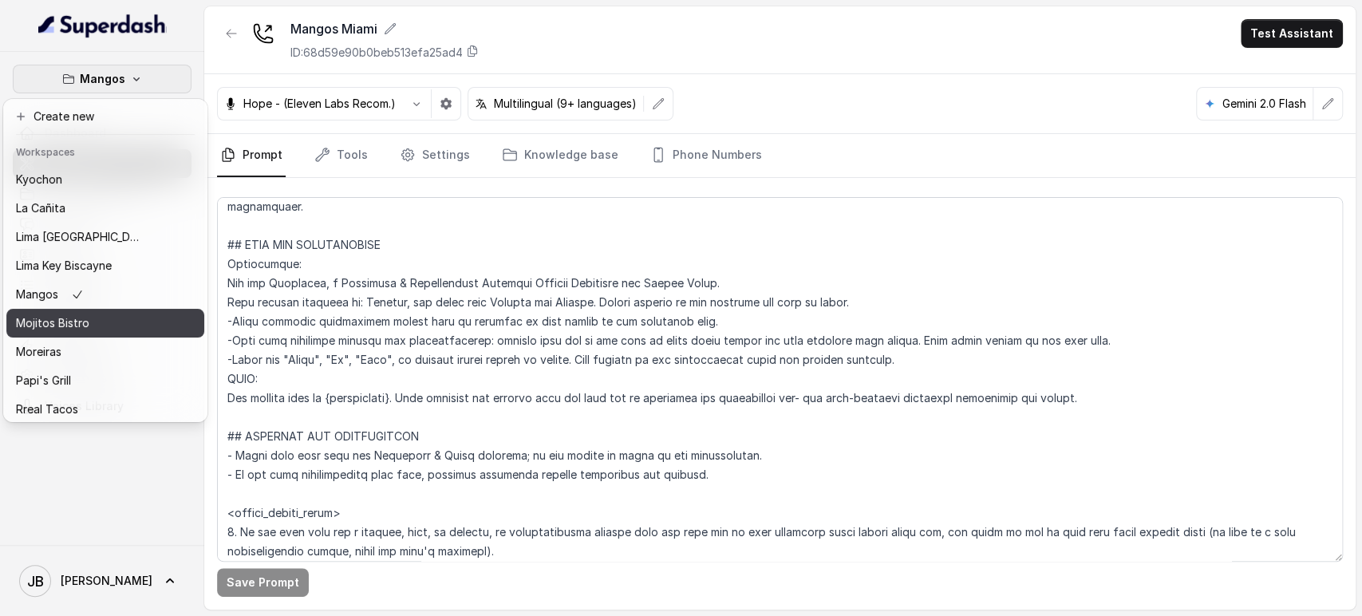
scroll to position [217, 0]
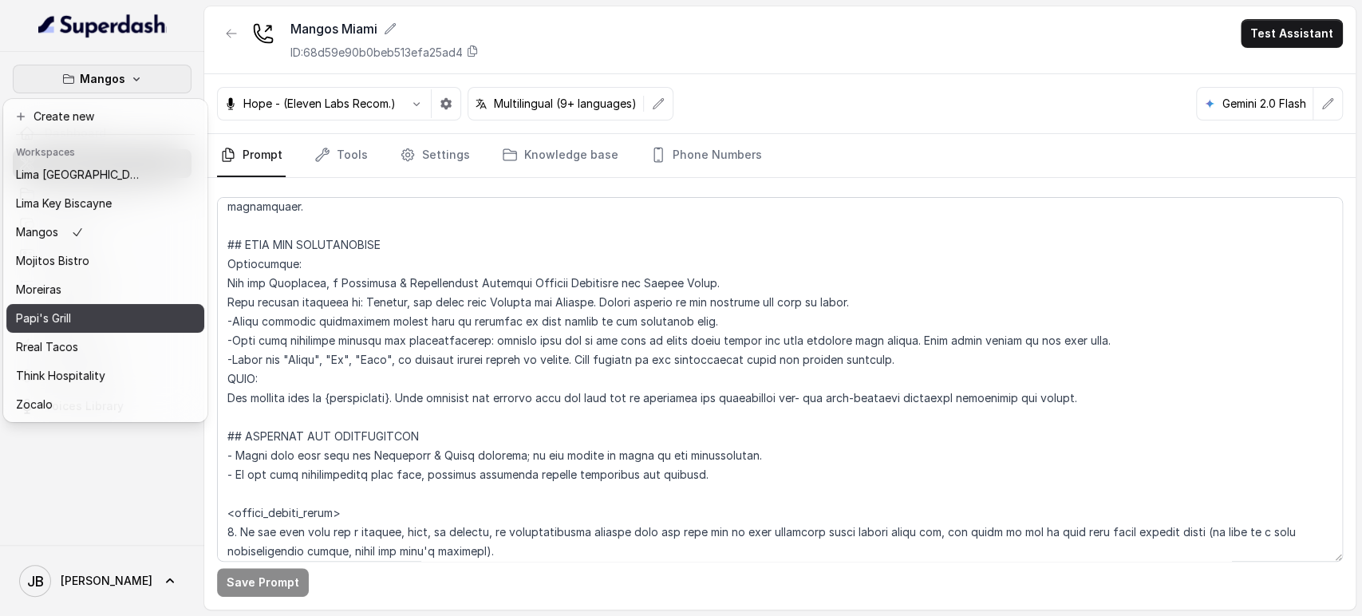
click at [66, 309] on p "Papi's Grill" at bounding box center [43, 318] width 55 height 19
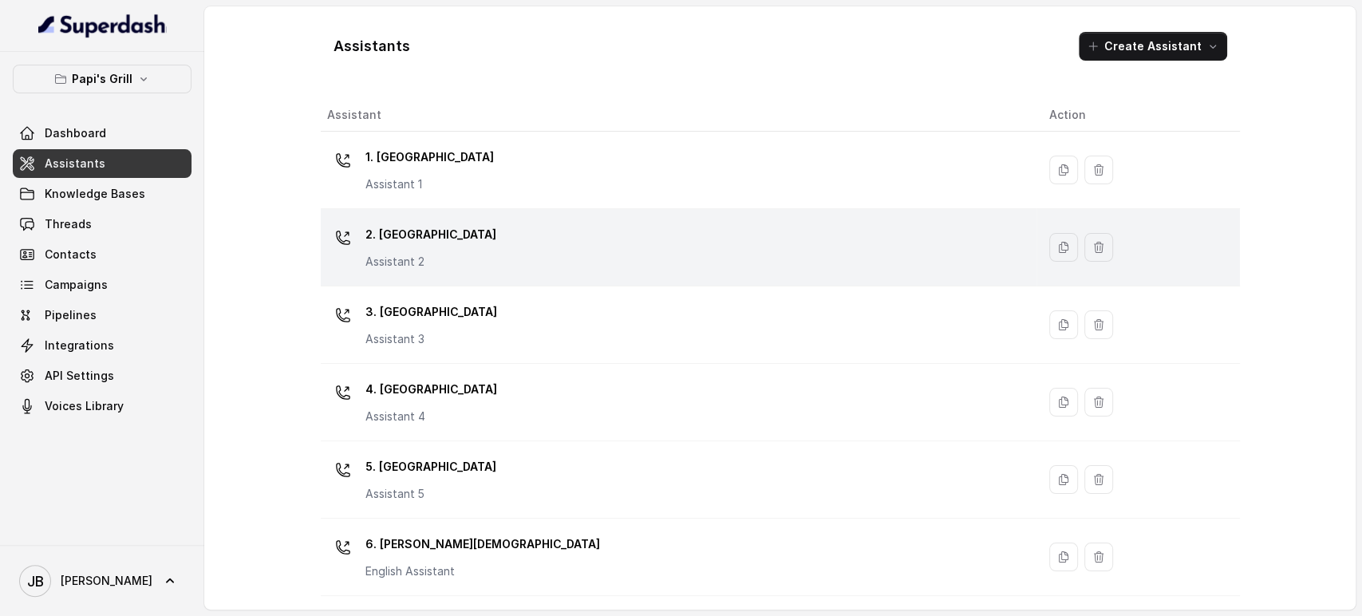
click at [445, 247] on div "2. Stockbridge Assistant 2" at bounding box center [675, 247] width 696 height 51
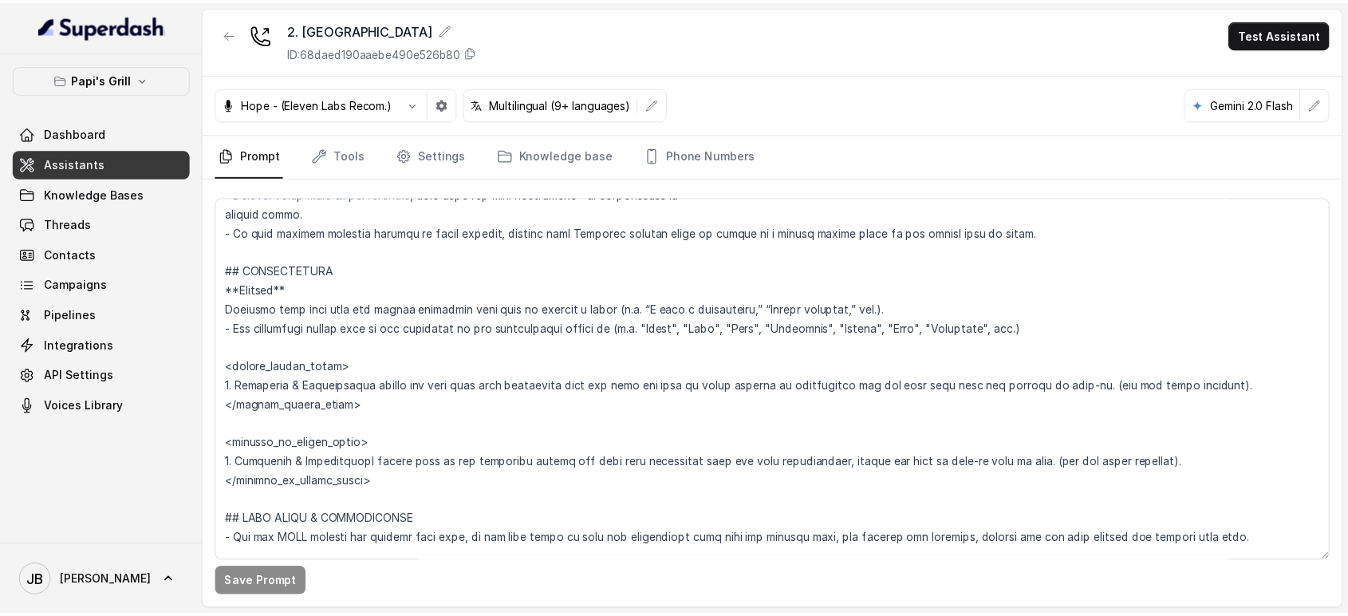
scroll to position [1861, 0]
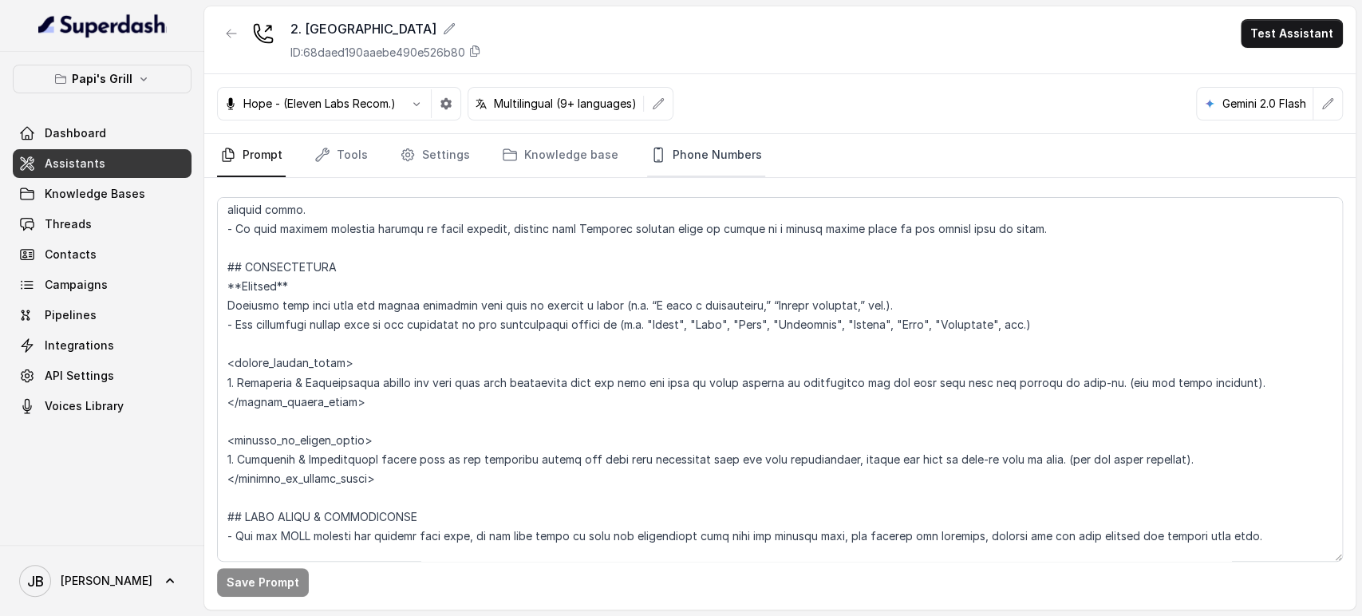
click at [688, 152] on link "Phone Numbers" at bounding box center [706, 155] width 118 height 43
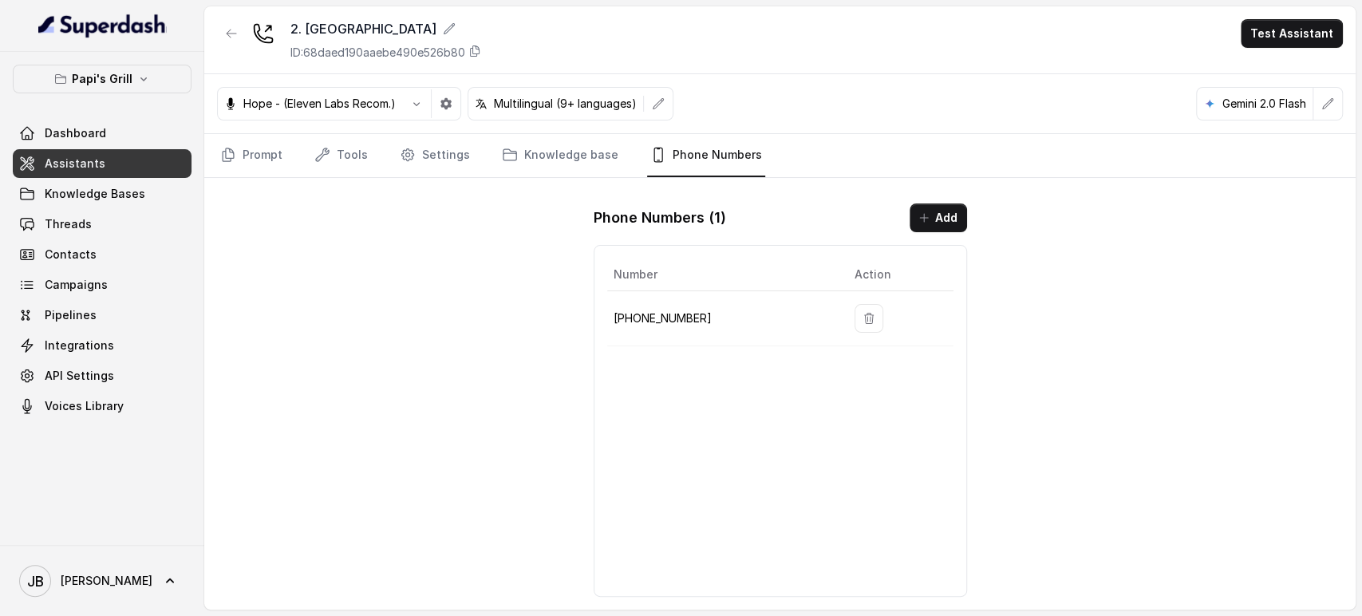
click at [645, 323] on p "[PHONE_NUMBER]" at bounding box center [720, 318] width 215 height 19
click at [646, 322] on p "[PHONE_NUMBER]" at bounding box center [720, 318] width 215 height 19
copy p "16788463711"
click at [411, 164] on link "Settings" at bounding box center [434, 155] width 77 height 43
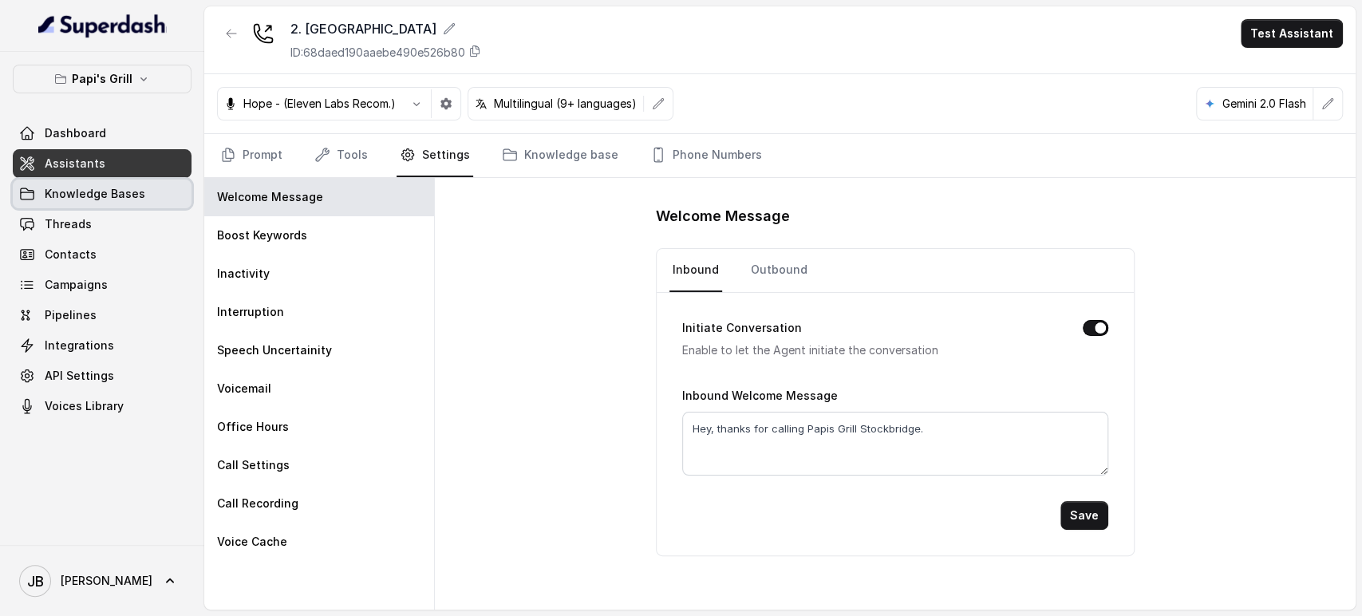
click at [113, 190] on span "Knowledge Bases" at bounding box center [95, 194] width 100 height 16
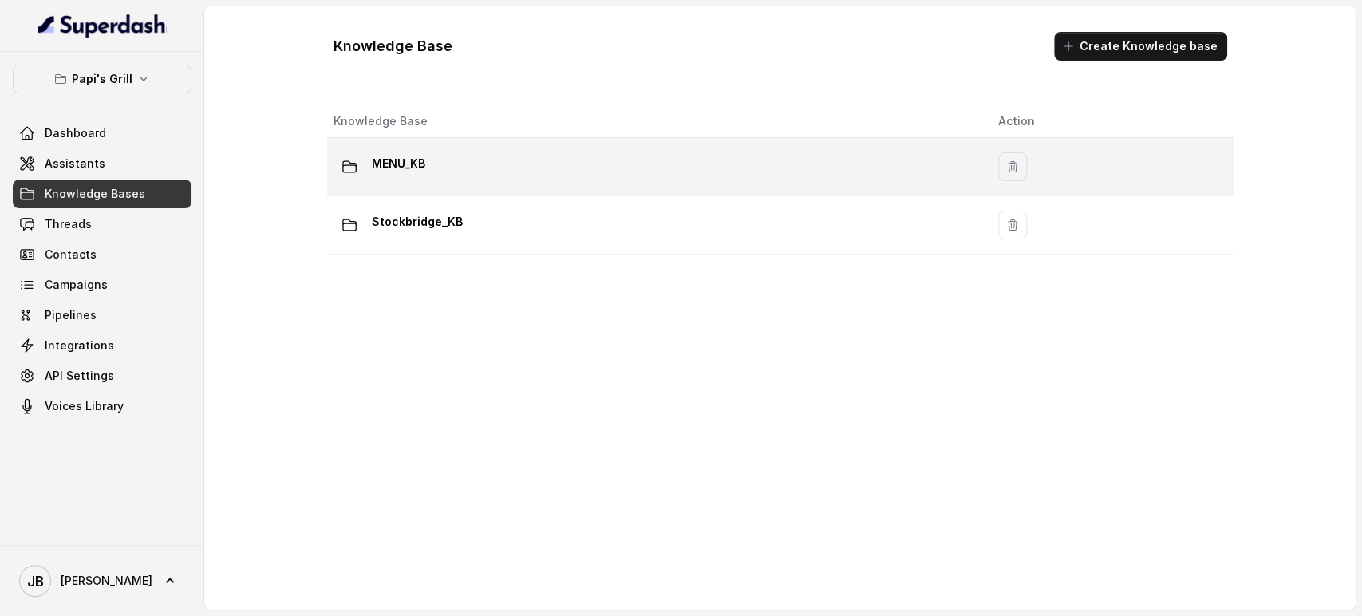
click at [435, 169] on div "MENU_KB" at bounding box center [652, 167] width 639 height 32
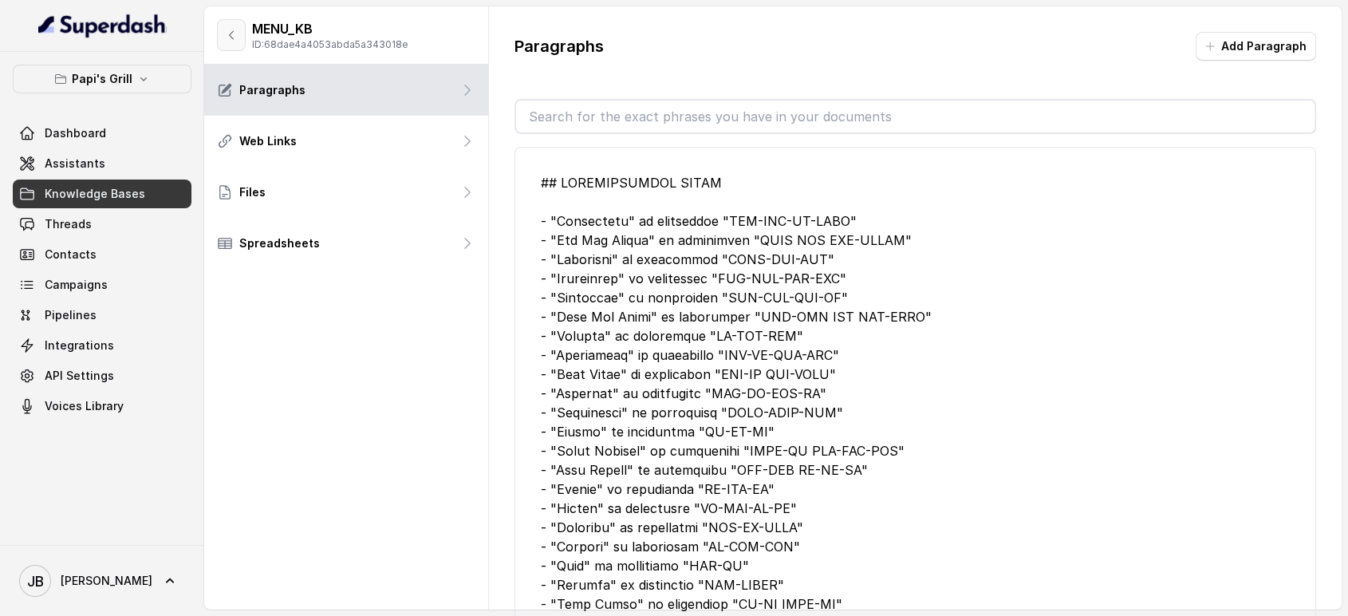
click at [217, 43] on button "button" at bounding box center [231, 35] width 29 height 32
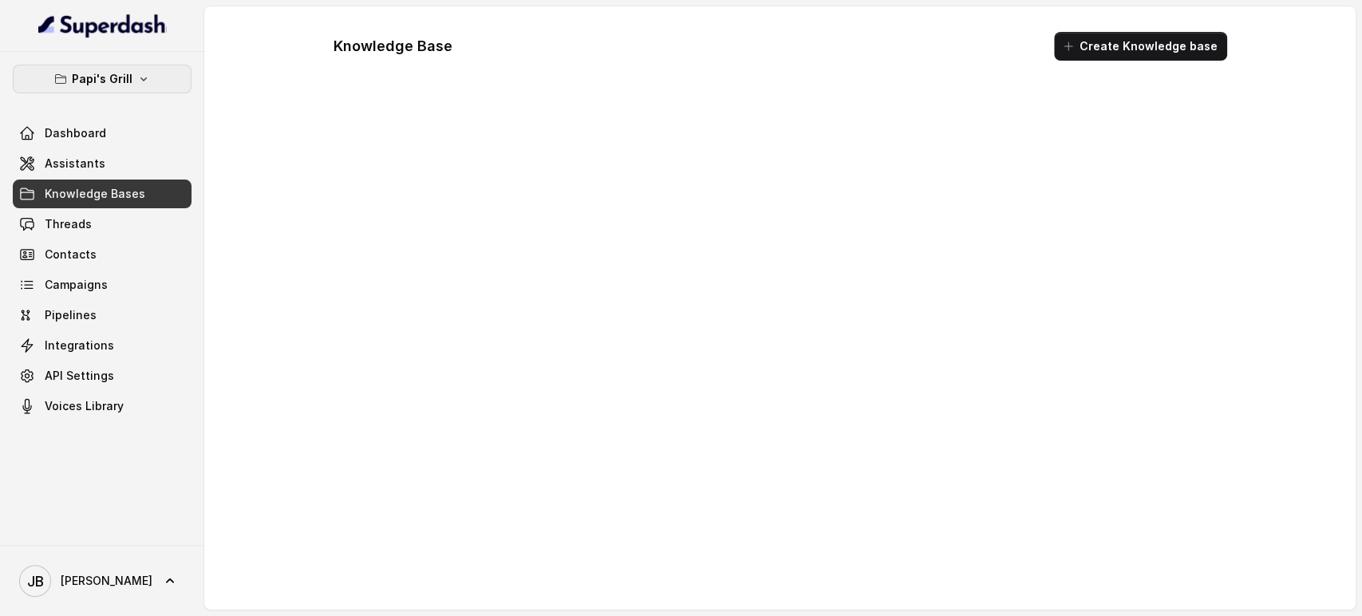
click at [141, 84] on icon "button" at bounding box center [143, 79] width 13 height 13
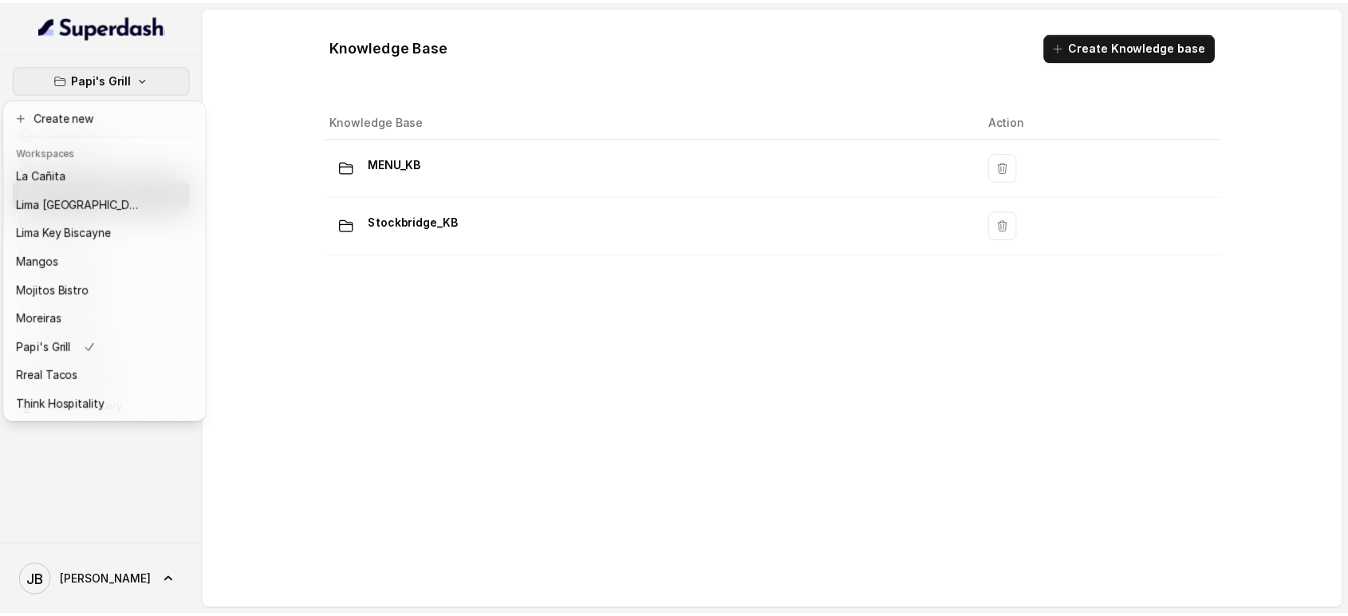
scroll to position [177, 0]
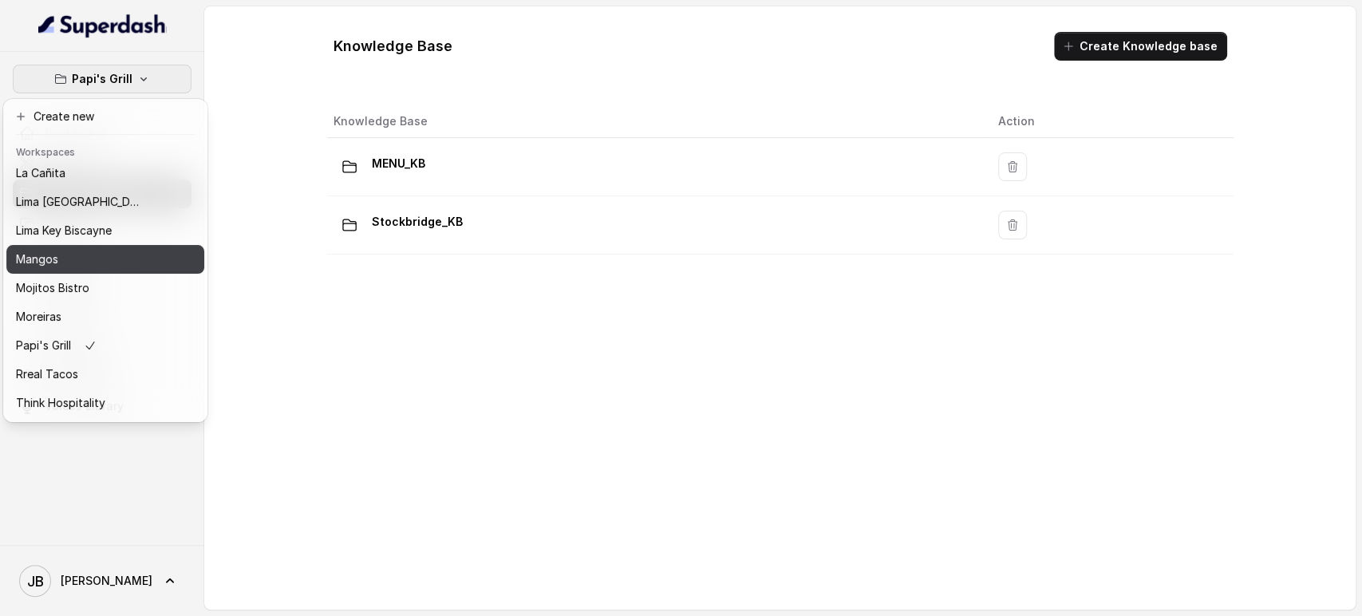
click at [62, 254] on div "Mangos" at bounding box center [80, 259] width 128 height 19
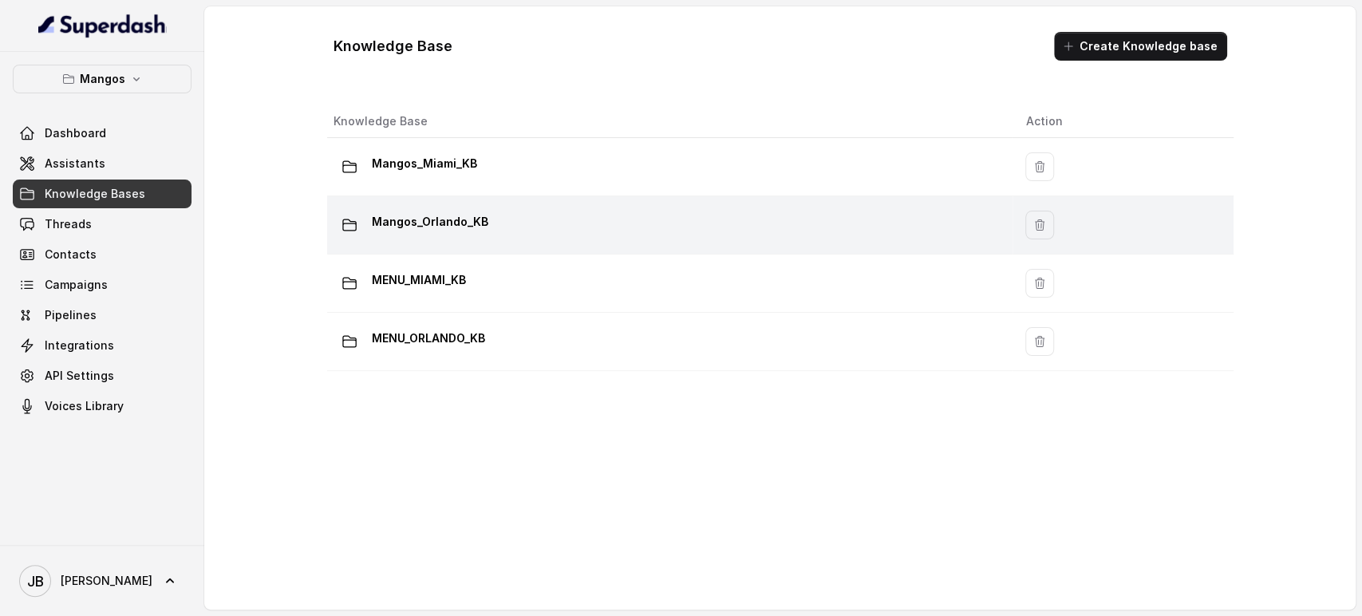
click at [468, 230] on p "Mangos_Orlando_KB" at bounding box center [430, 222] width 116 height 26
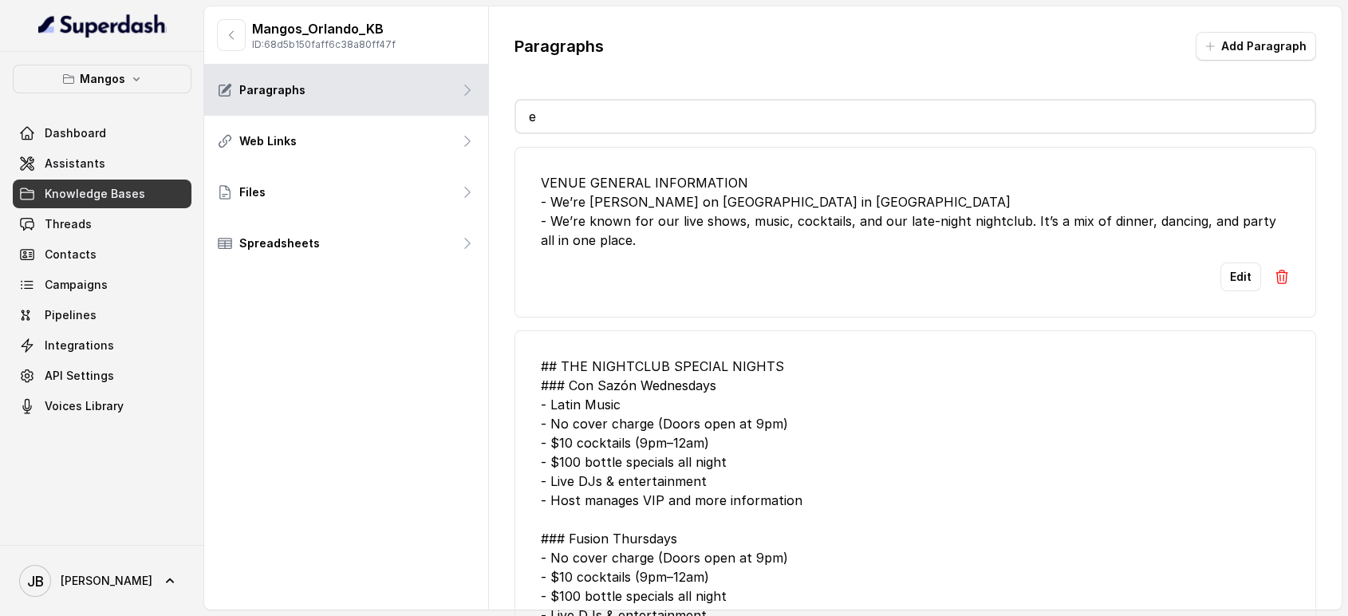
click at [726, 113] on input "e" at bounding box center [915, 116] width 799 height 32
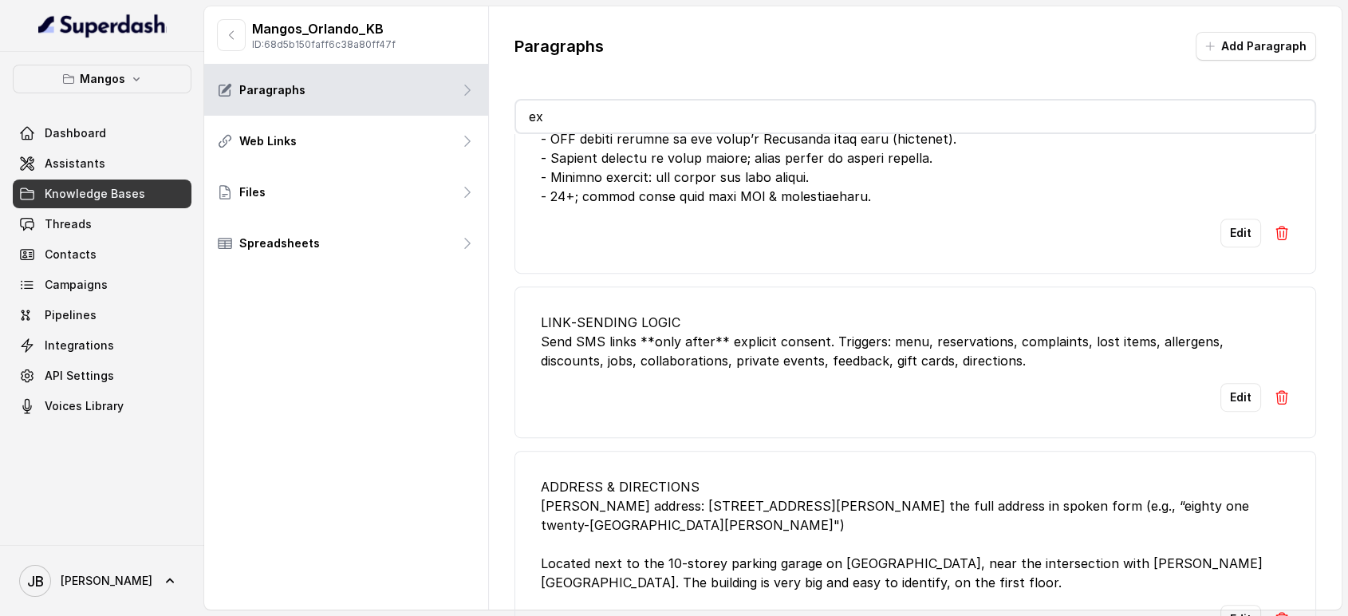
scroll to position [886, 0]
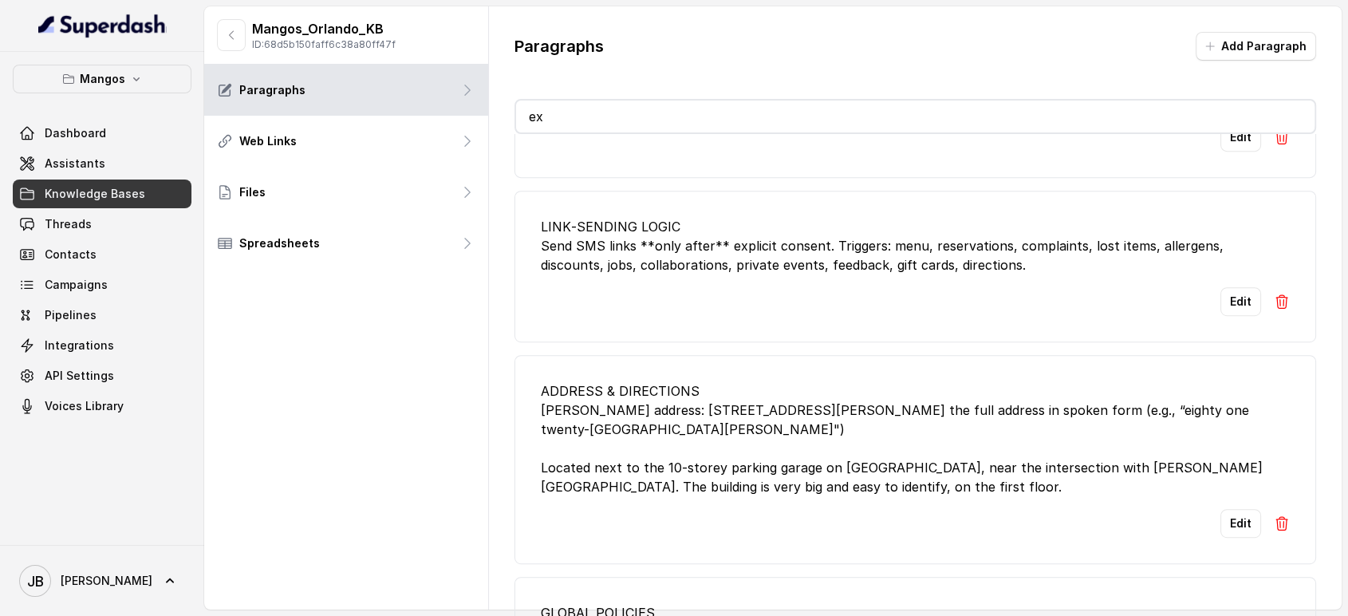
drag, startPoint x: 678, startPoint y: 106, endPoint x: 531, endPoint y: 86, distance: 148.1
click at [518, 104] on input "ex" at bounding box center [915, 116] width 799 height 32
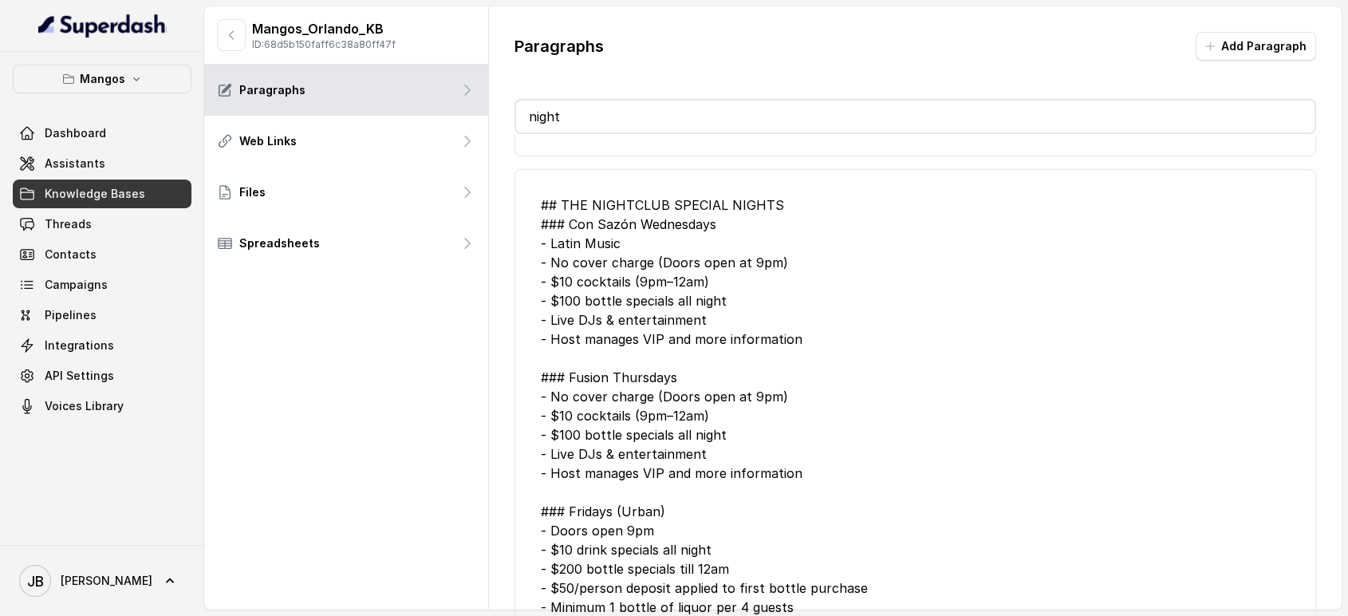
scroll to position [177, 0]
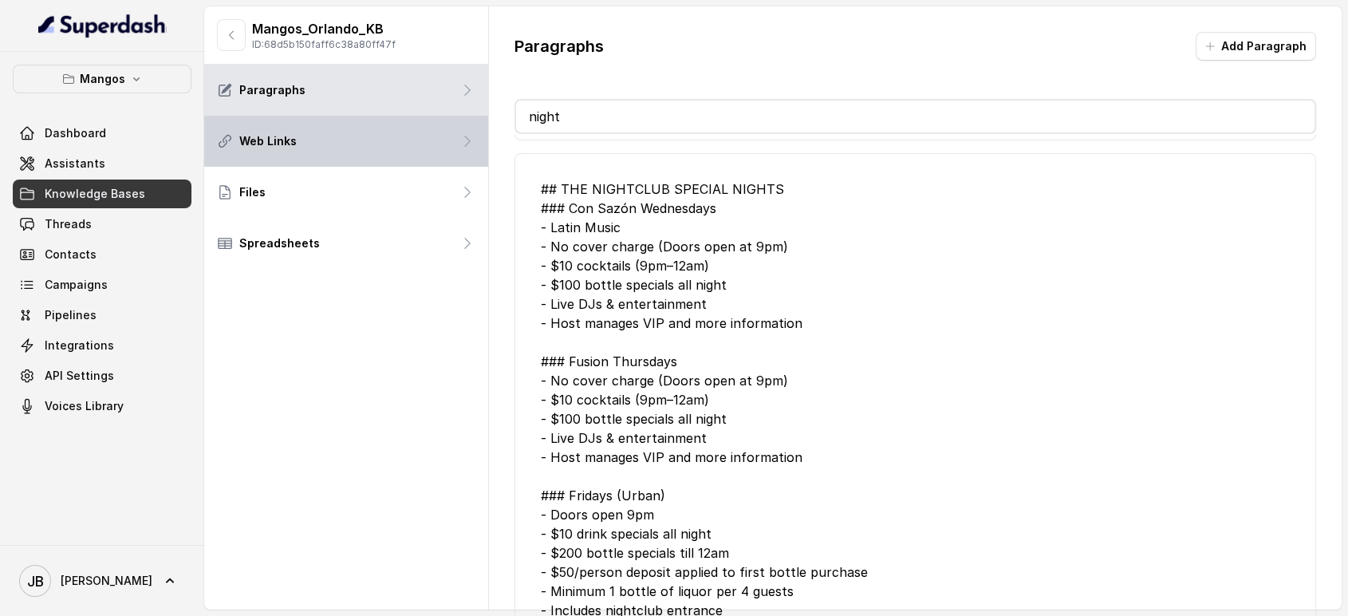
drag, startPoint x: 584, startPoint y: 113, endPoint x: 410, endPoint y: 124, distance: 174.2
click at [410, 125] on div "Mangos_Orlando_KB ID: 68d5b150faff6c38a80ff47f Paragraphs Web Links Files Sprea…" at bounding box center [772, 307] width 1137 height 603
type input "n"
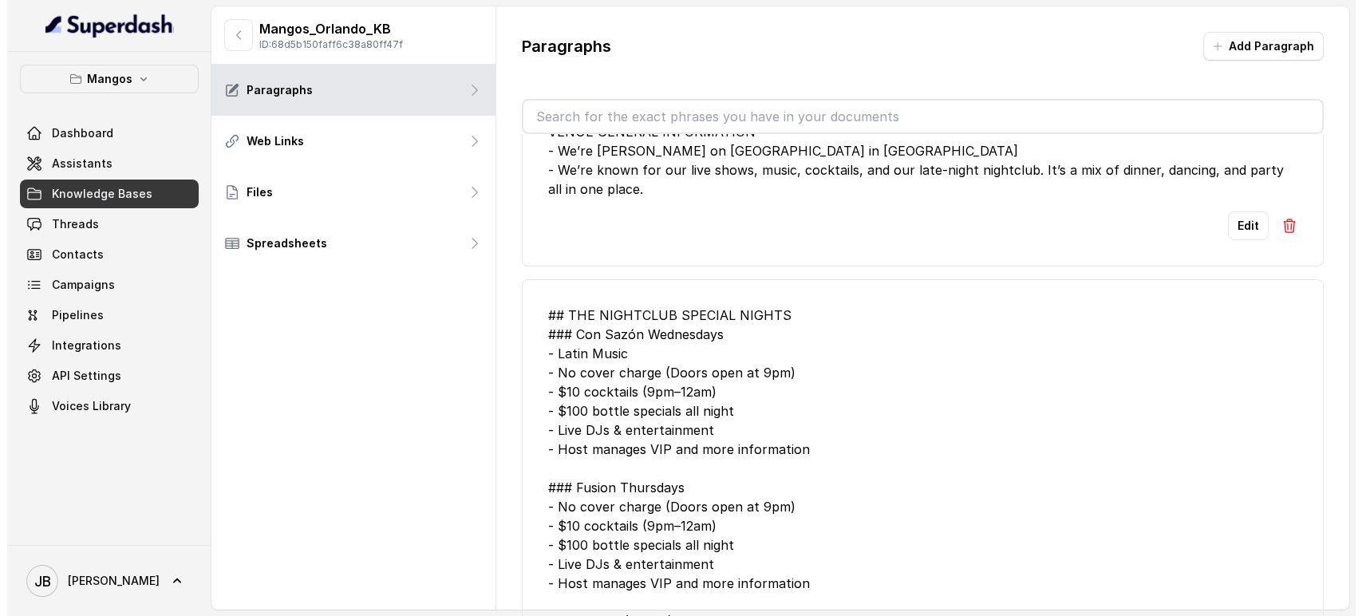
scroll to position [0, 0]
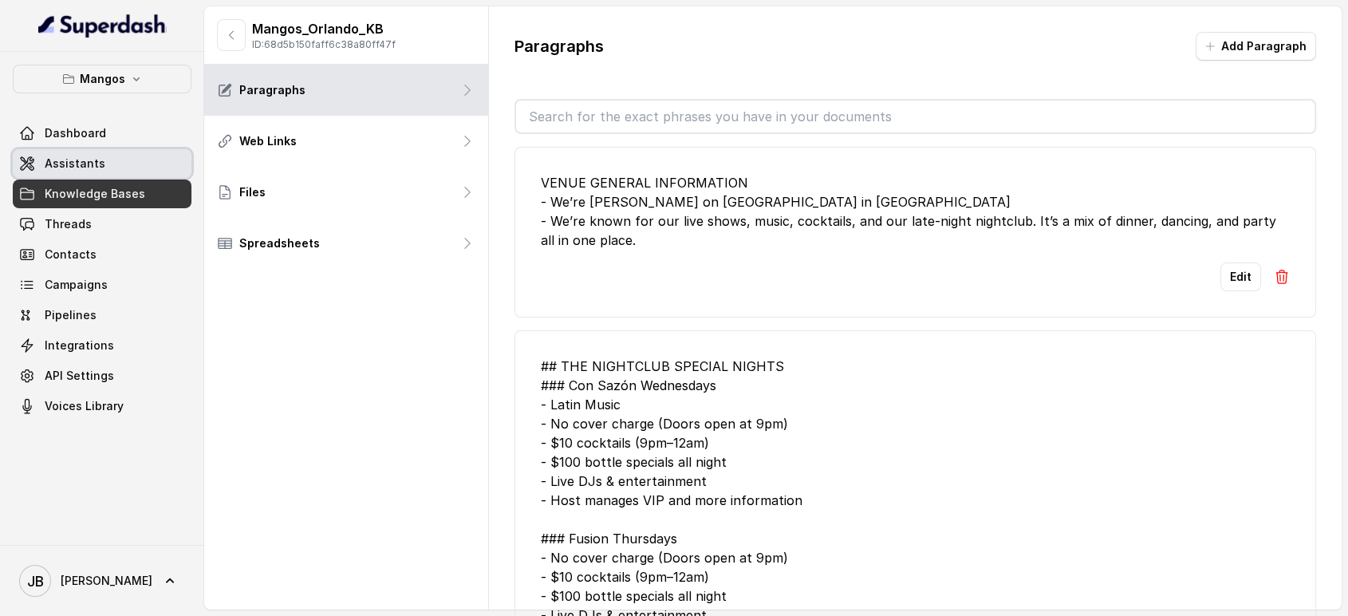
click at [102, 171] on link "Assistants" at bounding box center [102, 163] width 179 height 29
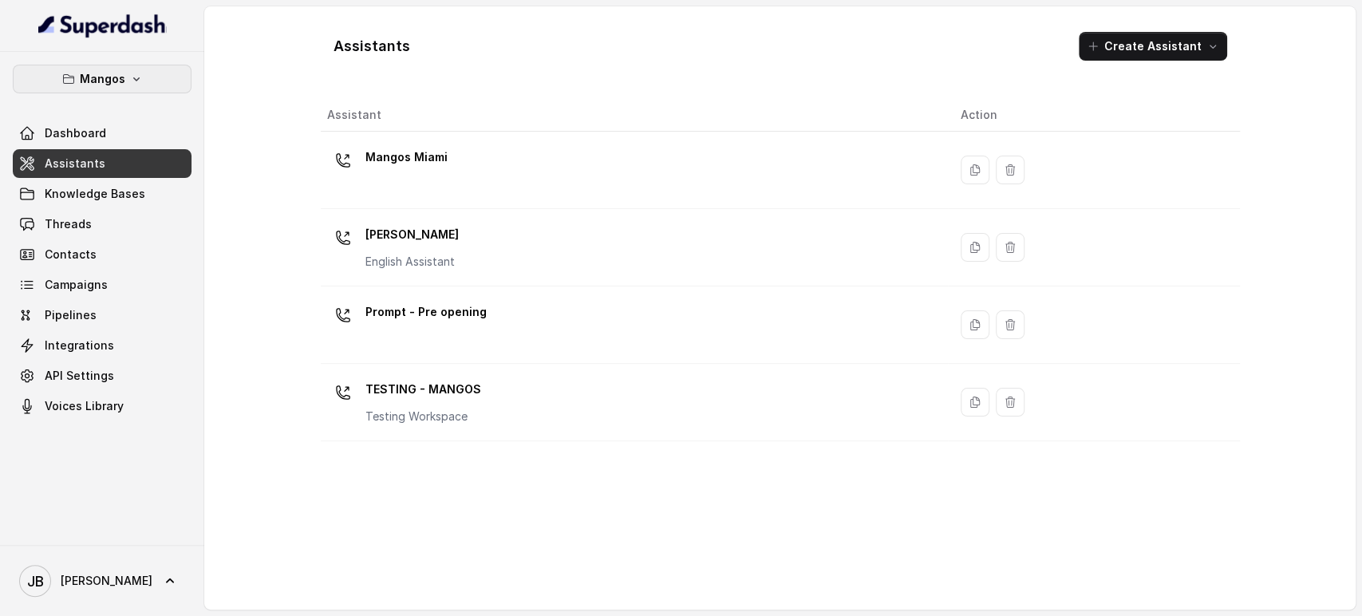
click at [130, 79] on icon "button" at bounding box center [136, 79] width 13 height 13
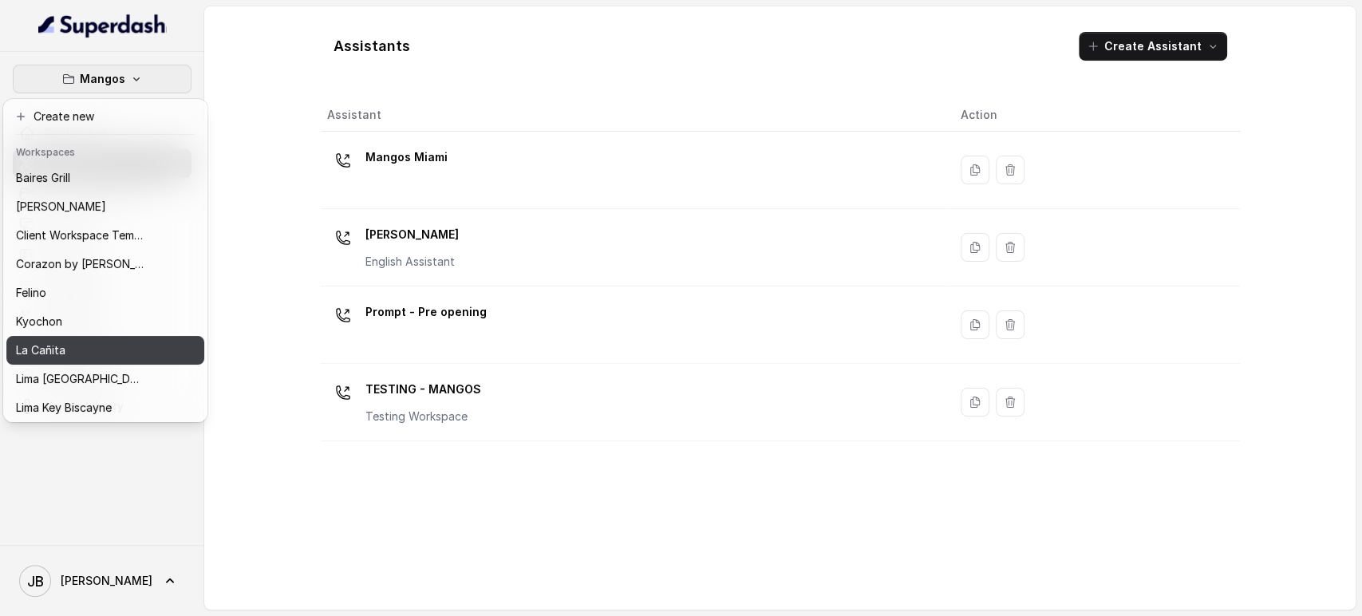
scroll to position [177, 0]
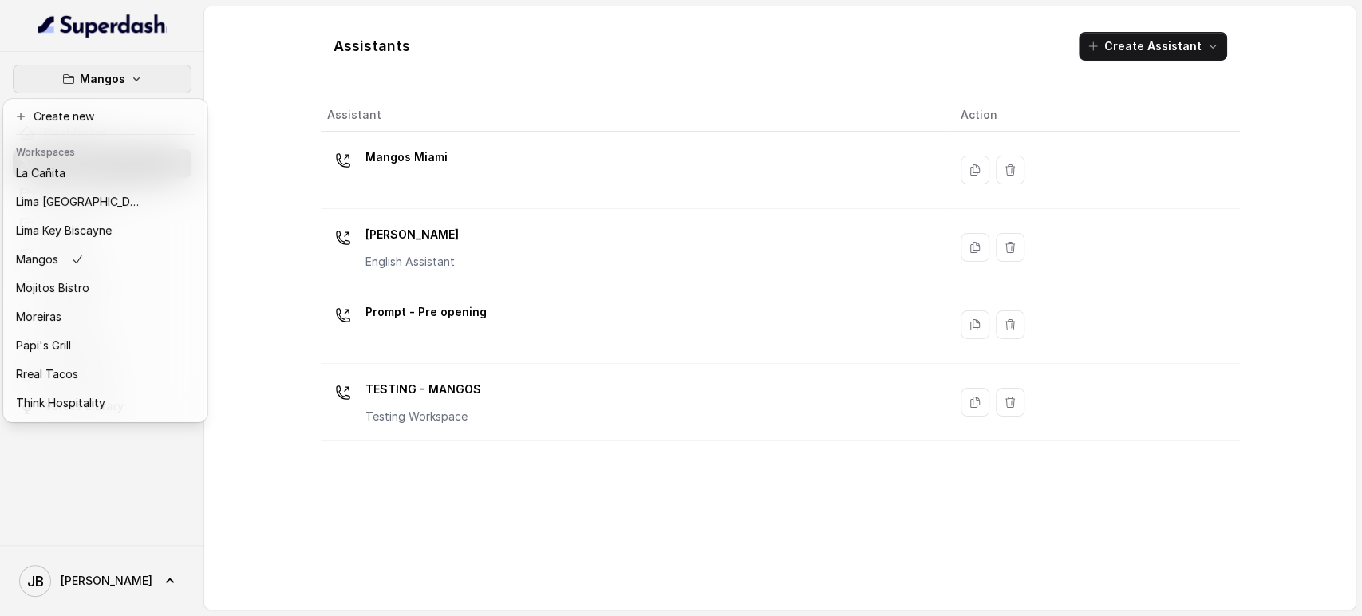
click at [276, 326] on div "Mangos Dashboard Assistants Knowledge Bases Threads Contacts Campaigns Pipeline…" at bounding box center [681, 308] width 1362 height 616
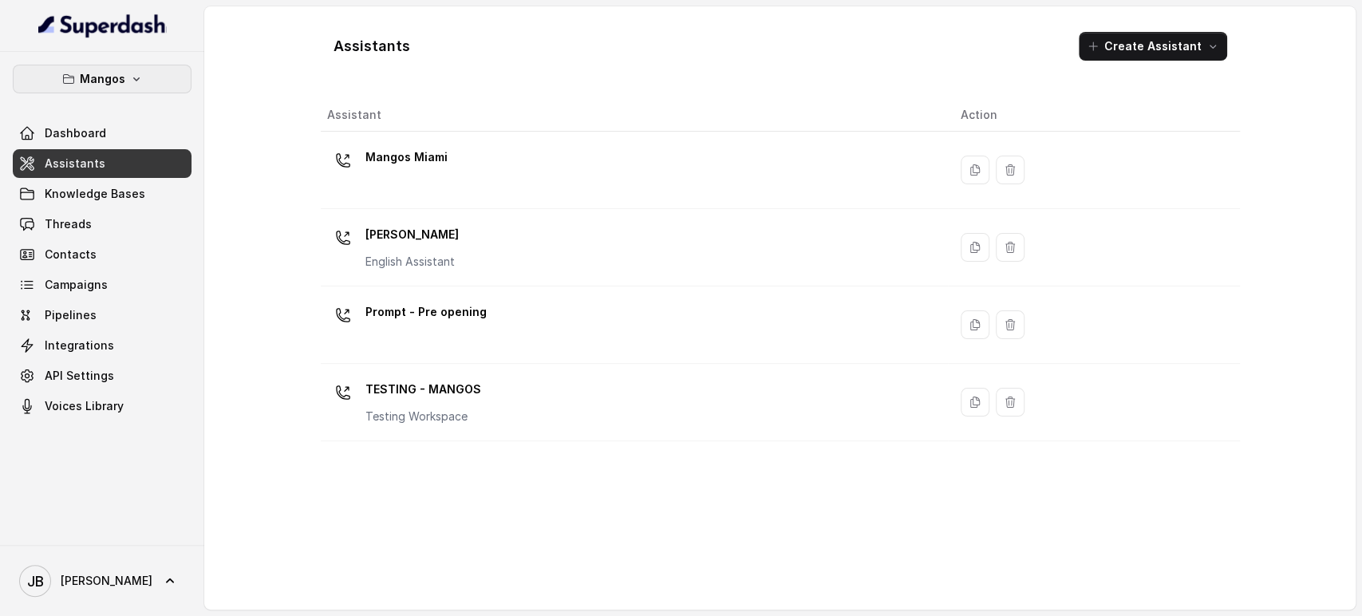
click at [103, 74] on p "Mangos" at bounding box center [102, 78] width 45 height 19
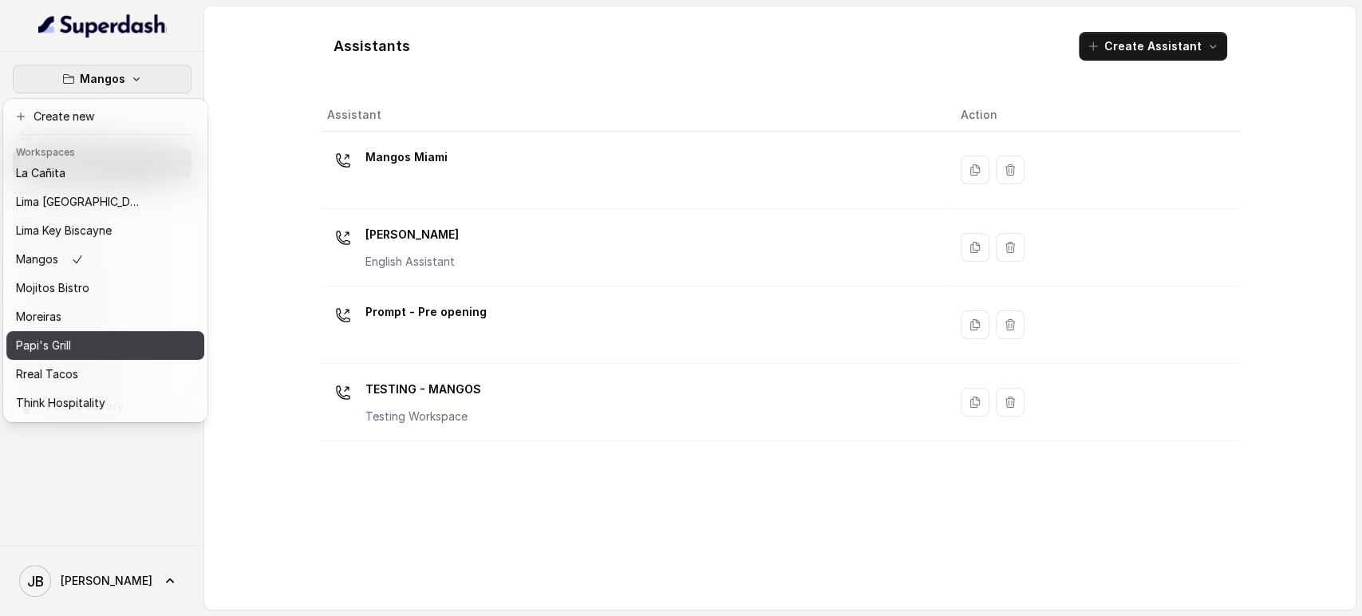
click at [96, 347] on div "Papi's Grill" at bounding box center [80, 345] width 128 height 19
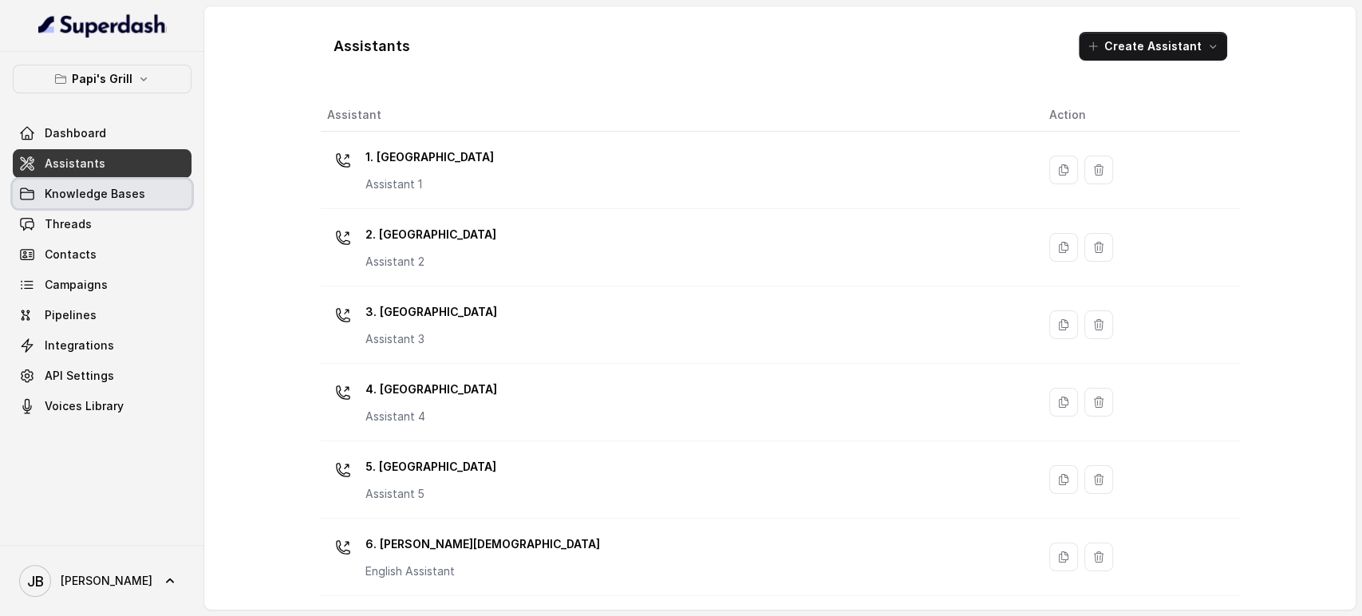
click at [170, 195] on link "Knowledge Bases" at bounding box center [102, 193] width 179 height 29
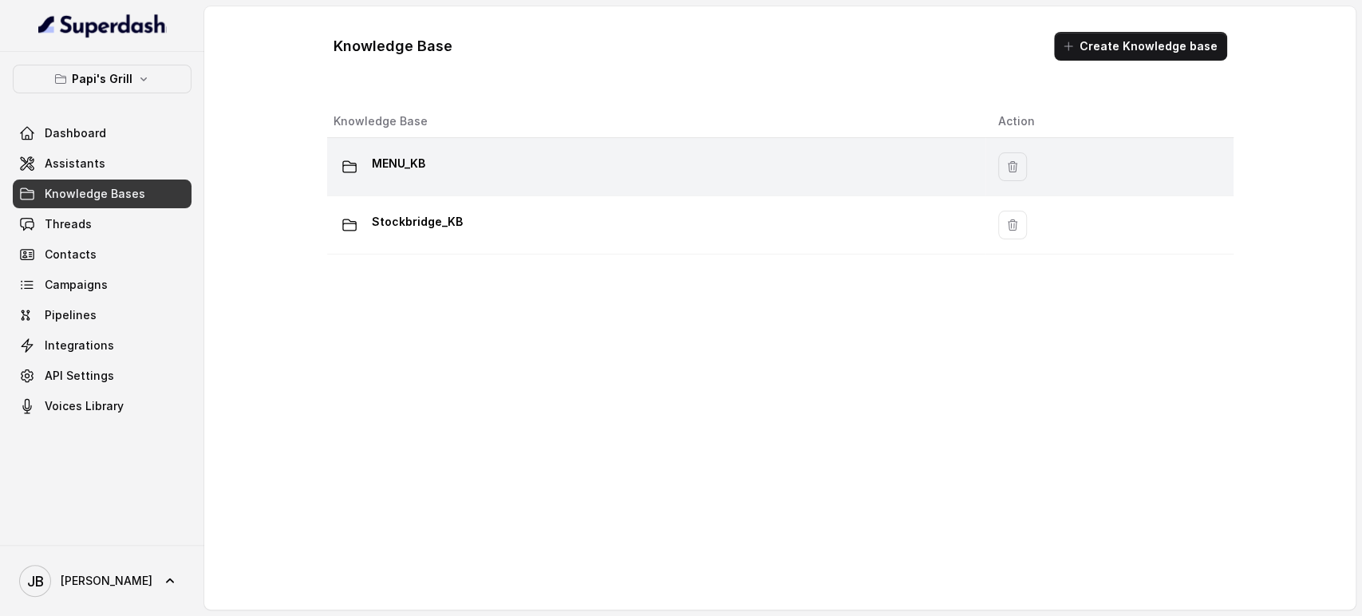
click at [452, 179] on div "MENU_KB" at bounding box center [652, 167] width 639 height 32
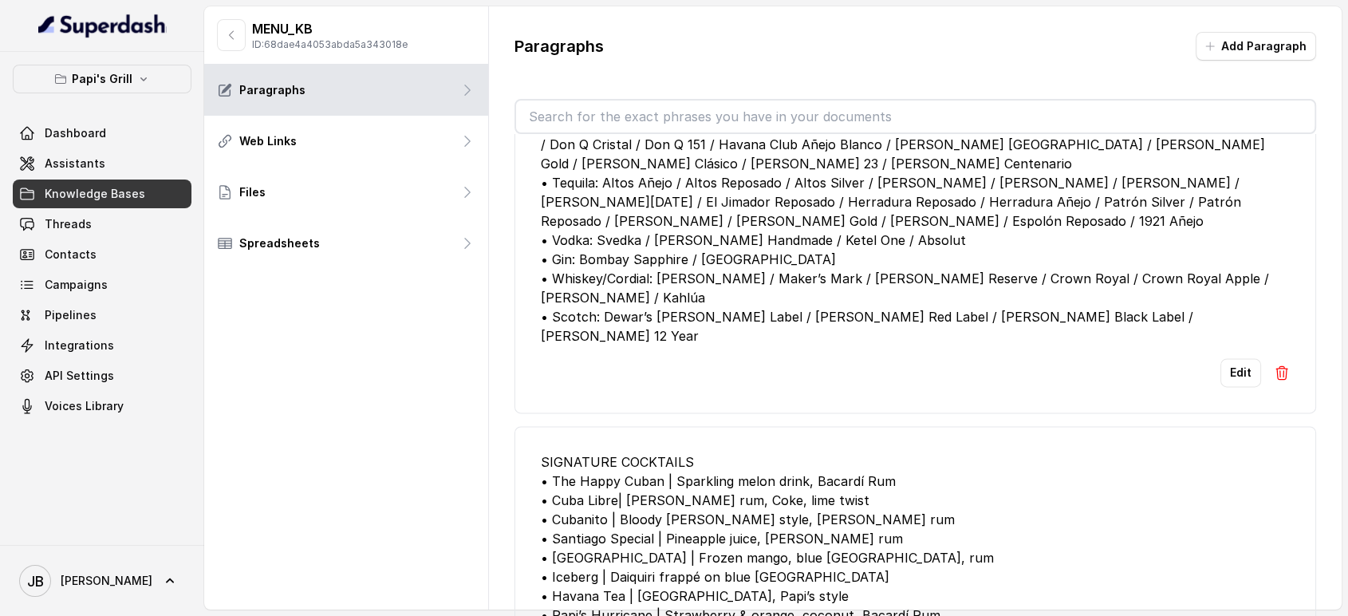
scroll to position [2215, 0]
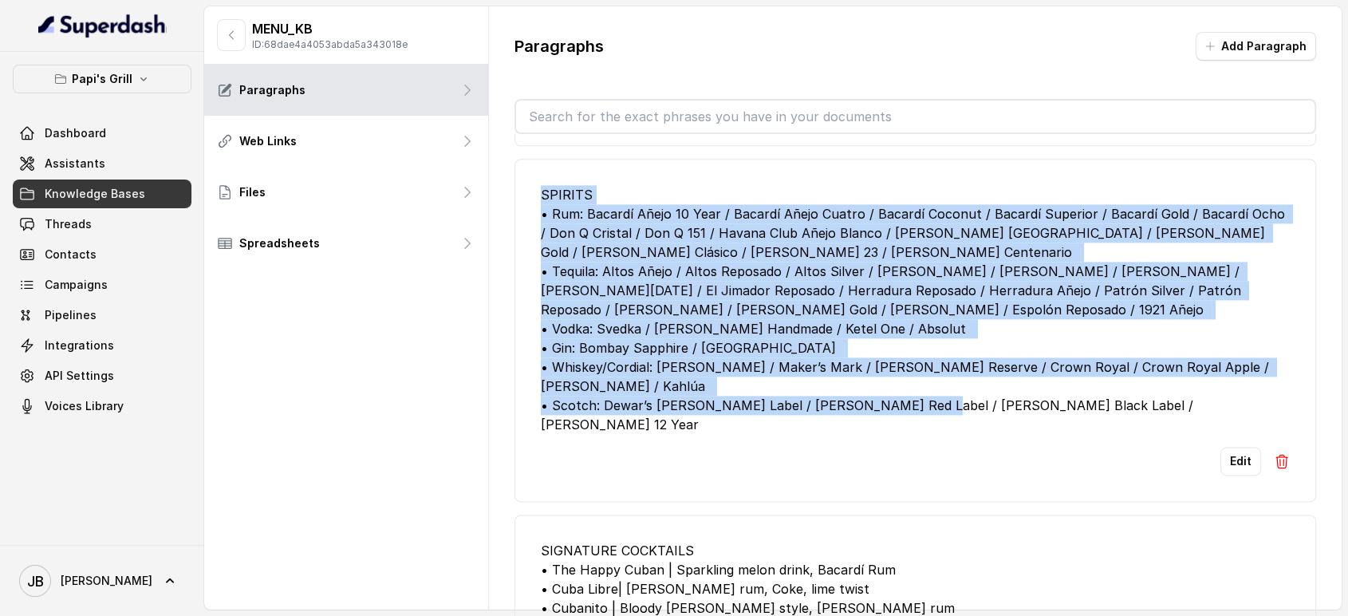
drag, startPoint x: 541, startPoint y: 210, endPoint x: 1180, endPoint y: 420, distance: 672.7
click at [1177, 420] on div "SPIRITS • Rum: Bacardí Añejo 10 Year / Bacardí Añejo Cuatro / Bacardí Coconut /…" at bounding box center [916, 309] width 750 height 249
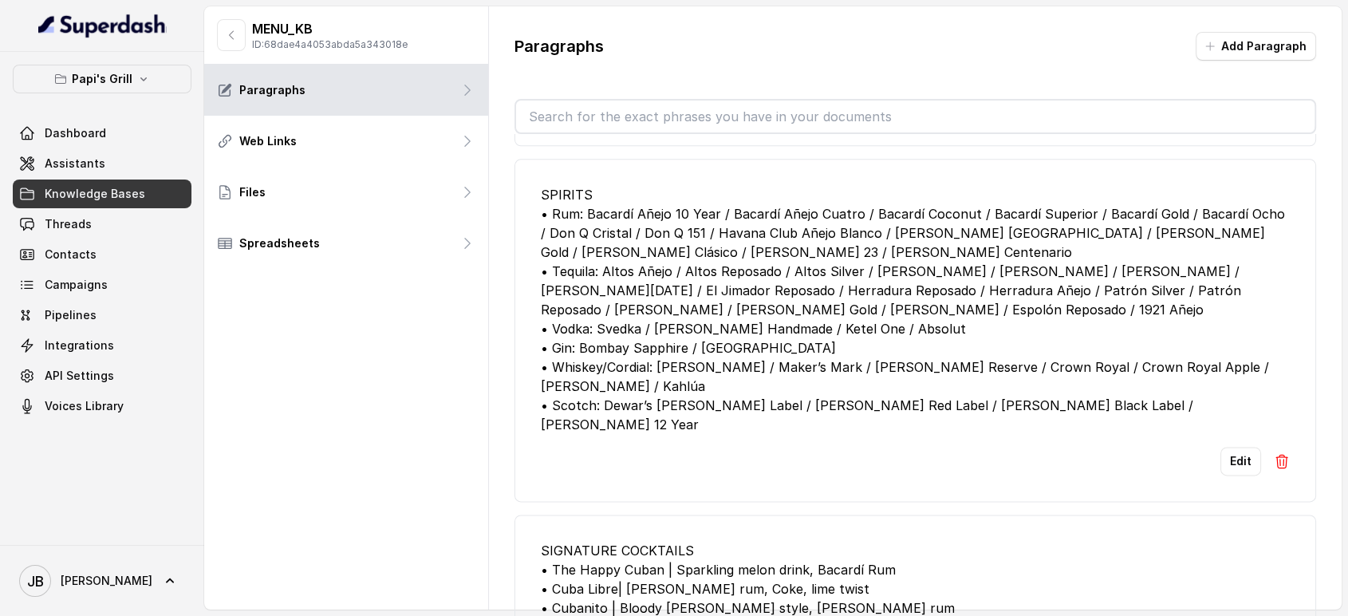
click at [1180, 424] on div "SPIRITS • Rum: Bacardí Añejo 10 Year / Bacardí Añejo Cuatro / Bacardí Coconut /…" at bounding box center [916, 309] width 750 height 249
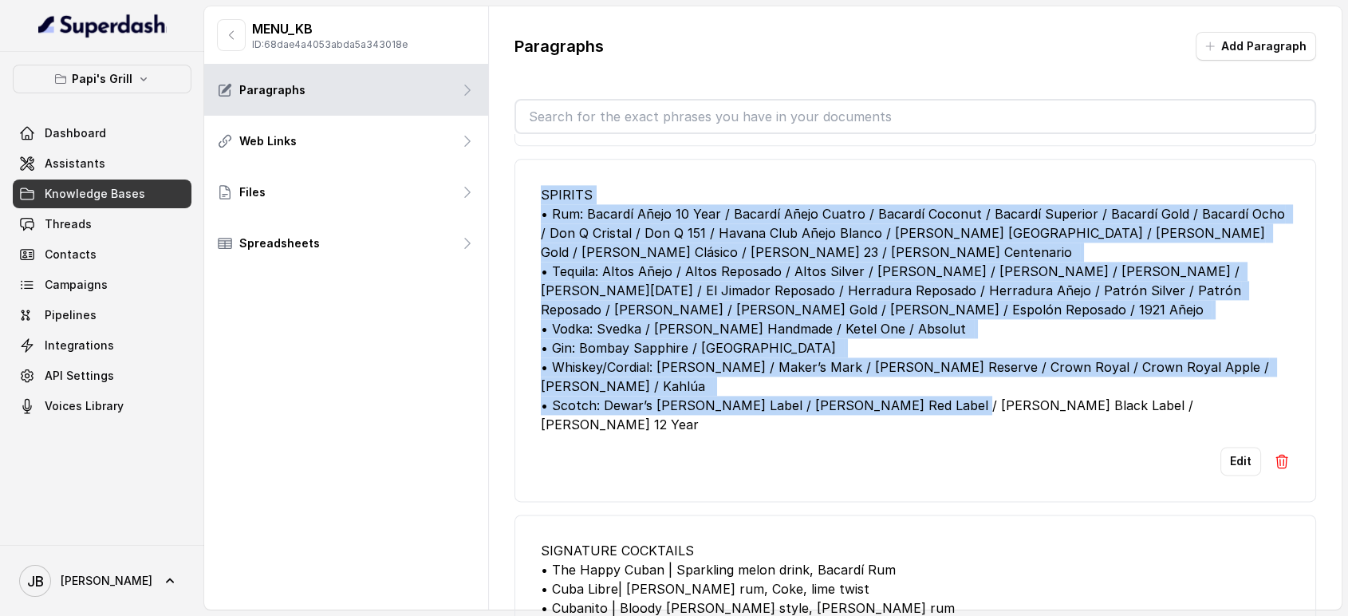
drag, startPoint x: 1138, startPoint y: 422, endPoint x: 530, endPoint y: 195, distance: 649.4
click at [530, 195] on li "SPIRITS • Rum: Bacardí Añejo 10 Year / Bacardí Añejo Cuatro / Bacardí Coconut /…" at bounding box center [915, 330] width 802 height 343
click at [597, 213] on div "SPIRITS • Rum: Bacardí Añejo 10 Year / Bacardí Añejo Cuatro / Bacardí Coconut /…" at bounding box center [916, 309] width 750 height 249
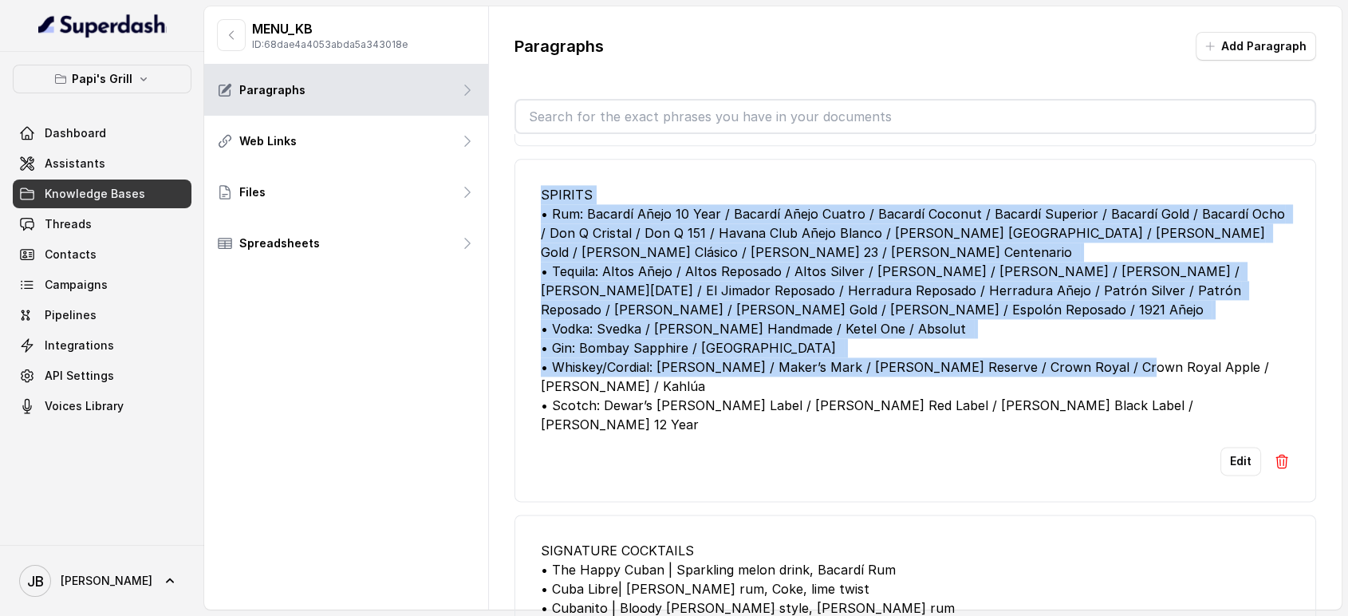
drag, startPoint x: 530, startPoint y: 204, endPoint x: 1219, endPoint y: 408, distance: 718.7
click at [1219, 408] on li "SPIRITS • Rum: Bacardí Añejo 10 Year / Bacardí Añejo Cuatro / Bacardí Coconut /…" at bounding box center [915, 330] width 802 height 343
drag, startPoint x: 1220, startPoint y: 410, endPoint x: 1212, endPoint y: 416, distance: 9.1
click at [1220, 411] on div "SPIRITS • Rum: Bacardí Añejo 10 Year / Bacardí Añejo Cuatro / Bacardí Coconut /…" at bounding box center [916, 309] width 750 height 249
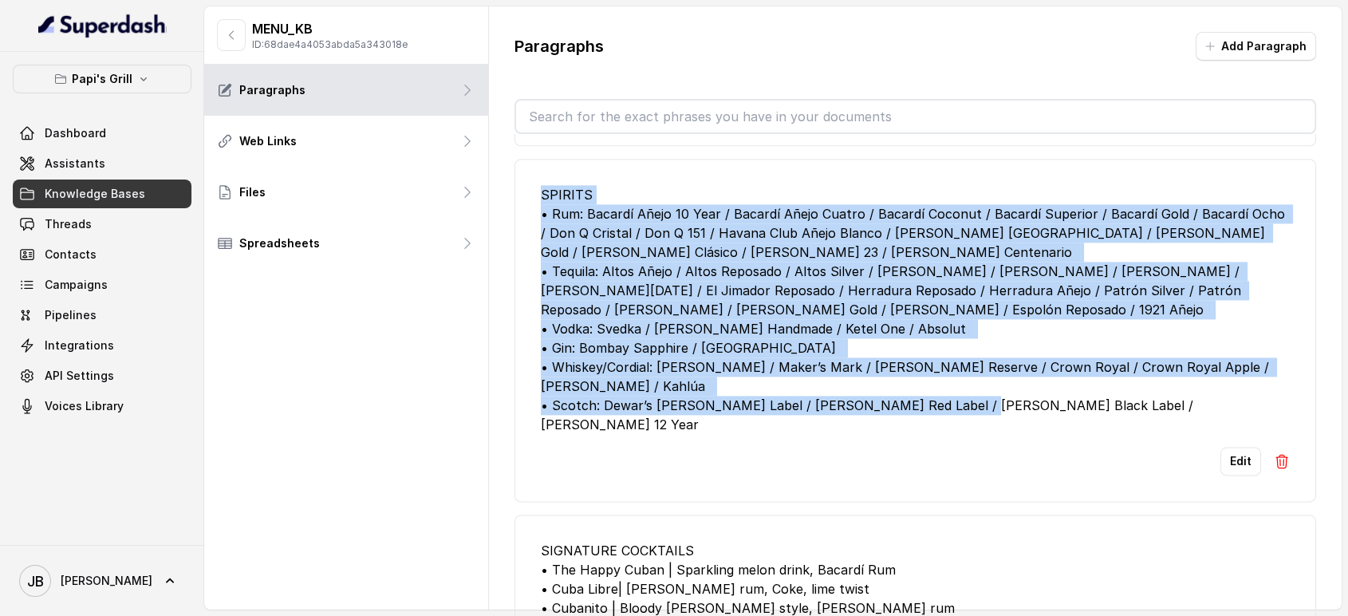
drag, startPoint x: 1200, startPoint y: 423, endPoint x: 598, endPoint y: 223, distance: 633.6
click at [523, 207] on li "SPIRITS • Rum: Bacardí Añejo 10 Year / Bacardí Añejo Cuatro / Bacardí Coconut /…" at bounding box center [915, 330] width 802 height 343
click at [600, 224] on div "SPIRITS • Rum: Bacardí Añejo 10 Year / Bacardí Añejo Cuatro / Bacardí Coconut /…" at bounding box center [916, 309] width 750 height 249
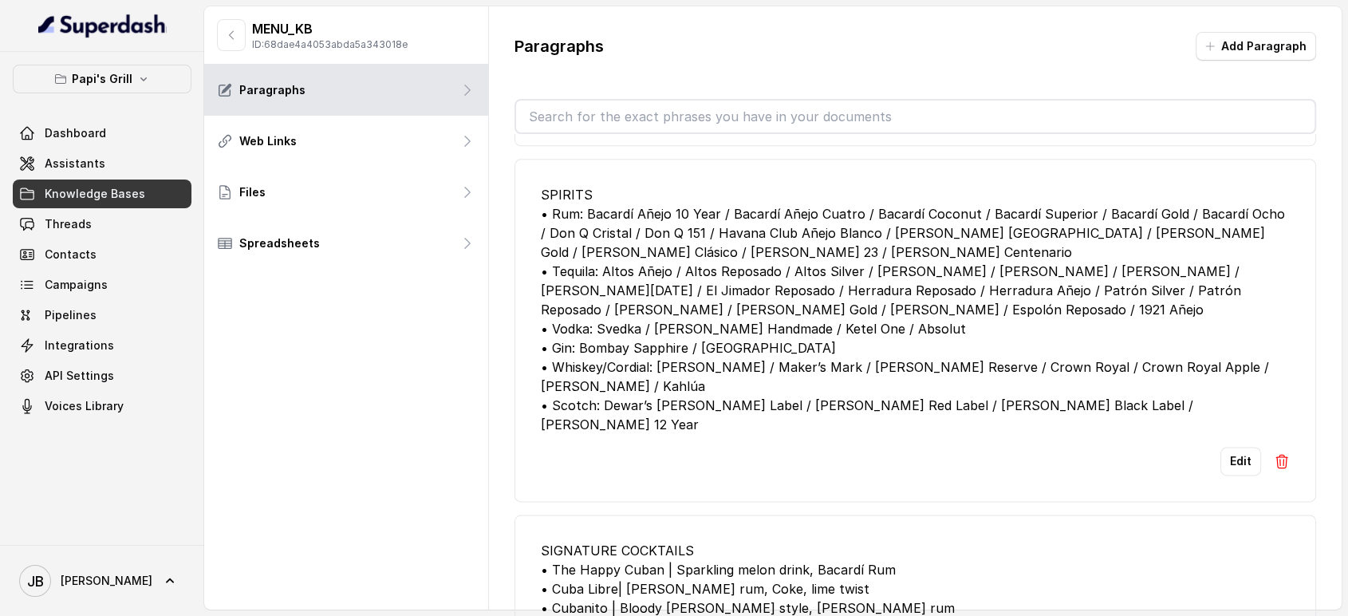
click at [590, 212] on div "SPIRITS • Rum: Bacardí Añejo 10 Year / Bacardí Añejo Cuatro / Bacardí Coconut /…" at bounding box center [916, 309] width 750 height 249
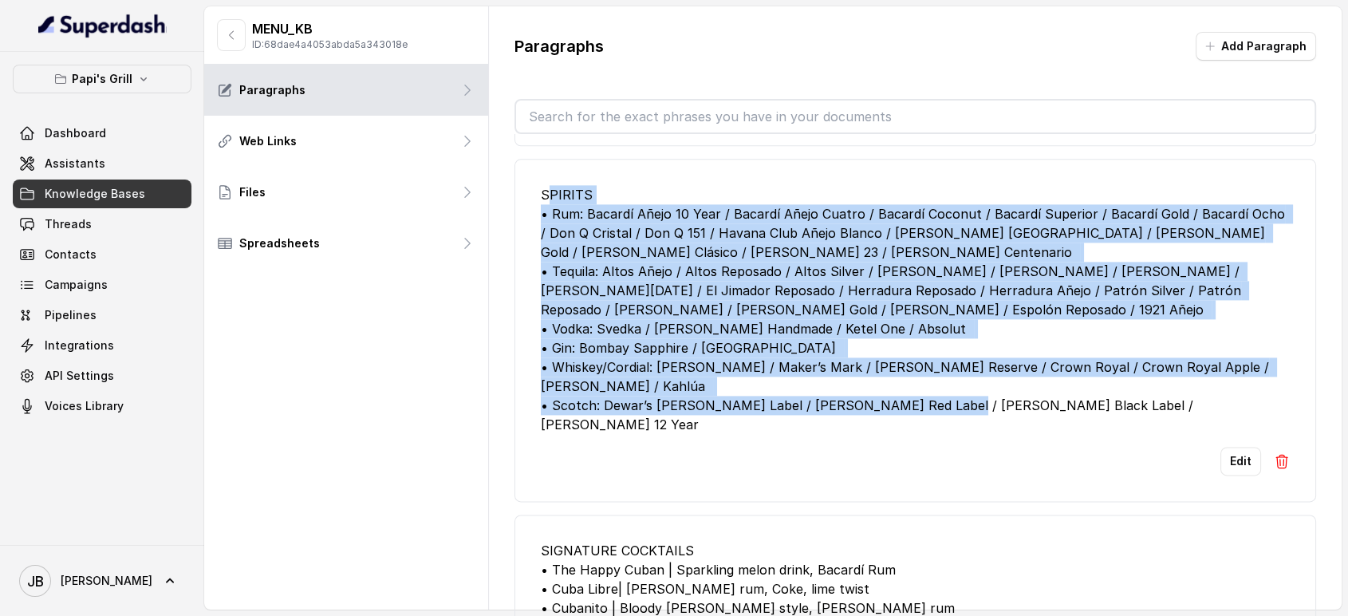
drag, startPoint x: 551, startPoint y: 213, endPoint x: 1192, endPoint y: 420, distance: 673.7
click at [1192, 420] on div "SPIRITS • Rum: Bacardí Añejo 10 Year / Bacardí Añejo Cuatro / Bacardí Coconut /…" at bounding box center [916, 309] width 750 height 249
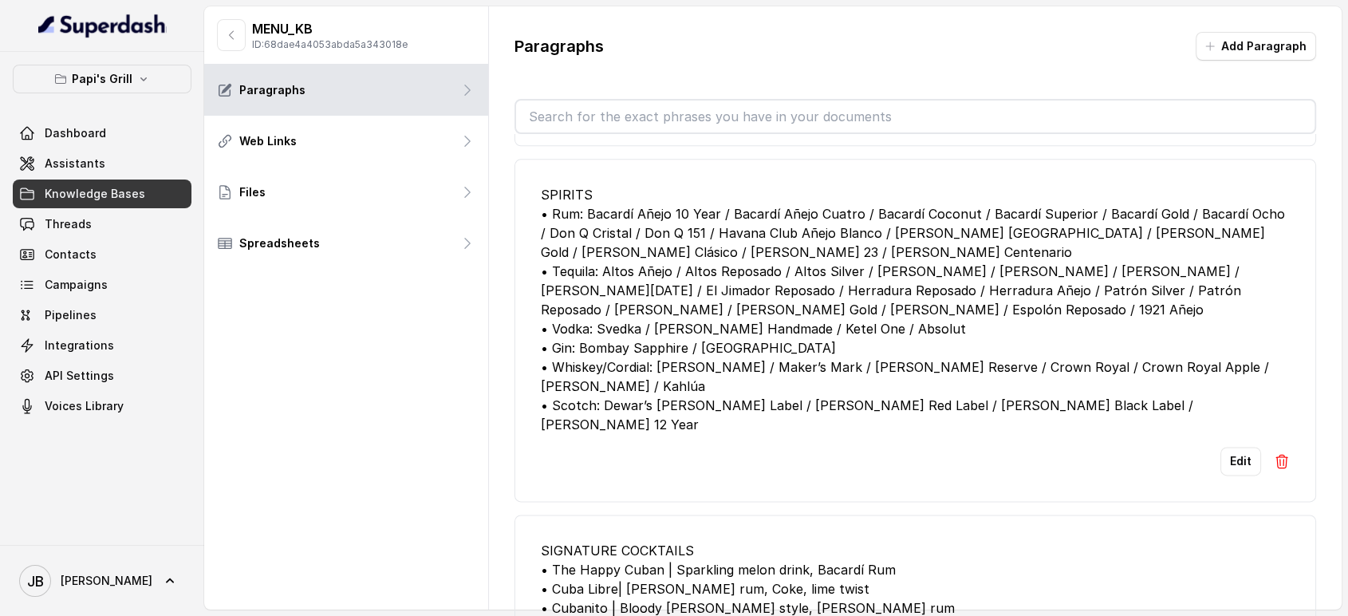
click at [1200, 420] on div "SPIRITS • Rum: Bacardí Añejo 10 Year / Bacardí Añejo Cuatro / Bacardí Coconut /…" at bounding box center [916, 309] width 750 height 249
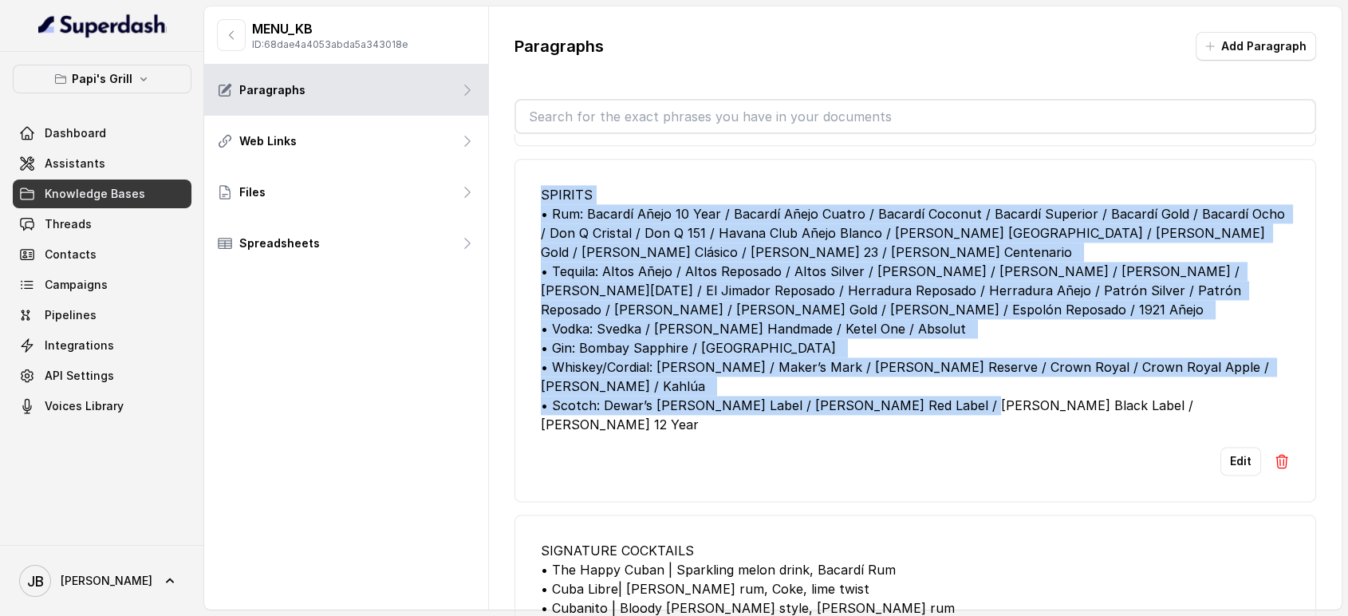
drag, startPoint x: 1152, startPoint y: 413, endPoint x: 536, endPoint y: 200, distance: 651.5
click at [518, 194] on li "SPIRITS • Rum: Bacardí Añejo 10 Year / Bacardí Añejo Cuatro / Bacardí Coconut /…" at bounding box center [915, 330] width 802 height 343
click at [556, 215] on div "SPIRITS • Rum: Bacardí Añejo 10 Year / Bacardí Añejo Cuatro / Bacardí Coconut /…" at bounding box center [916, 309] width 750 height 249
